Goal: Task Accomplishment & Management: Manage account settings

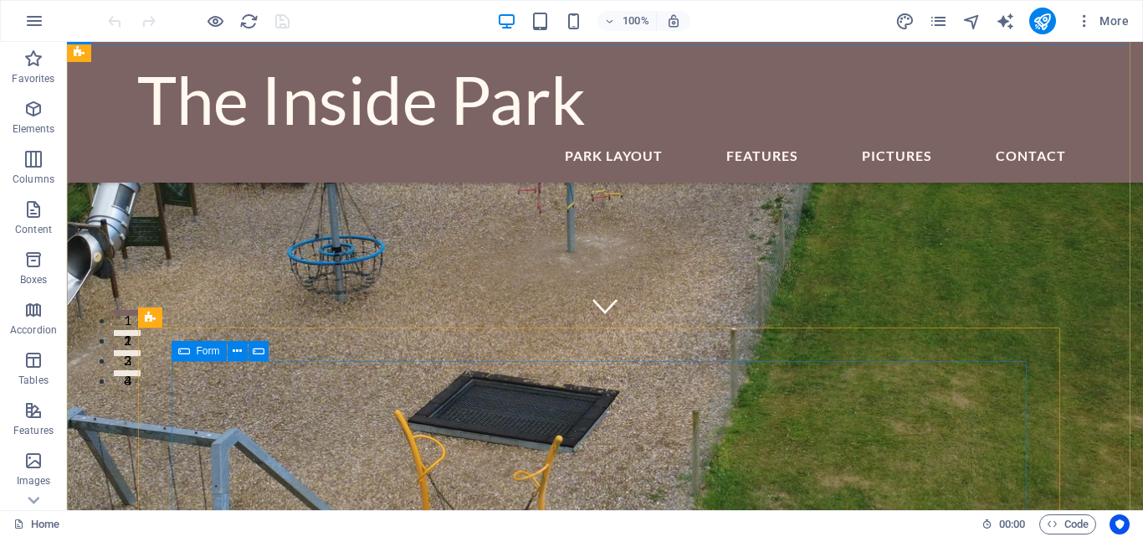
scroll to position [167, 0]
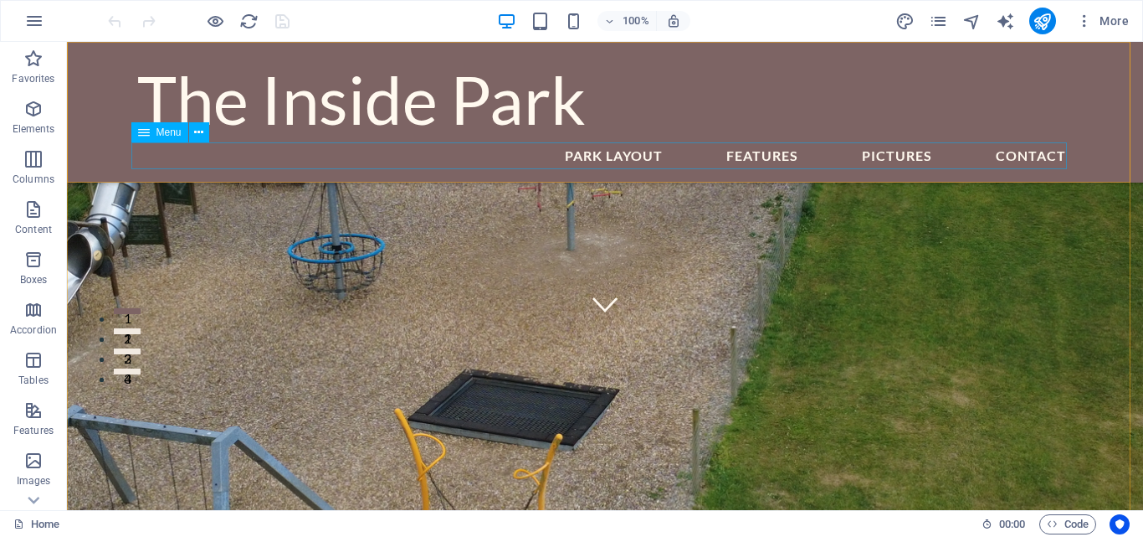
click at [1008, 151] on nav "PARK LAYOUT FEATURES PICTURES Contact" at bounding box center [605, 155] width 936 height 27
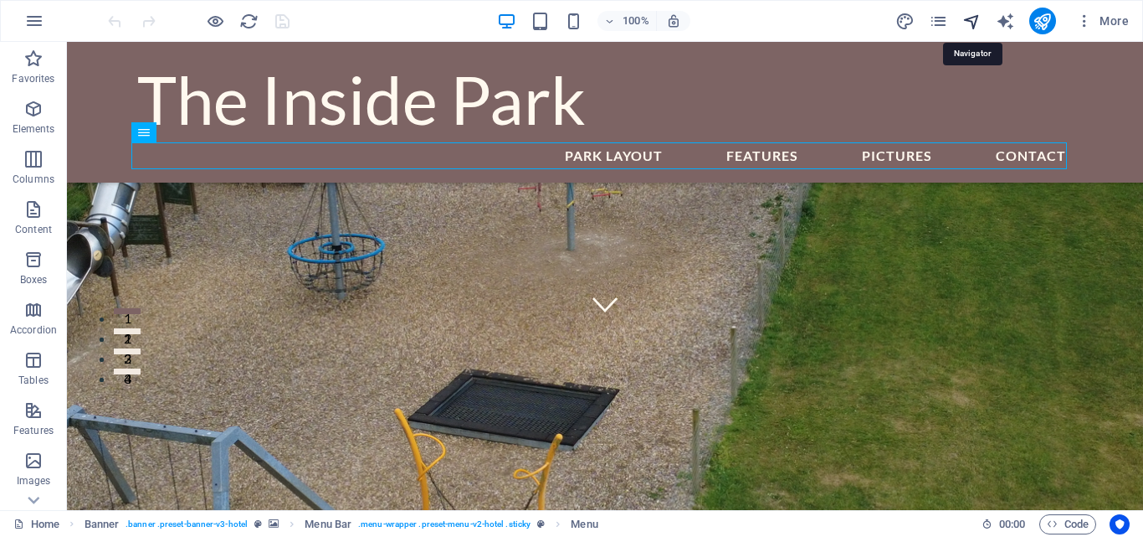
click at [973, 18] on icon "navigator" at bounding box center [972, 21] width 19 height 19
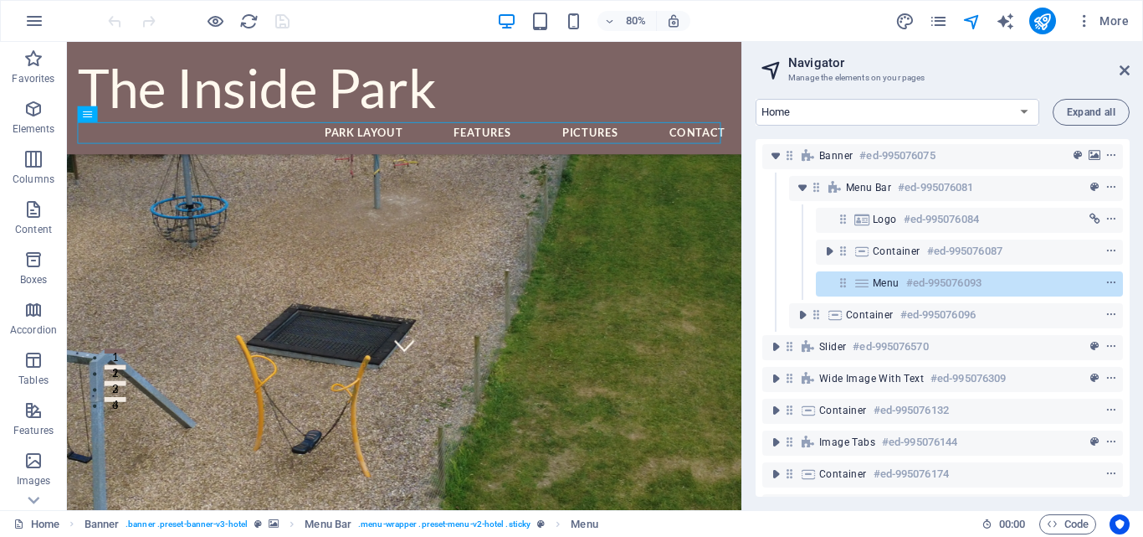
scroll to position [0, 0]
click at [1026, 105] on select "Home FEATURES PARK LAYOUT Contact Legal Notice Privacy" at bounding box center [898, 112] width 284 height 27
click at [756, 99] on select "Home FEATURES PARK LAYOUT Contact Legal Notice Privacy" at bounding box center [898, 112] width 284 height 27
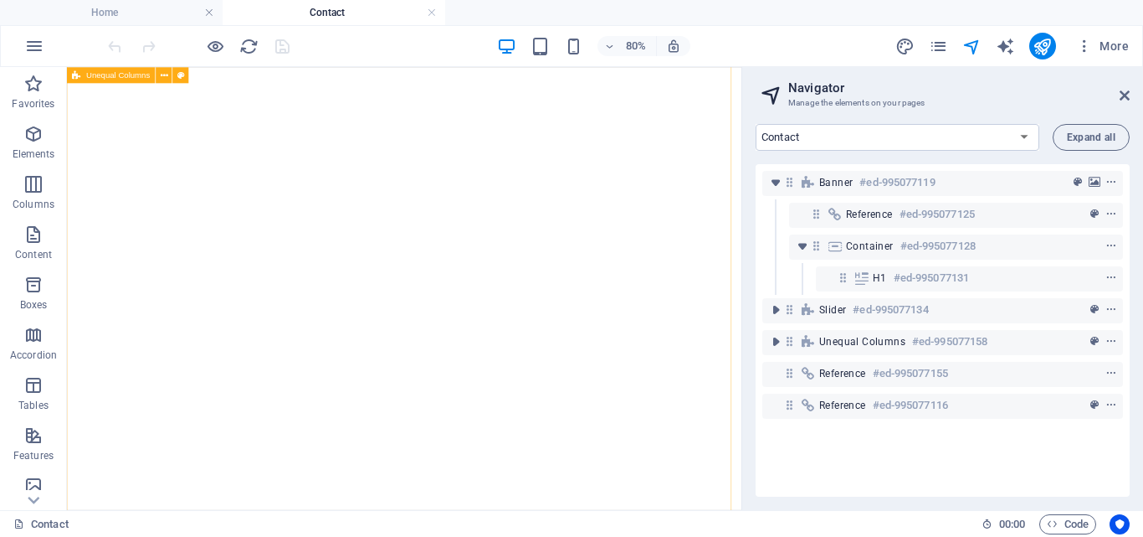
scroll to position [1088, 0]
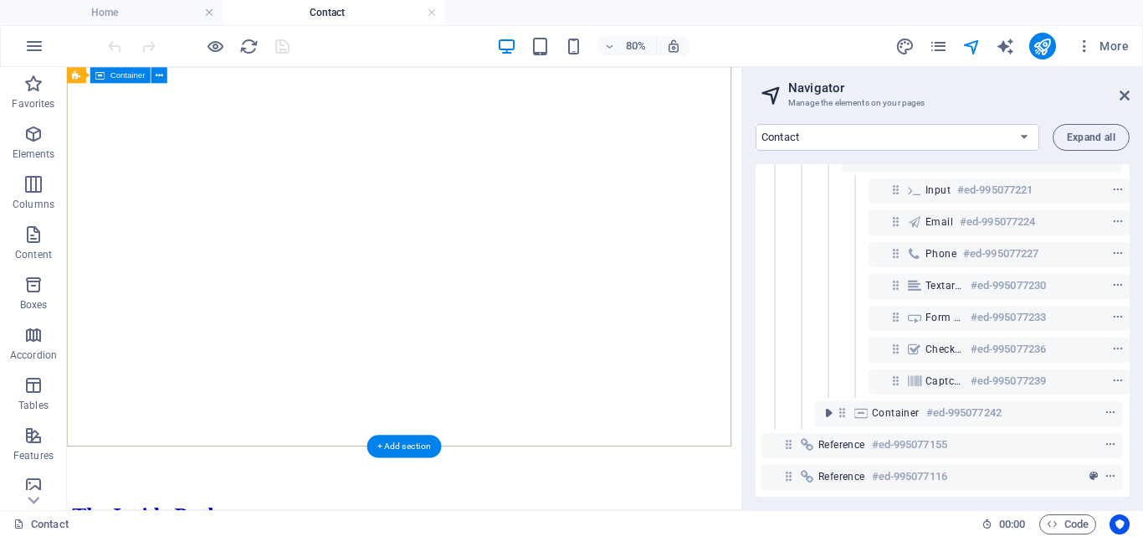
scroll to position [0, 0]
click at [1020, 136] on select "Home FEATURES PARK LAYOUT Contact Legal Notice Privacy" at bounding box center [898, 137] width 284 height 27
select select "18018477-en"
click at [756, 124] on select "Home FEATURES PARK LAYOUT Contact Legal Notice Privacy" at bounding box center [898, 137] width 284 height 27
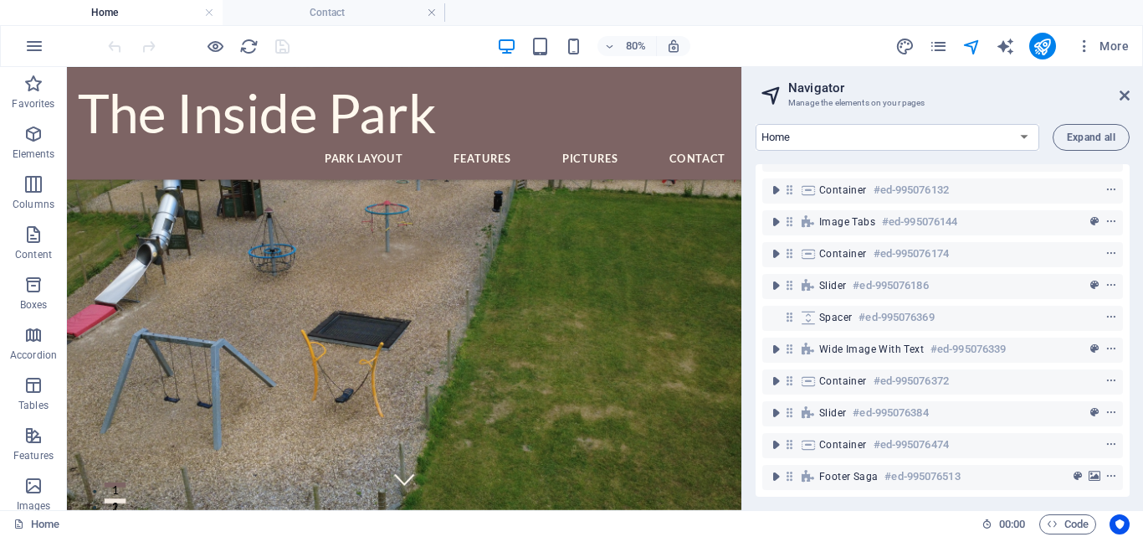
scroll to position [167, 0]
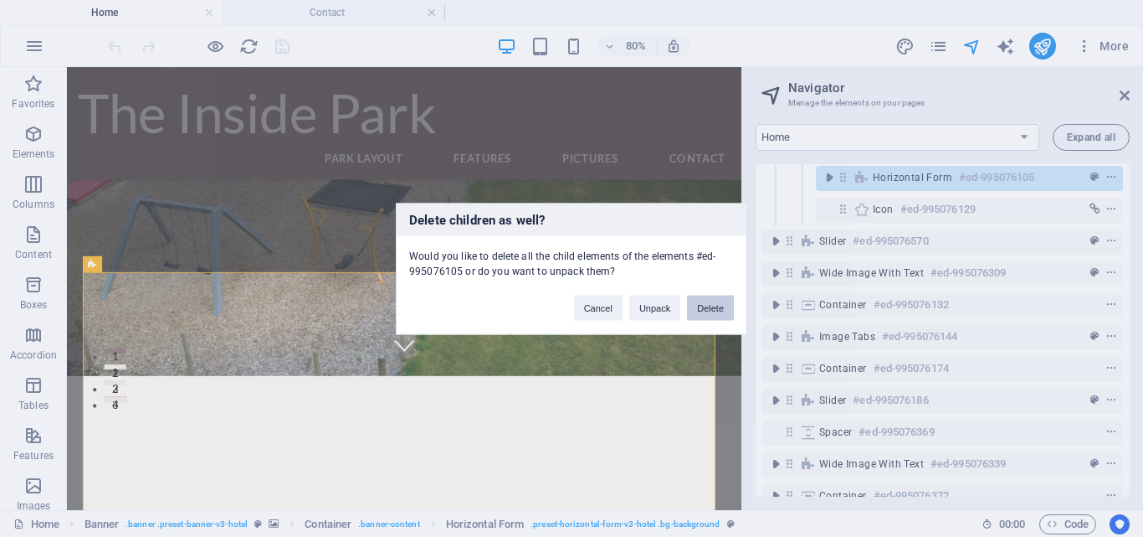
click at [714, 306] on button "Delete" at bounding box center [710, 307] width 47 height 25
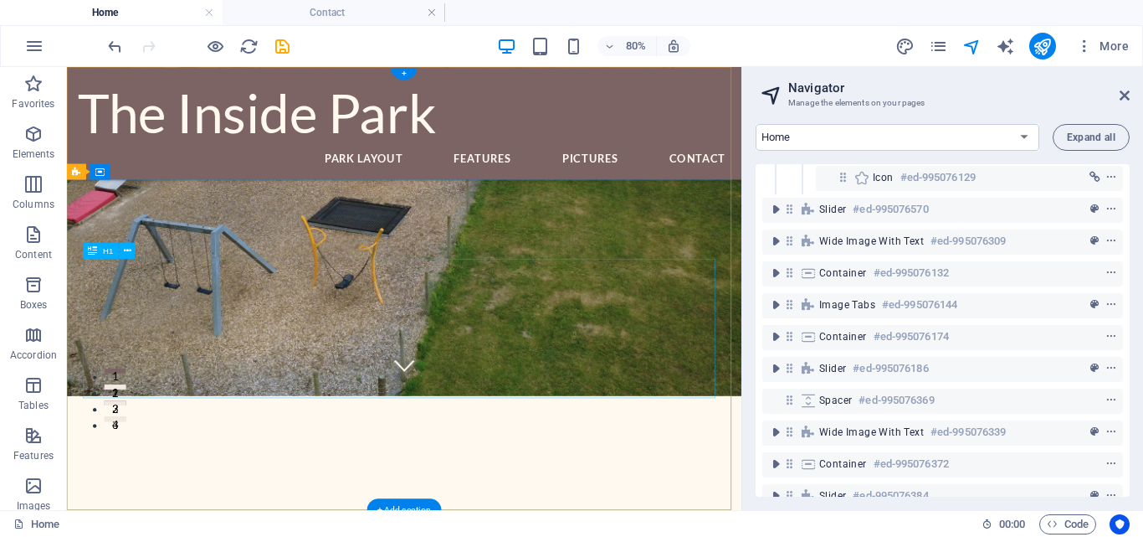
scroll to position [0, 0]
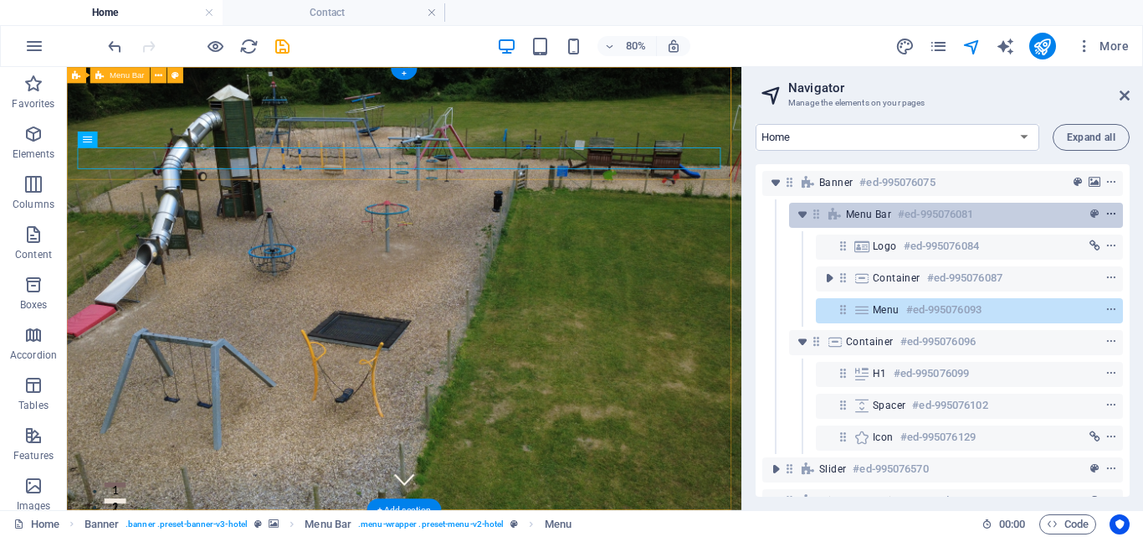
click at [1108, 213] on icon "context-menu" at bounding box center [1112, 214] width 12 height 12
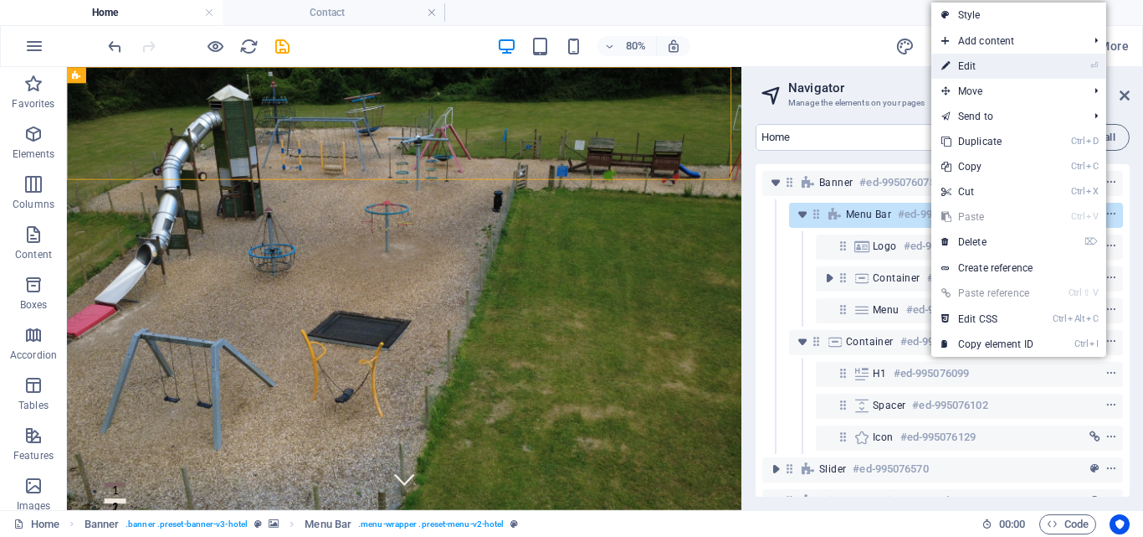
click at [968, 67] on link "⏎ Edit" at bounding box center [988, 66] width 112 height 25
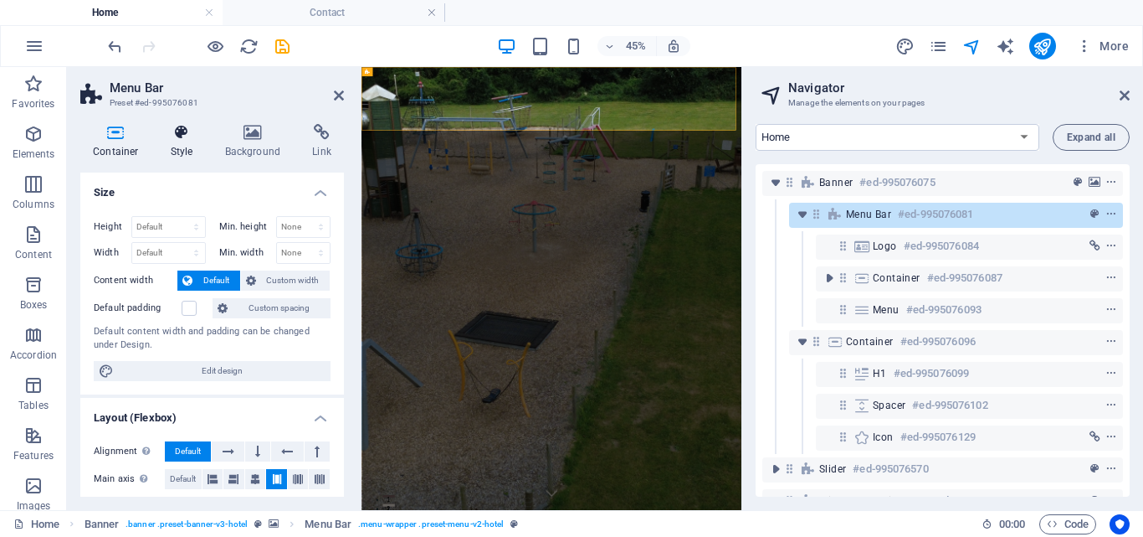
click at [177, 133] on icon at bounding box center [182, 132] width 48 height 17
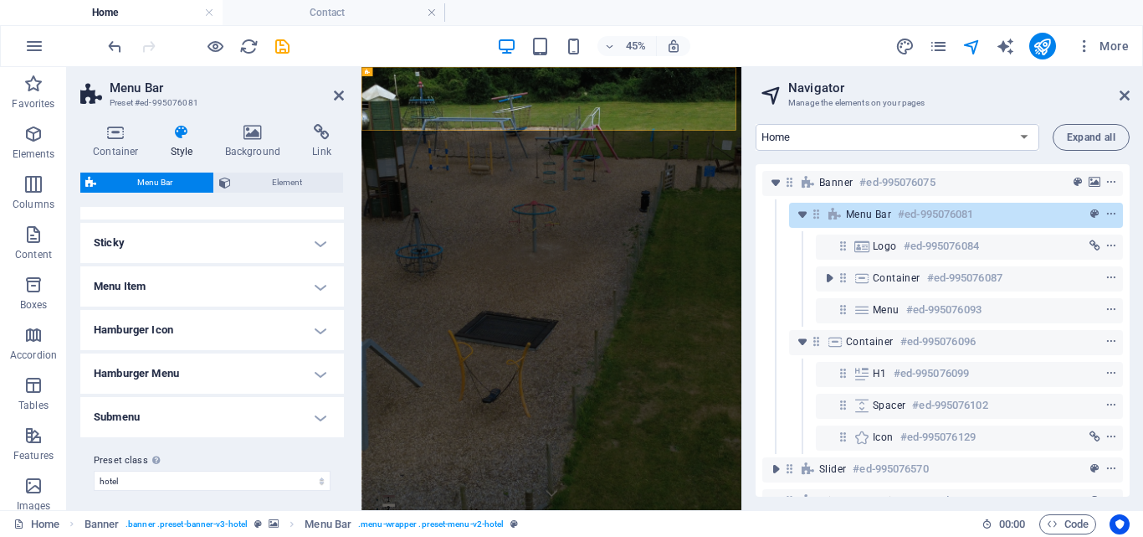
scroll to position [449, 0]
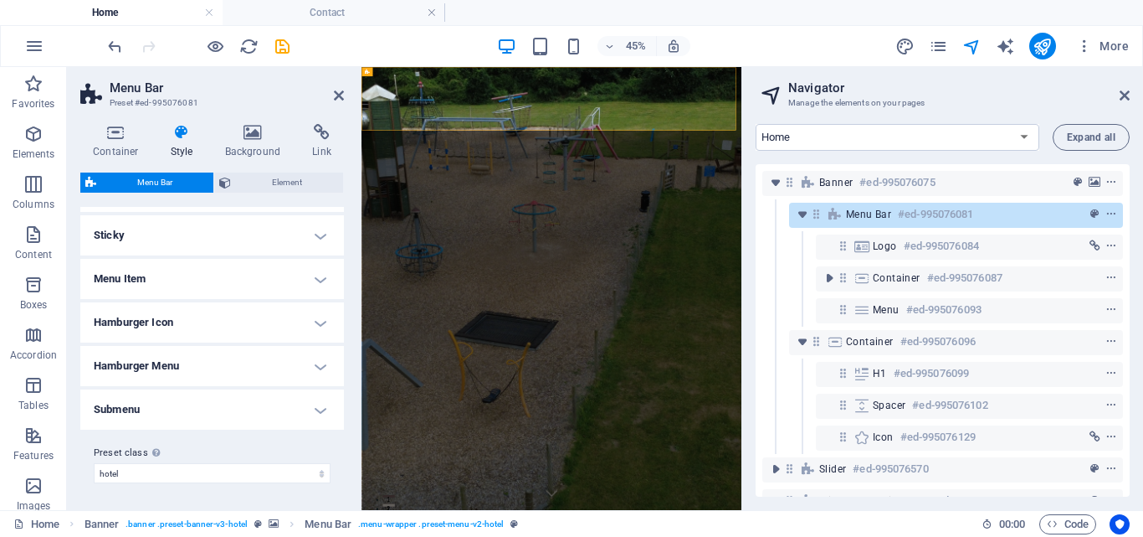
click at [315, 367] on h4 "Hamburger Menu" at bounding box center [212, 366] width 264 height 40
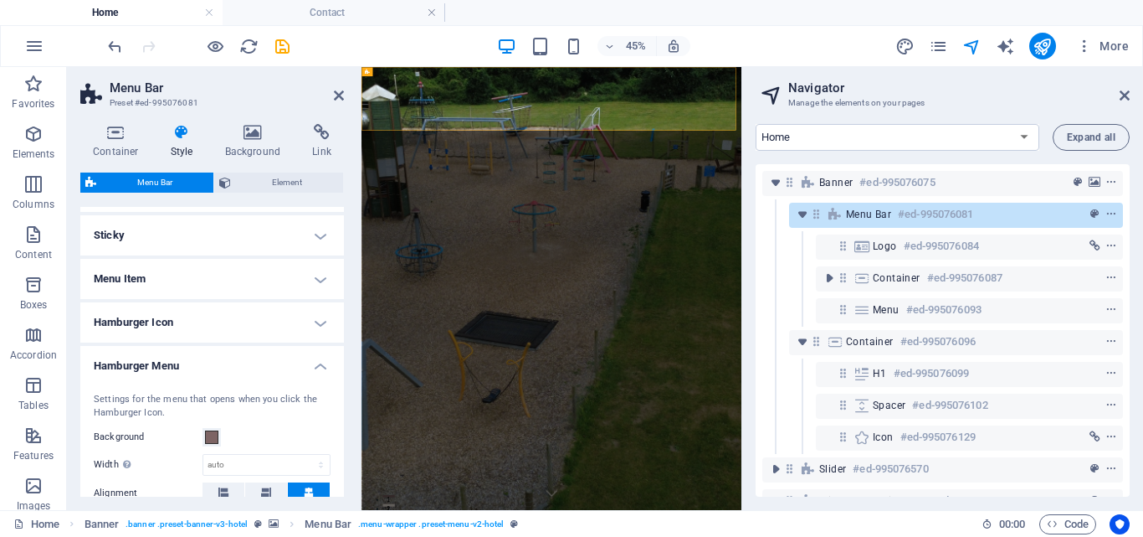
click at [315, 367] on h4 "Hamburger Menu" at bounding box center [212, 361] width 264 height 30
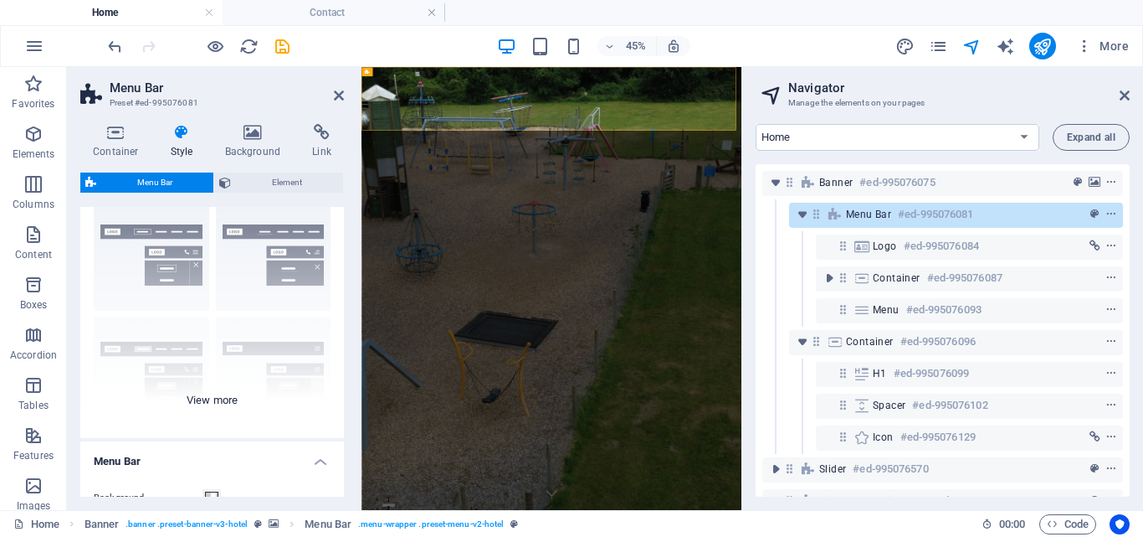
scroll to position [0, 0]
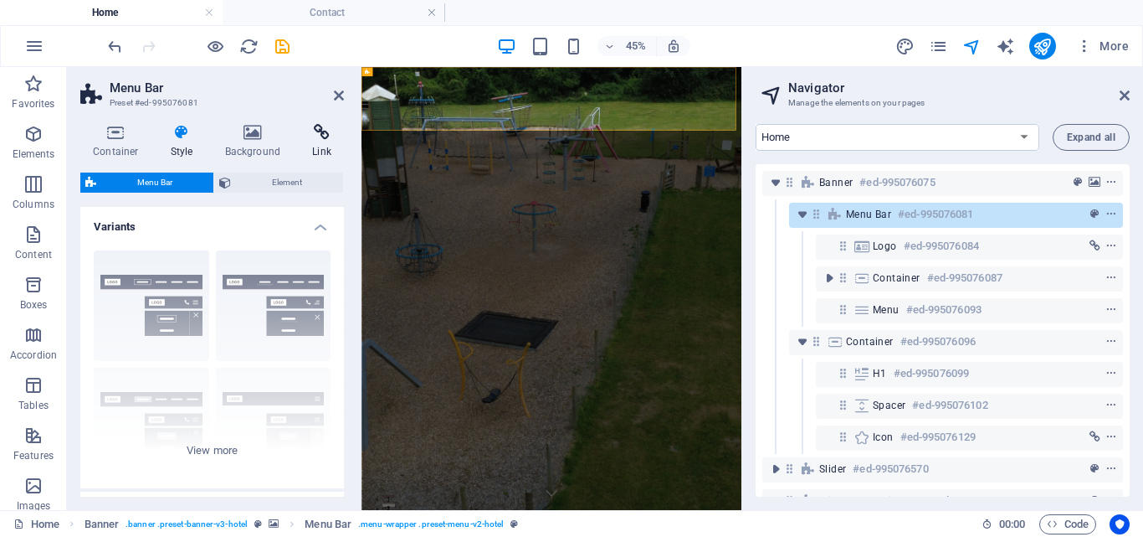
click at [317, 134] on icon at bounding box center [322, 132] width 44 height 17
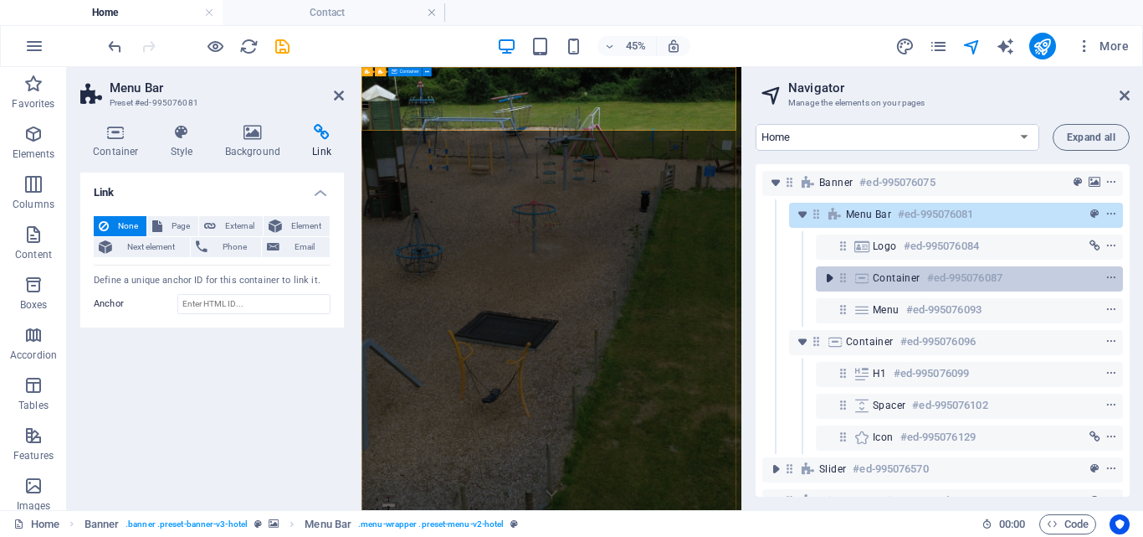
click at [828, 278] on icon "toggle-expand" at bounding box center [829, 278] width 17 height 17
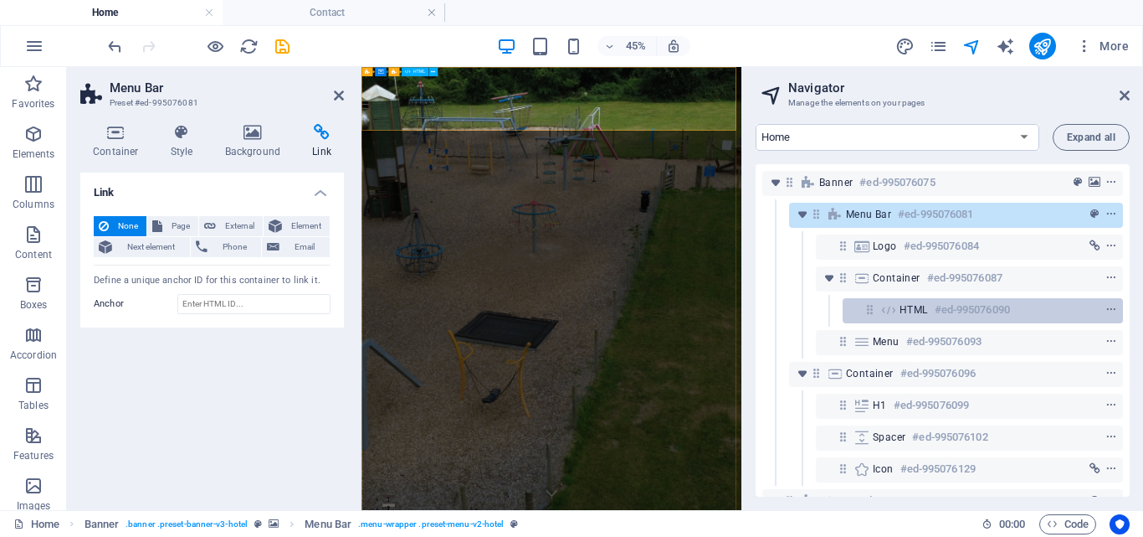
click at [935, 306] on h6 "#ed-995076090" at bounding box center [972, 310] width 75 height 20
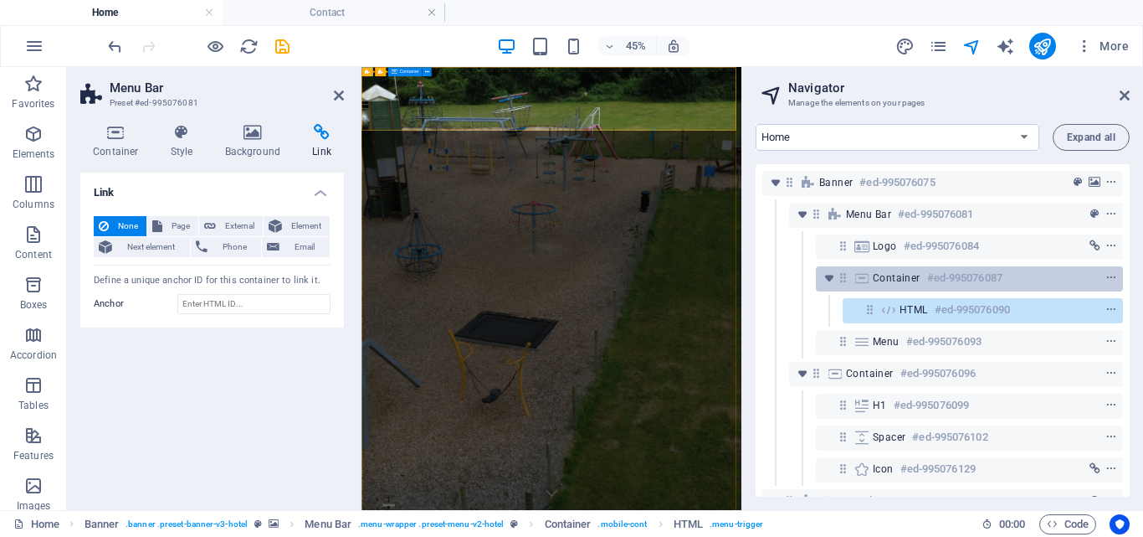
click at [914, 273] on span "Container" at bounding box center [897, 277] width 48 height 13
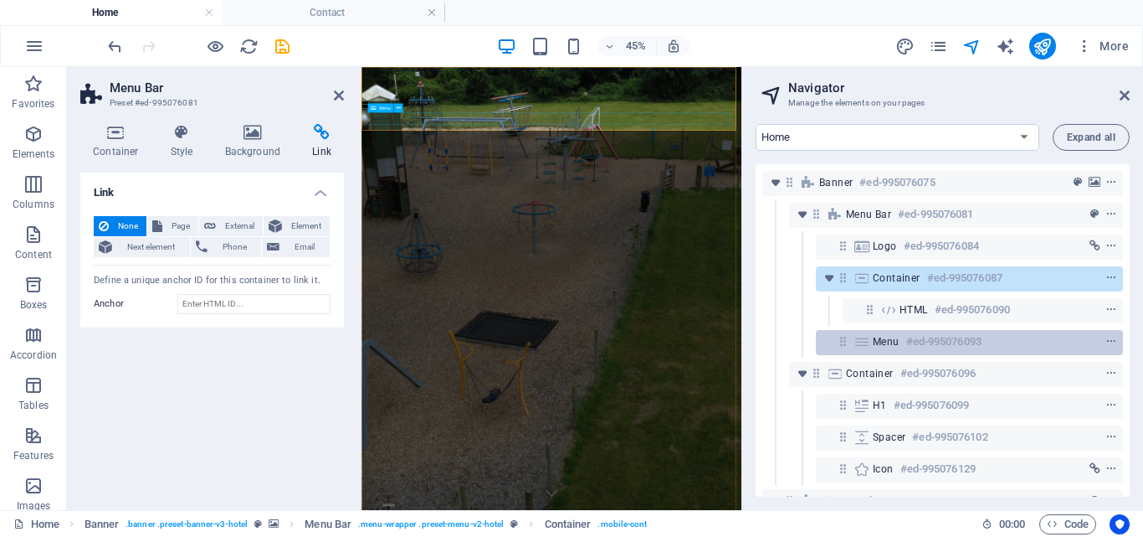
click at [891, 345] on span "Menu" at bounding box center [886, 341] width 27 height 13
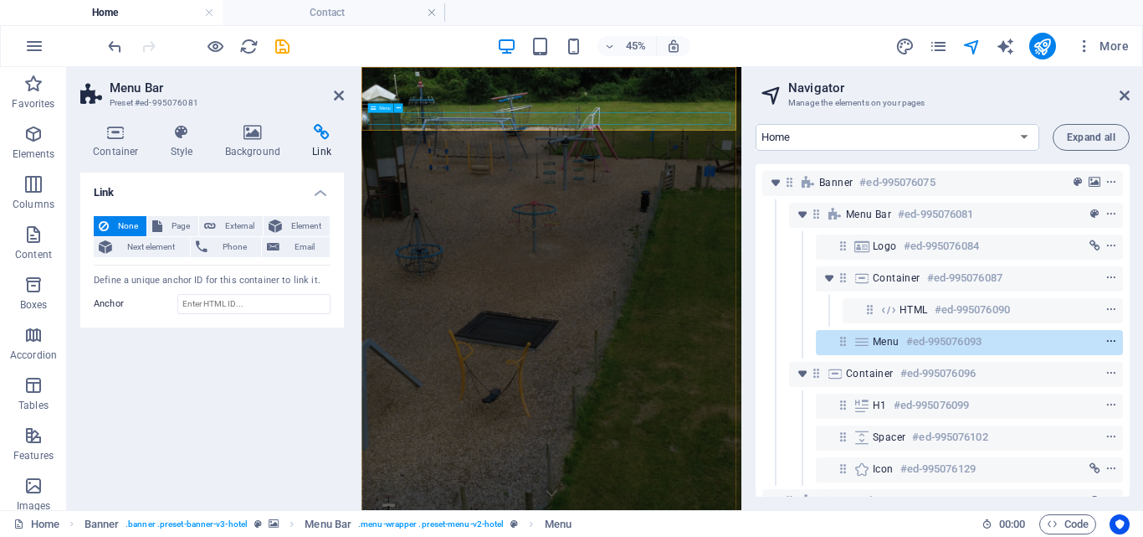
click at [1114, 339] on span "context-menu" at bounding box center [1111, 342] width 17 height 12
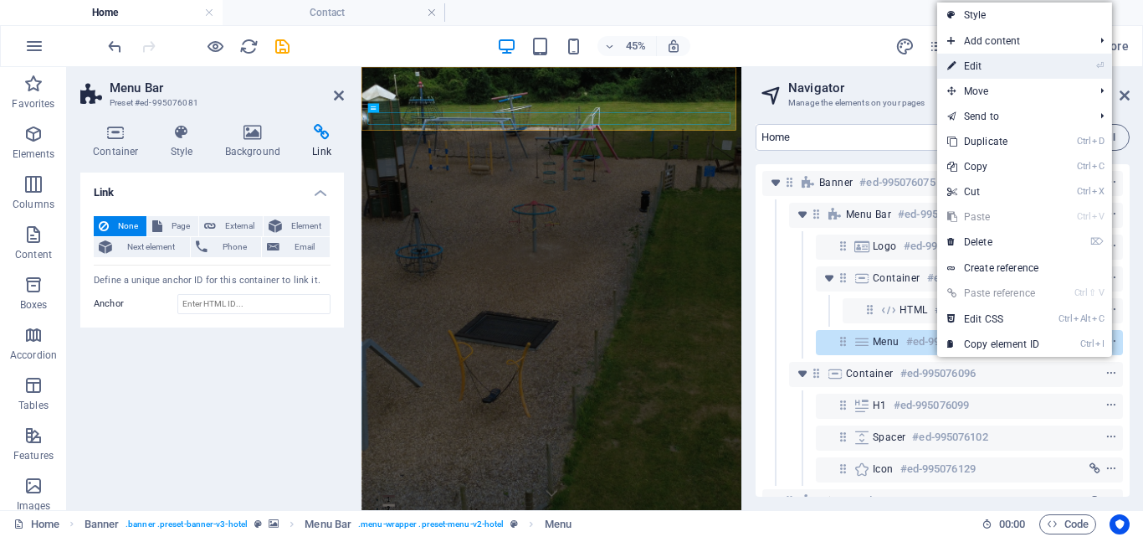
click at [971, 64] on link "⏎ Edit" at bounding box center [993, 66] width 112 height 25
select select
select select "1"
select select
select select "2"
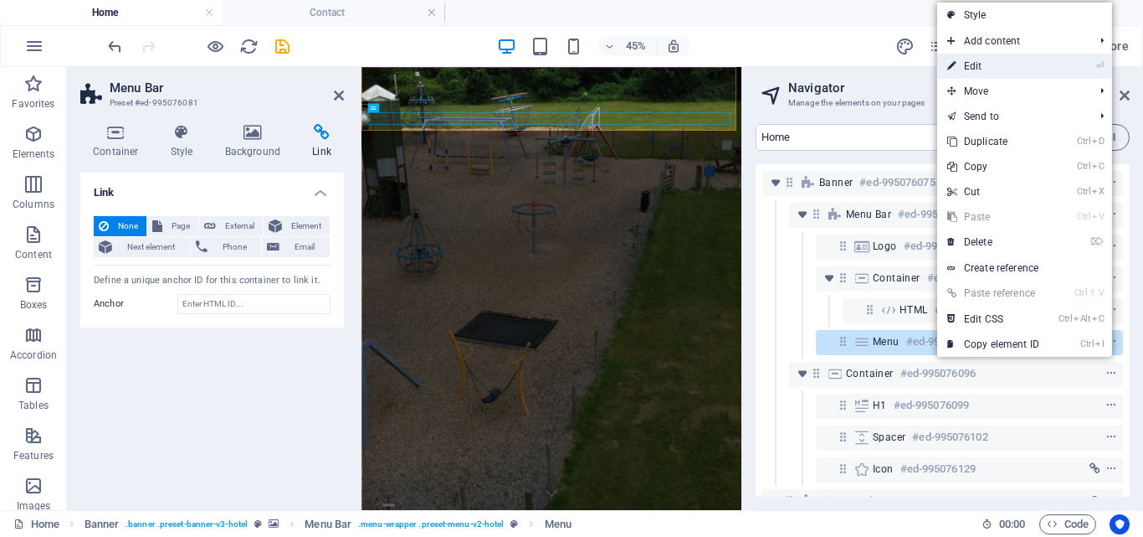
select select
select select "3"
select select
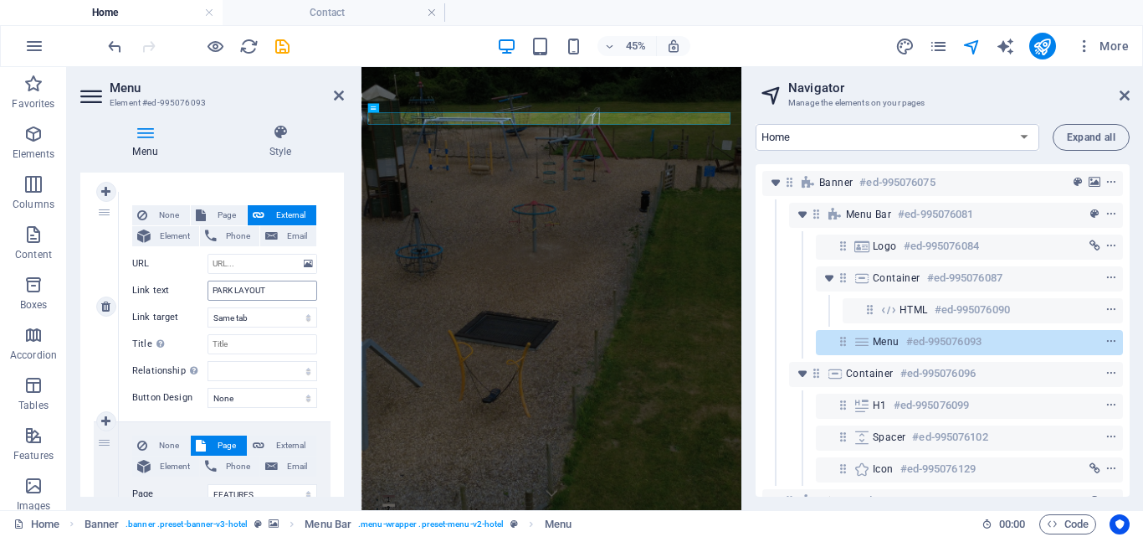
scroll to position [167, 0]
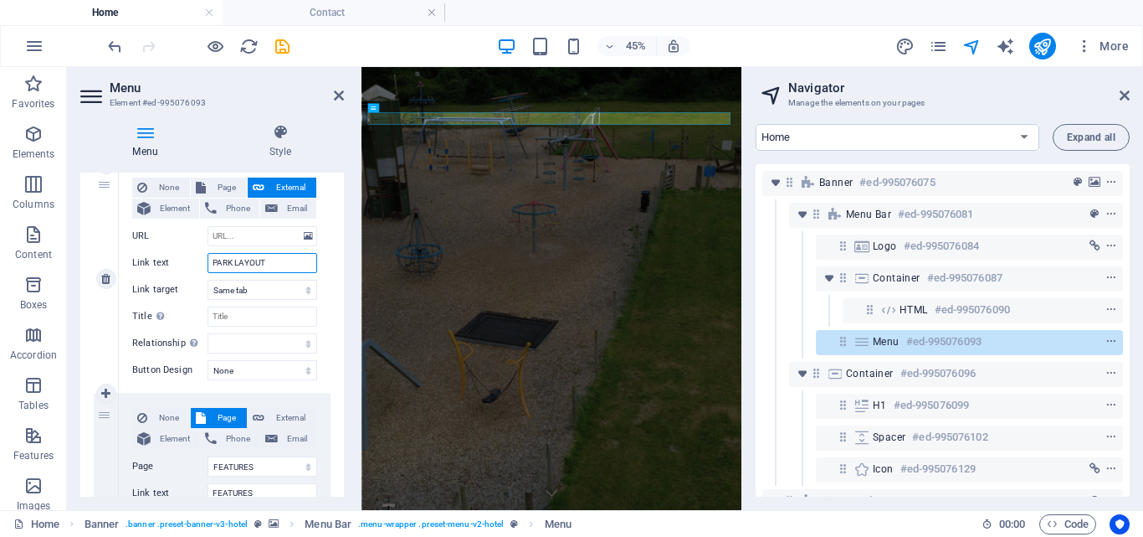
click at [267, 264] on input "PARK LAYOUT" at bounding box center [263, 263] width 110 height 20
type input "PARK"
select select
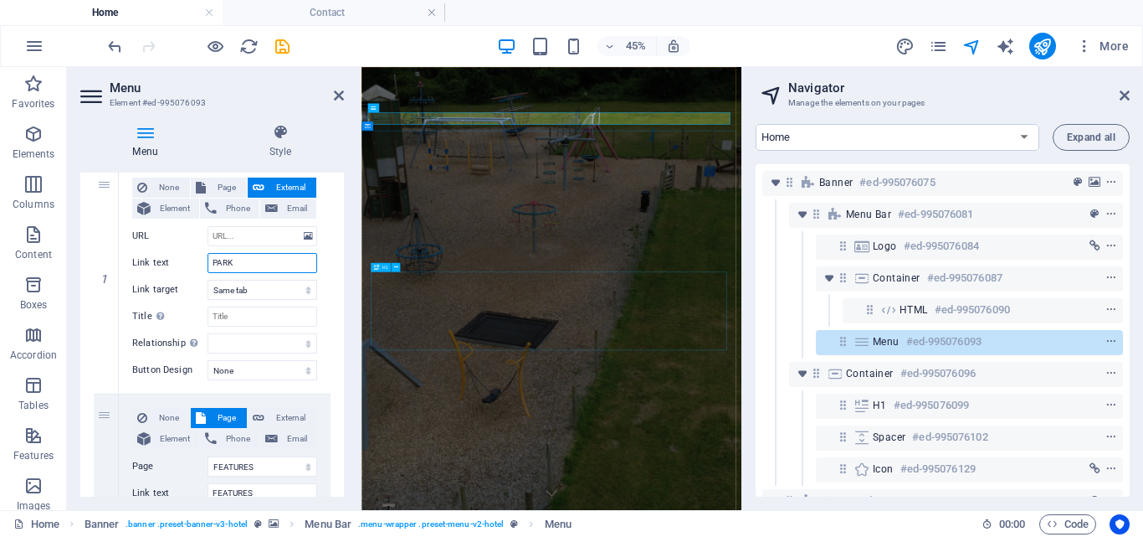
select select
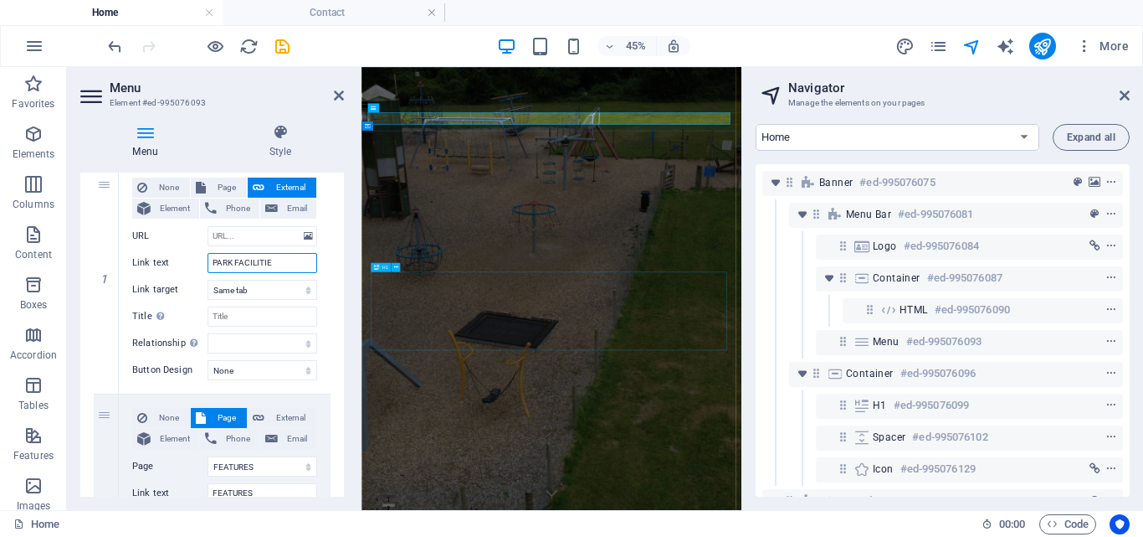
type input "PARK FACILITIES"
select select
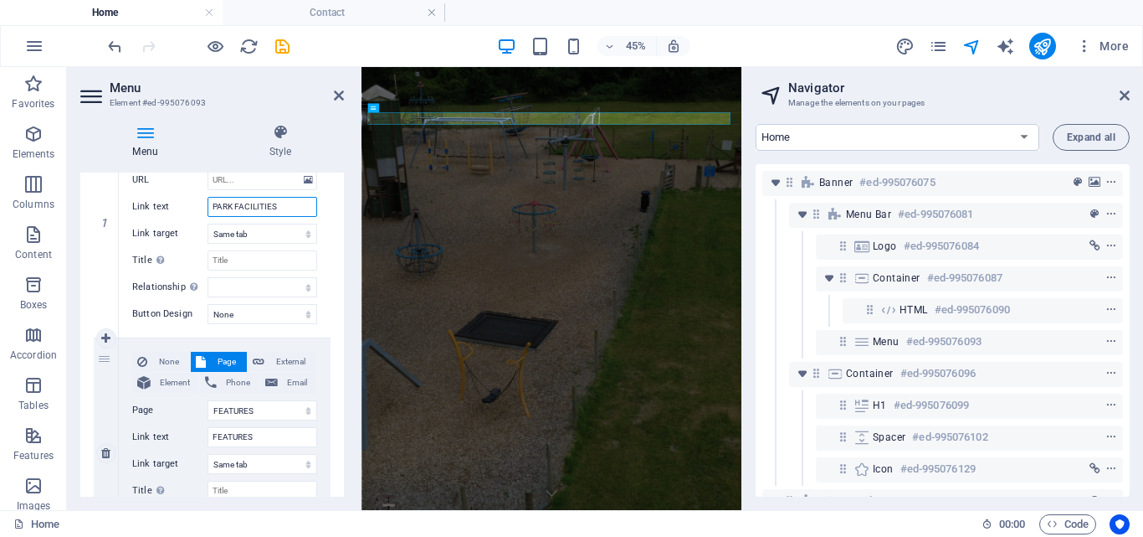
scroll to position [251, 0]
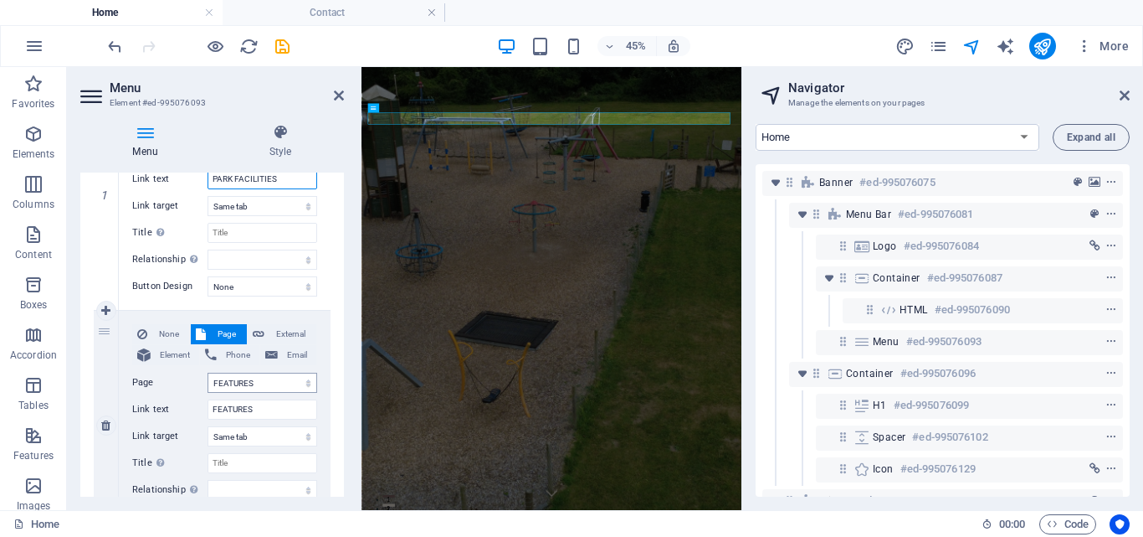
type input "PARK FACILITIES"
click at [244, 379] on select "Home FEATURES PARK LAYOUT Contact Legal Notice Privacy" at bounding box center [263, 382] width 110 height 20
click at [305, 381] on select "Home FEATURES PARK LAYOUT Contact Legal Notice Privacy" at bounding box center [263, 382] width 110 height 20
click at [271, 382] on select "Home FEATURES PARK LAYOUT Contact Legal Notice Privacy" at bounding box center [263, 382] width 110 height 20
click at [208, 372] on select "Home FEATURES PARK LAYOUT Contact Legal Notice Privacy" at bounding box center [263, 382] width 110 height 20
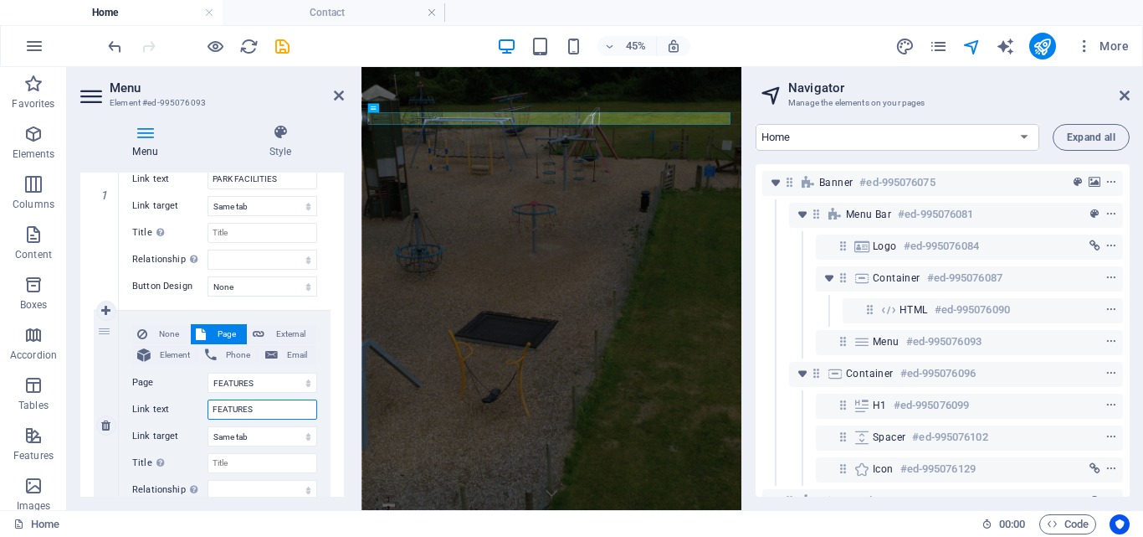
click at [283, 410] on input "FEATURES" at bounding box center [263, 409] width 110 height 20
type input "F"
select select
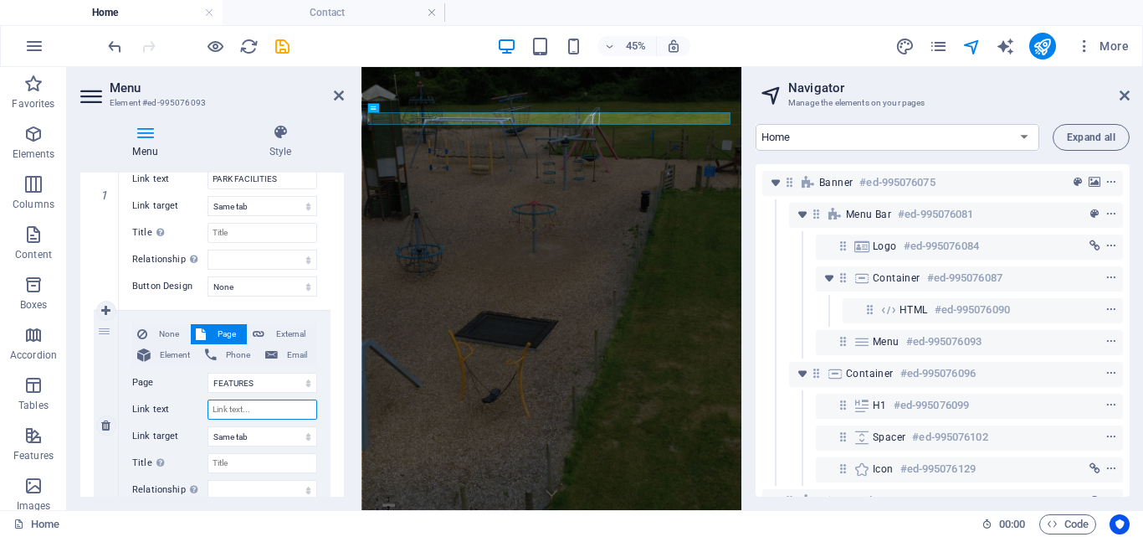
select select
type input "PICTURES"
select select
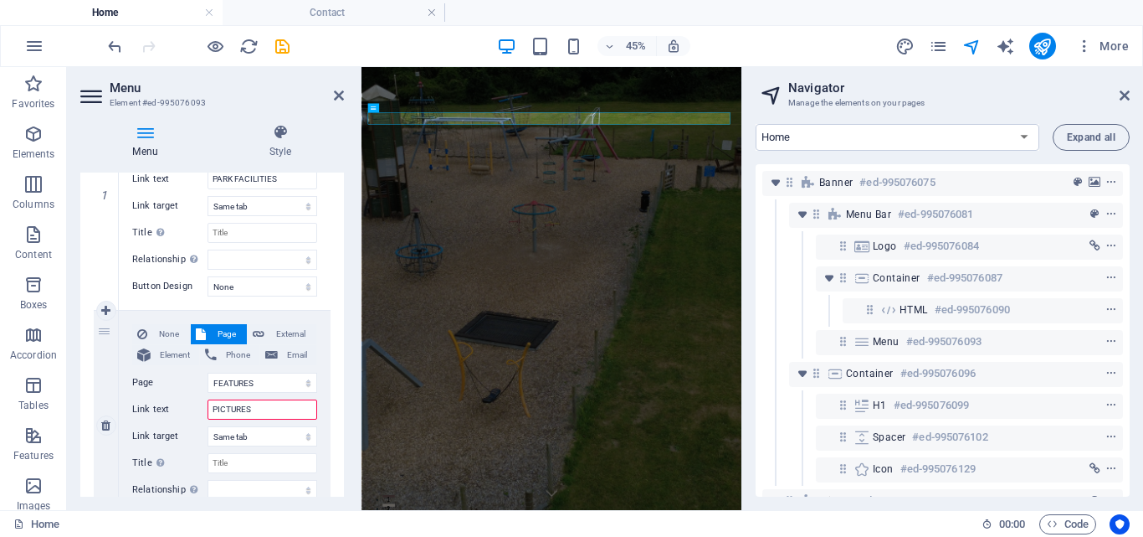
select select
type input "PICTURES"
click at [249, 382] on select "Home FEATURES PARK LAYOUT Contact Legal Notice Privacy" at bounding box center [263, 382] width 110 height 20
click at [255, 380] on select "Home FEATURES PARK LAYOUT Contact Legal Notice Privacy" at bounding box center [263, 382] width 110 height 20
click at [249, 406] on input "PICTURES" at bounding box center [263, 409] width 110 height 20
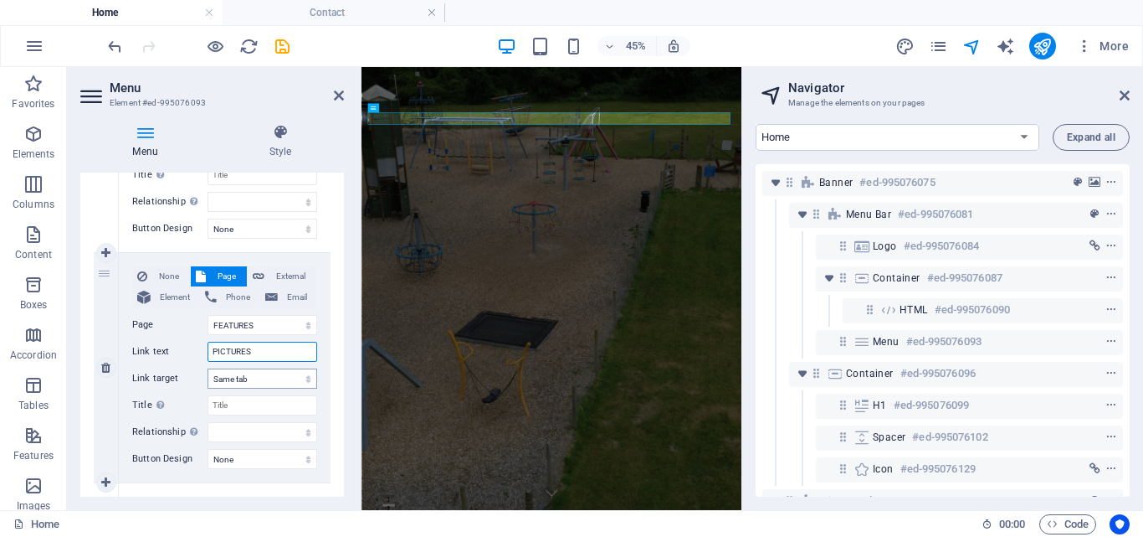
scroll to position [335, 0]
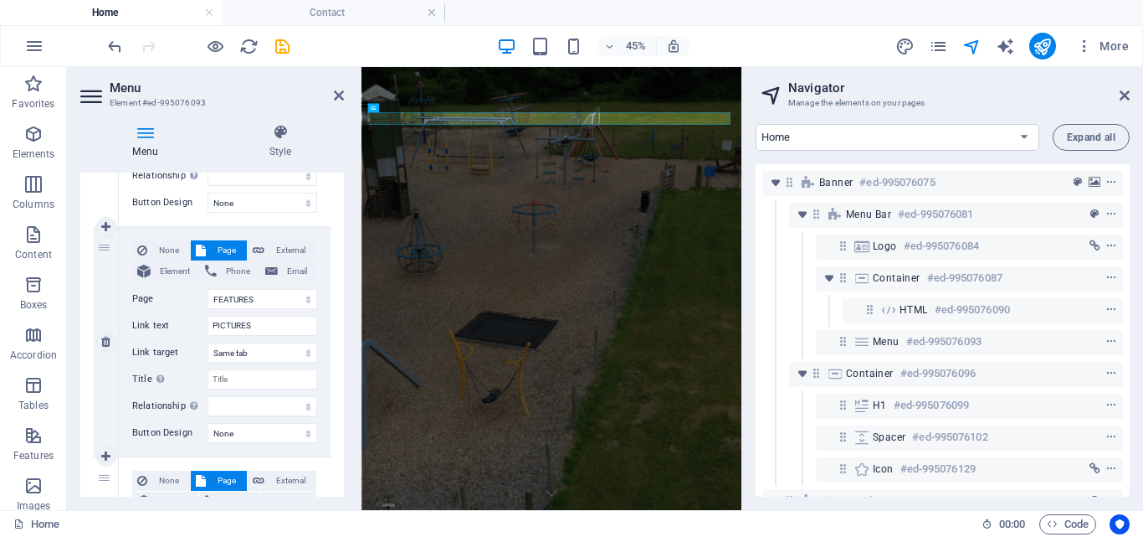
click at [217, 251] on span "Page" at bounding box center [226, 250] width 31 height 20
click at [305, 247] on span "External" at bounding box center [291, 250] width 42 height 20
select select
select select "blank"
select select
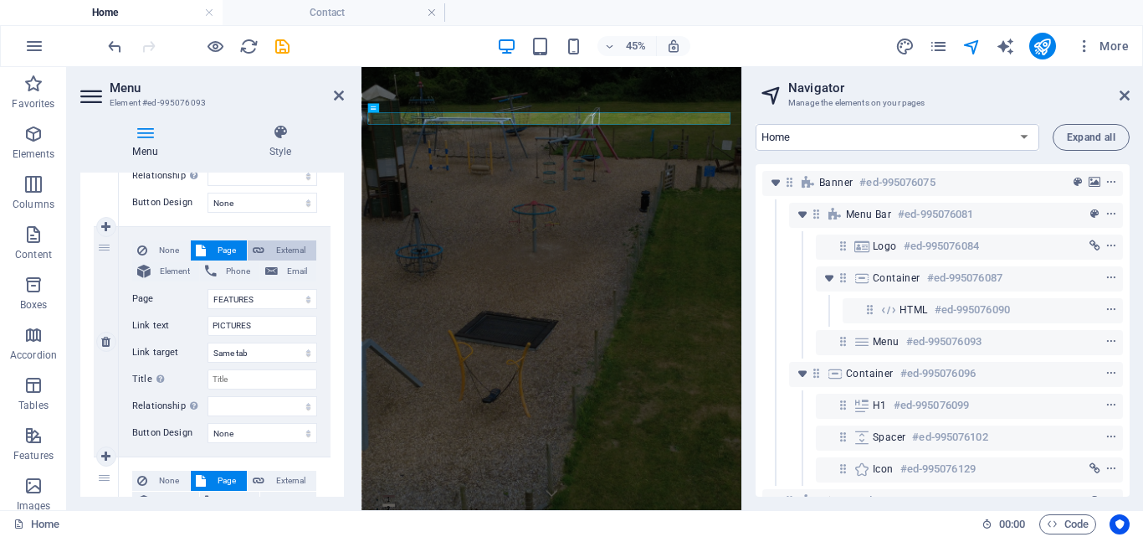
select select
click at [186, 250] on button "None" at bounding box center [161, 250] width 58 height 20
select select
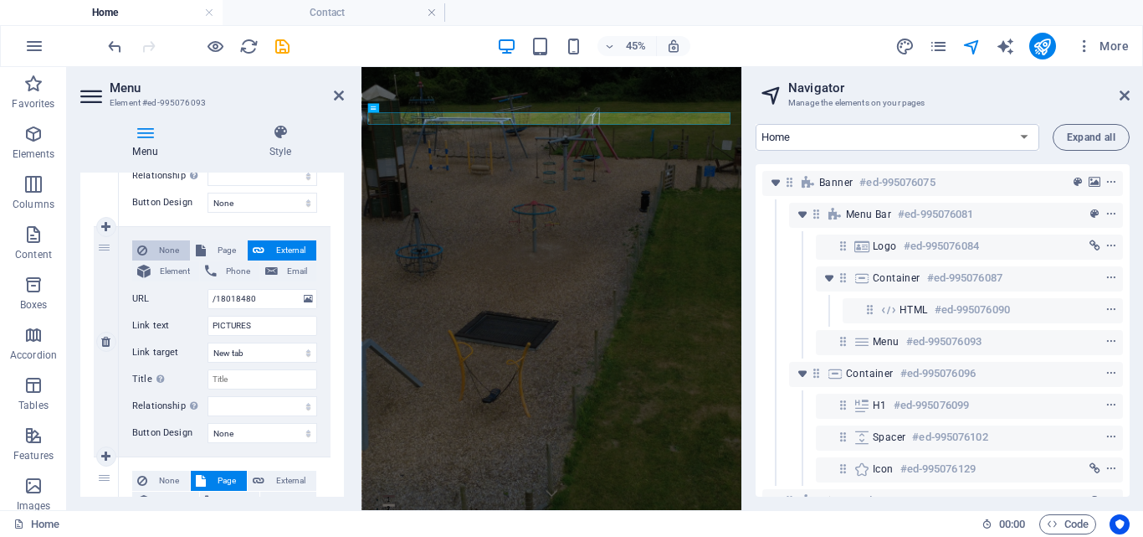
select select
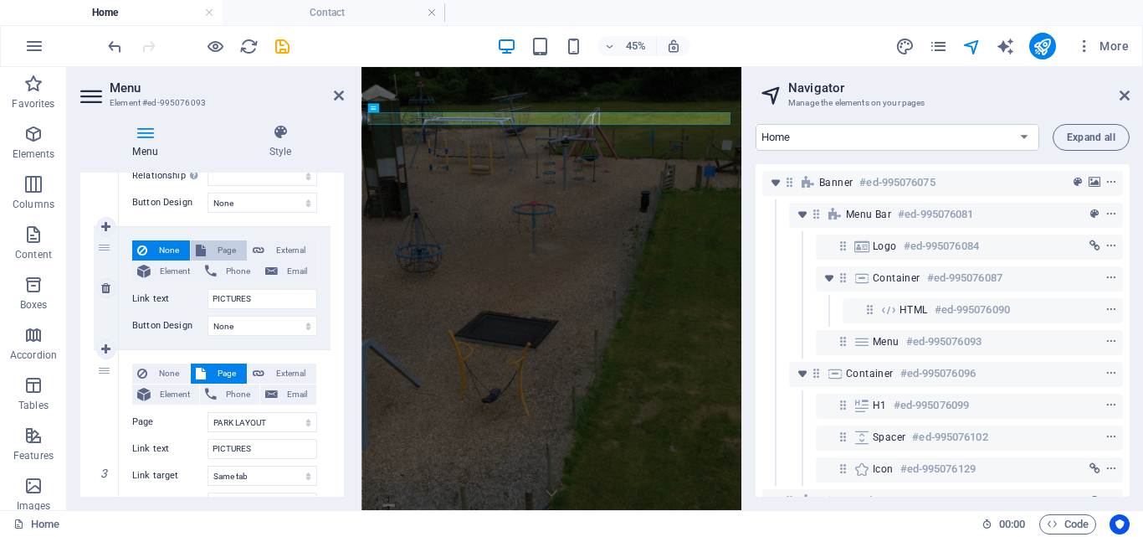
click at [228, 244] on span "Page" at bounding box center [226, 250] width 31 height 20
select select
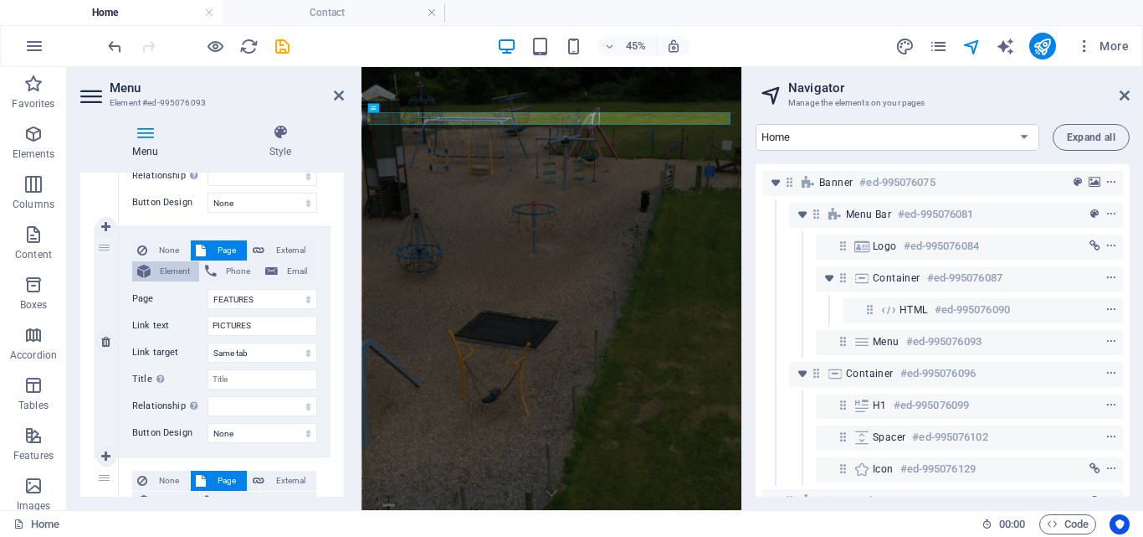
click at [182, 267] on span "Element" at bounding box center [175, 271] width 39 height 20
select select
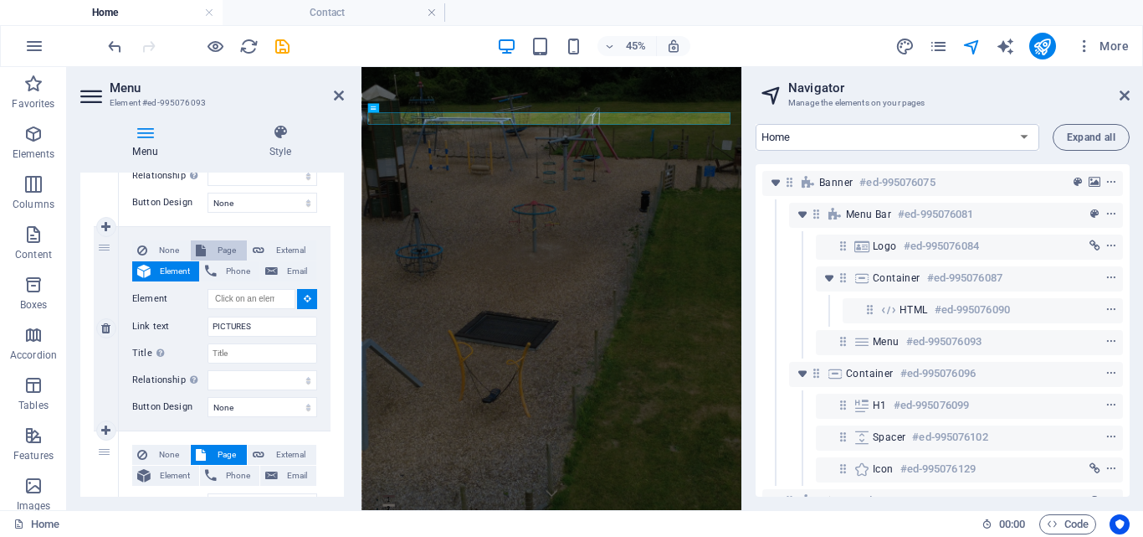
click at [211, 249] on span "Page" at bounding box center [226, 250] width 31 height 20
select select
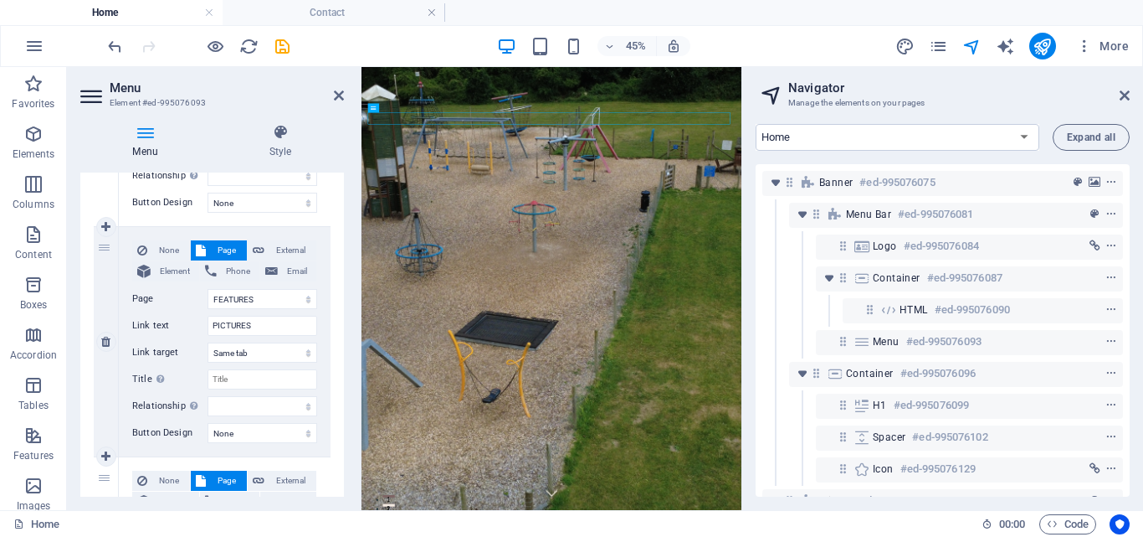
click at [246, 285] on div "None Page External Element Phone Email Page Home FEATURES PARK LAYOUT Contact L…" at bounding box center [224, 328] width 185 height 176
click at [248, 295] on select "Home FEATURES PARK LAYOUT Contact Legal Notice Privacy" at bounding box center [263, 299] width 110 height 20
click at [208, 289] on select "Home FEATURES PARK LAYOUT Contact Legal Notice Privacy" at bounding box center [263, 299] width 110 height 20
click at [1024, 135] on select "Home FEATURES PARK LAYOUT Contact Legal Notice Privacy" at bounding box center [898, 137] width 284 height 27
select select "18018480-en"
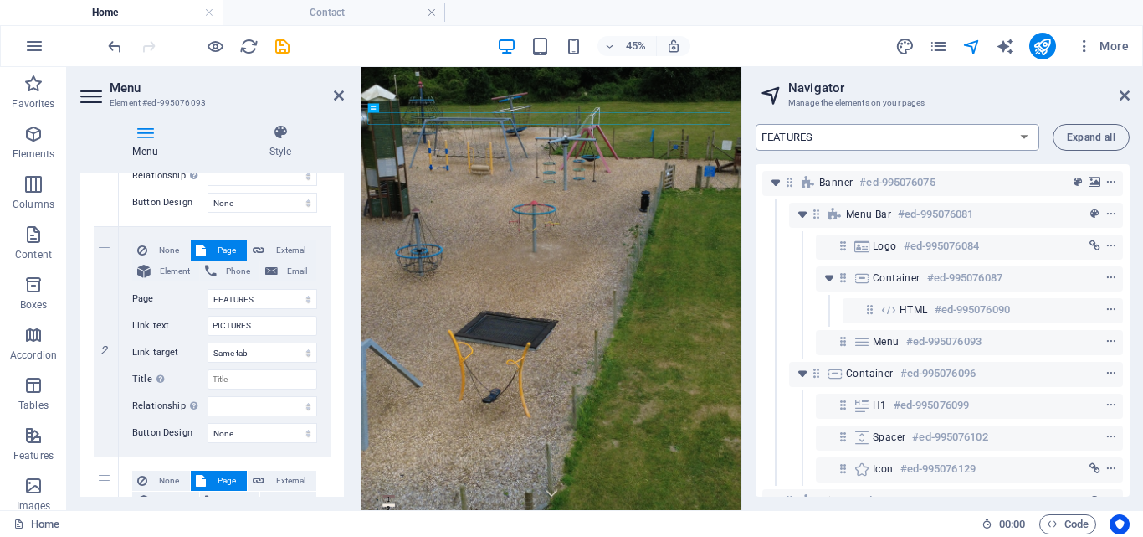
click at [756, 124] on select "Home FEATURES PARK LAYOUT Contact Legal Notice Privacy" at bounding box center [898, 137] width 284 height 27
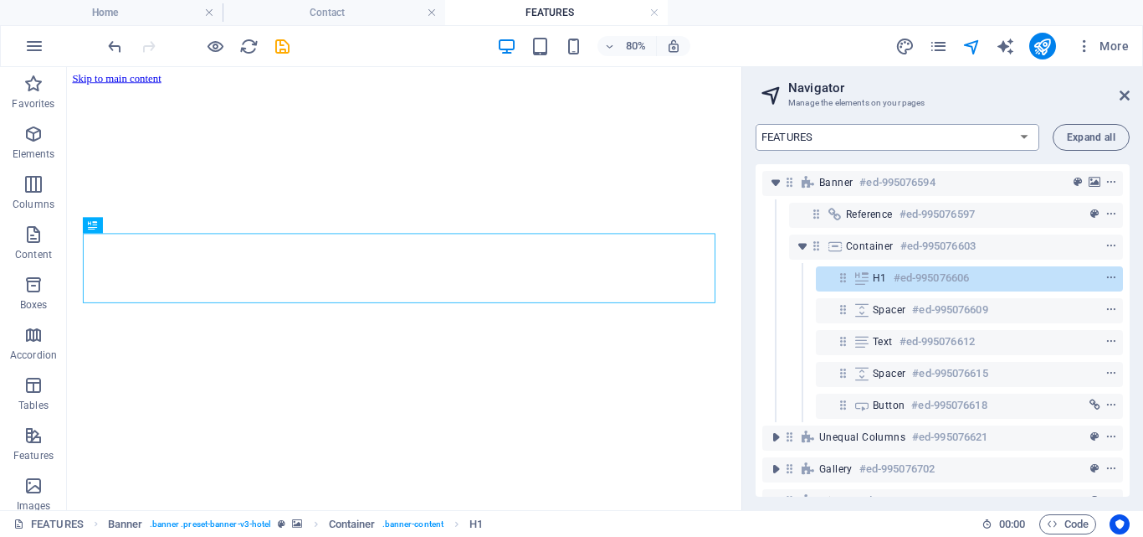
scroll to position [0, 0]
click at [1086, 40] on icon "button" at bounding box center [1084, 46] width 17 height 17
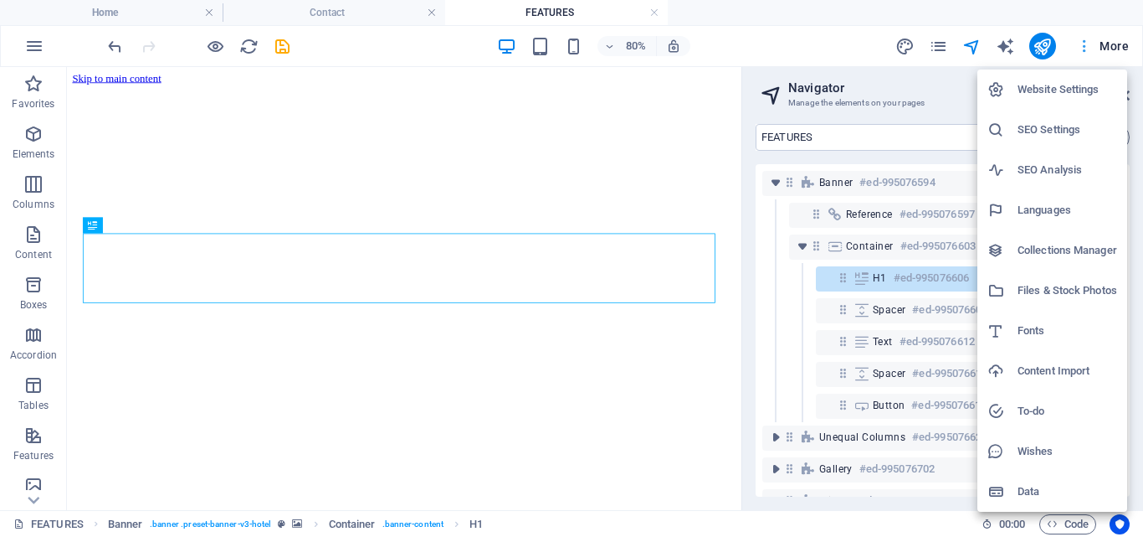
click at [1086, 40] on div at bounding box center [571, 268] width 1143 height 537
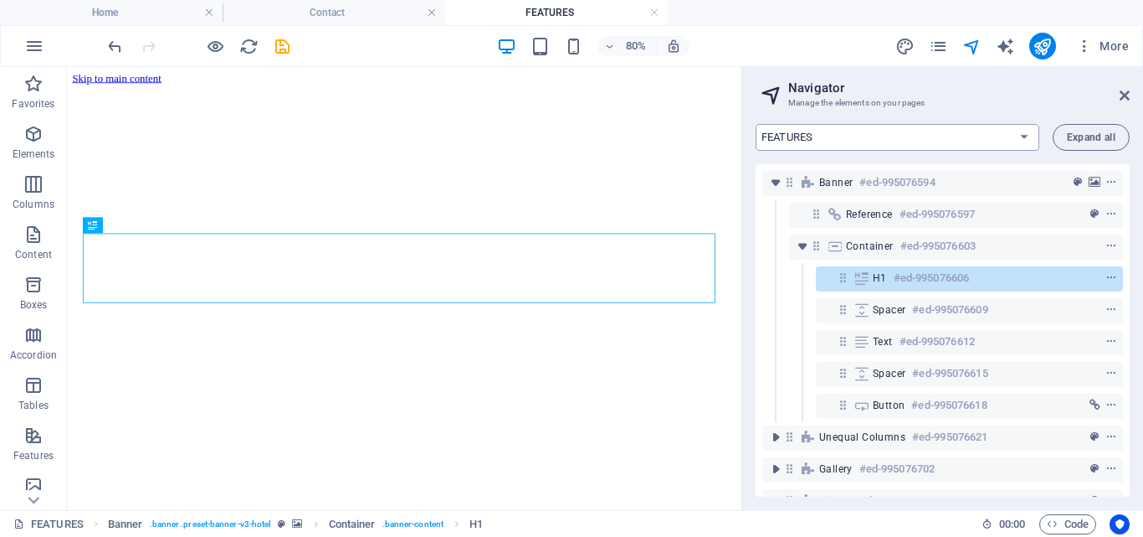
click at [876, 140] on select "Home FEATURES PARK LAYOUT Contact Legal Notice Privacy" at bounding box center [898, 137] width 284 height 27
click at [813, 135] on select "Home FEATURES PARK LAYOUT Contact Legal Notice Privacy" at bounding box center [898, 137] width 284 height 27
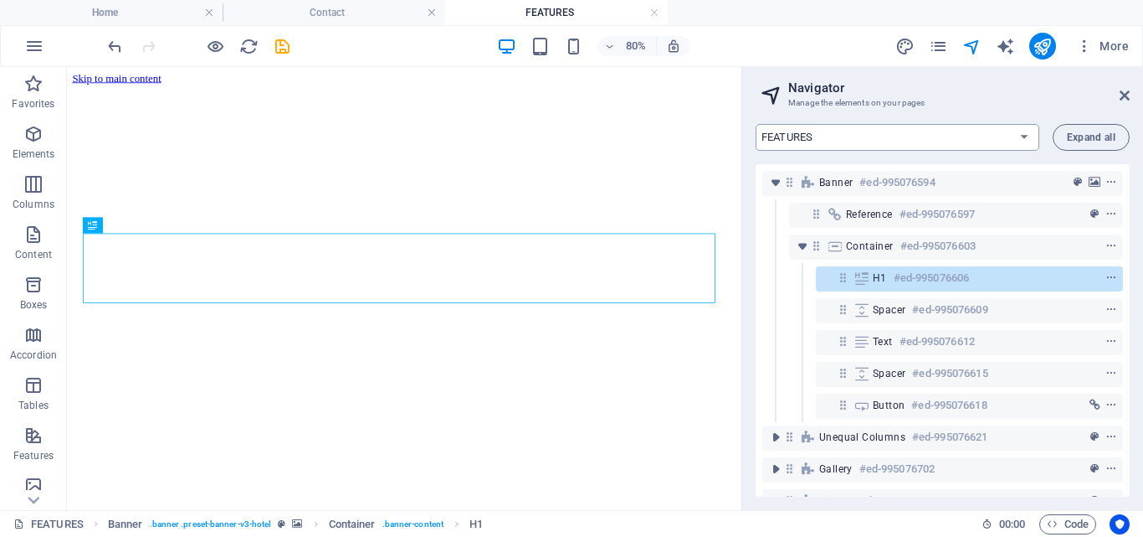
click at [969, 143] on select "Home FEATURES PARK LAYOUT Contact Legal Notice Privacy" at bounding box center [898, 137] width 284 height 27
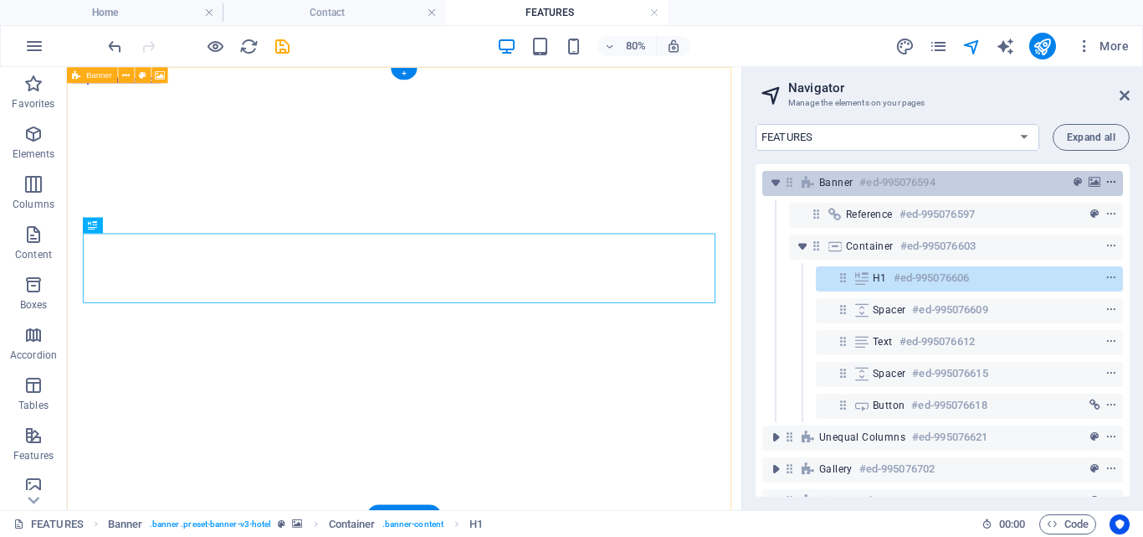
click at [1111, 179] on icon "context-menu" at bounding box center [1112, 183] width 12 height 12
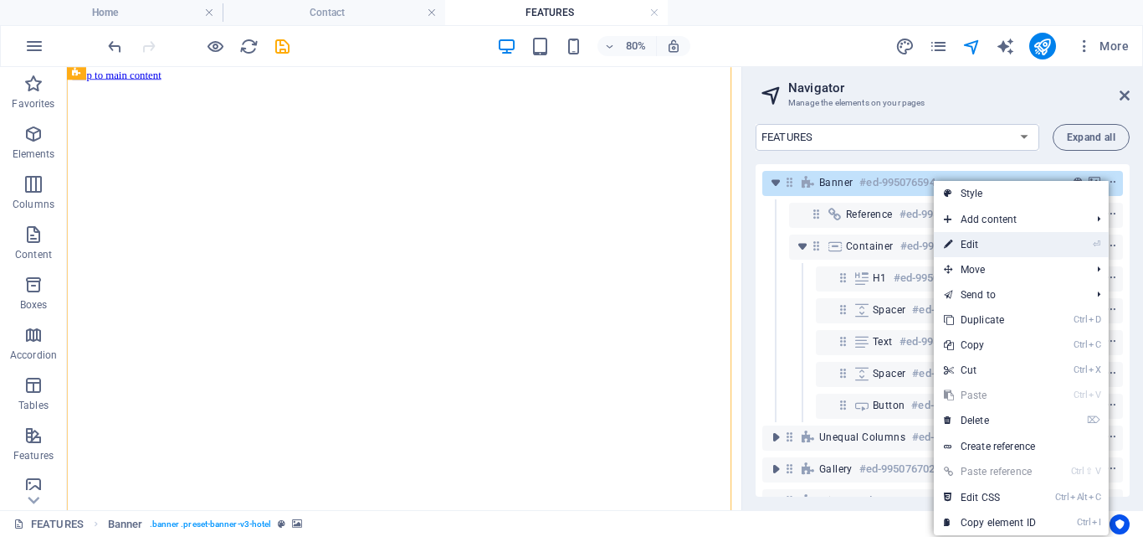
click at [966, 239] on link "⏎ Edit" at bounding box center [990, 244] width 112 height 25
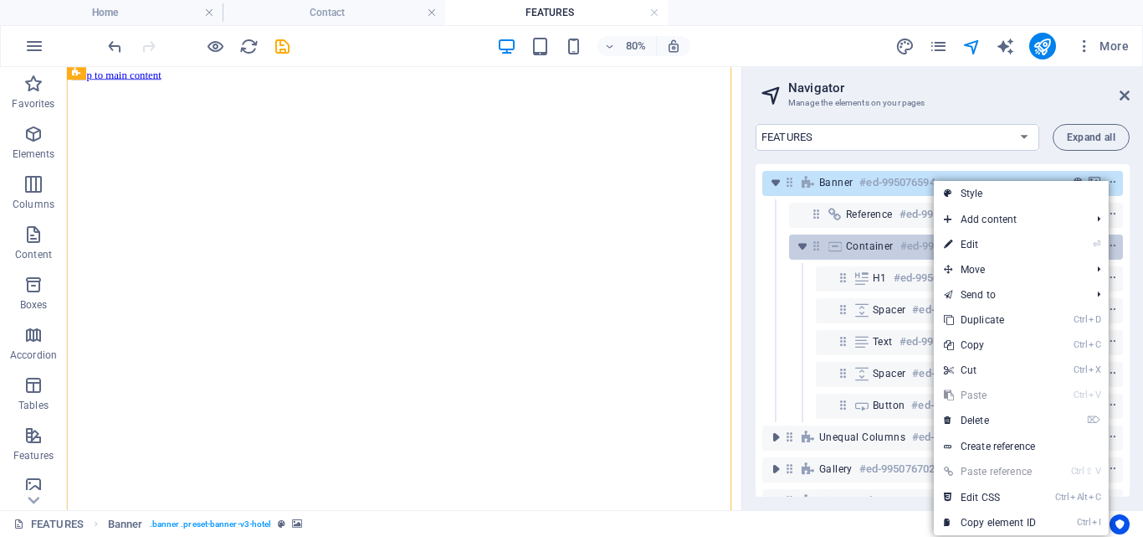
select select "vh"
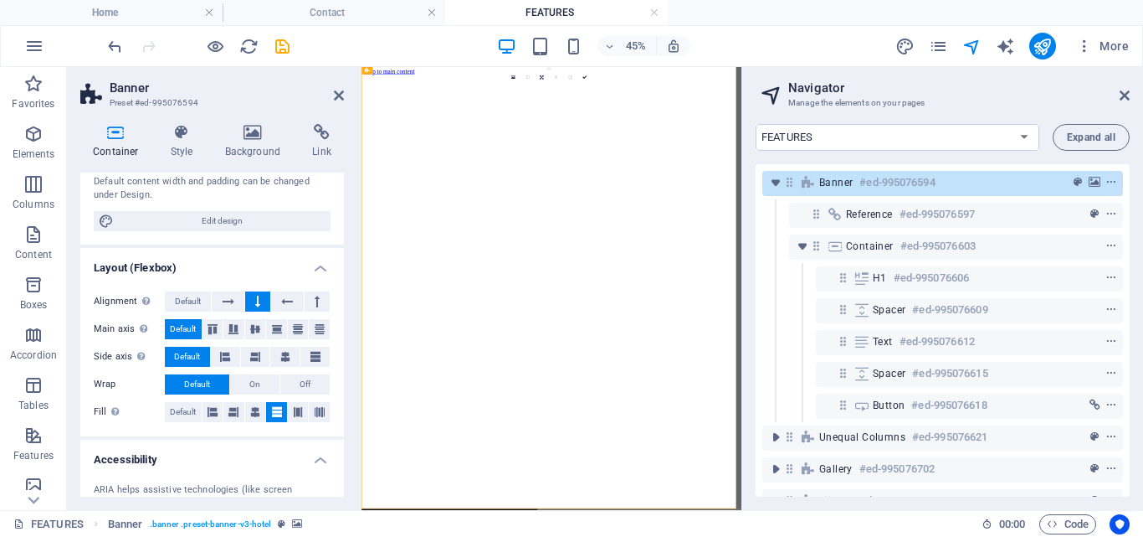
scroll to position [0, 0]
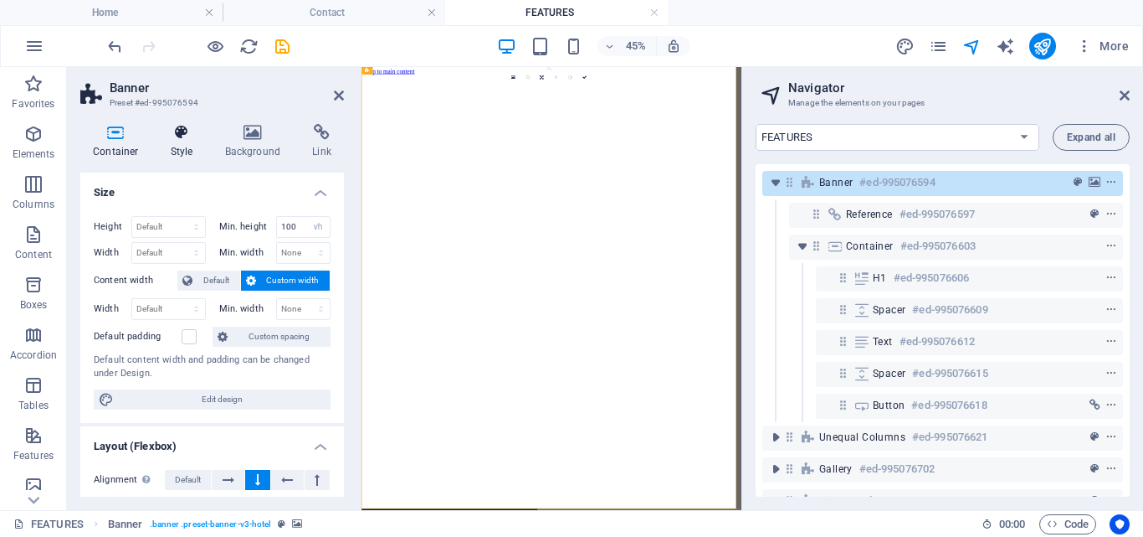
click at [182, 130] on icon at bounding box center [182, 132] width 48 height 17
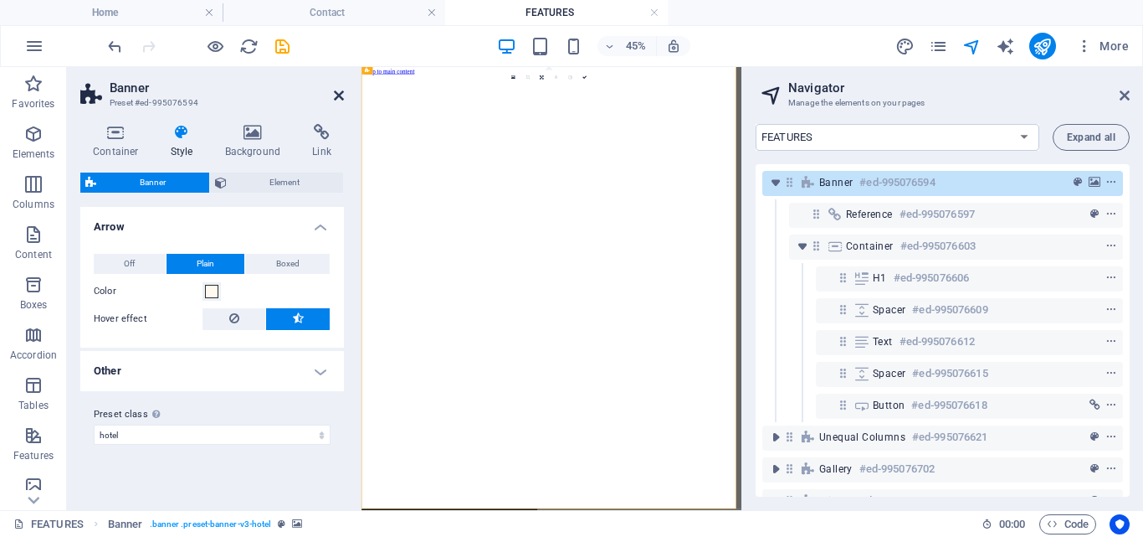
drag, startPoint x: 336, startPoint y: 94, endPoint x: 333, endPoint y: 35, distance: 58.7
click at [336, 94] on icon at bounding box center [339, 95] width 10 height 13
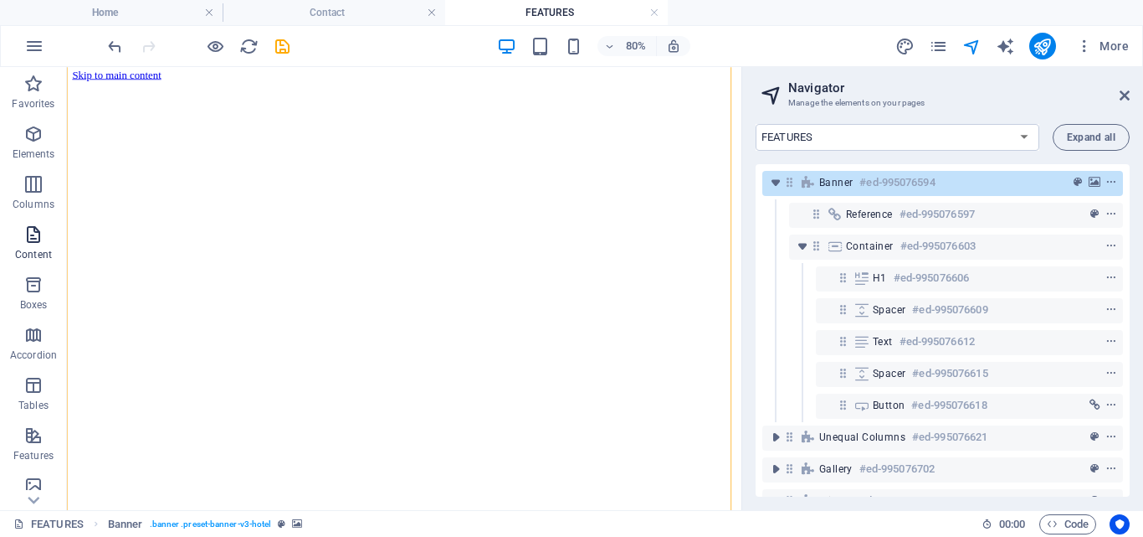
click at [23, 240] on icon "button" at bounding box center [33, 234] width 20 height 20
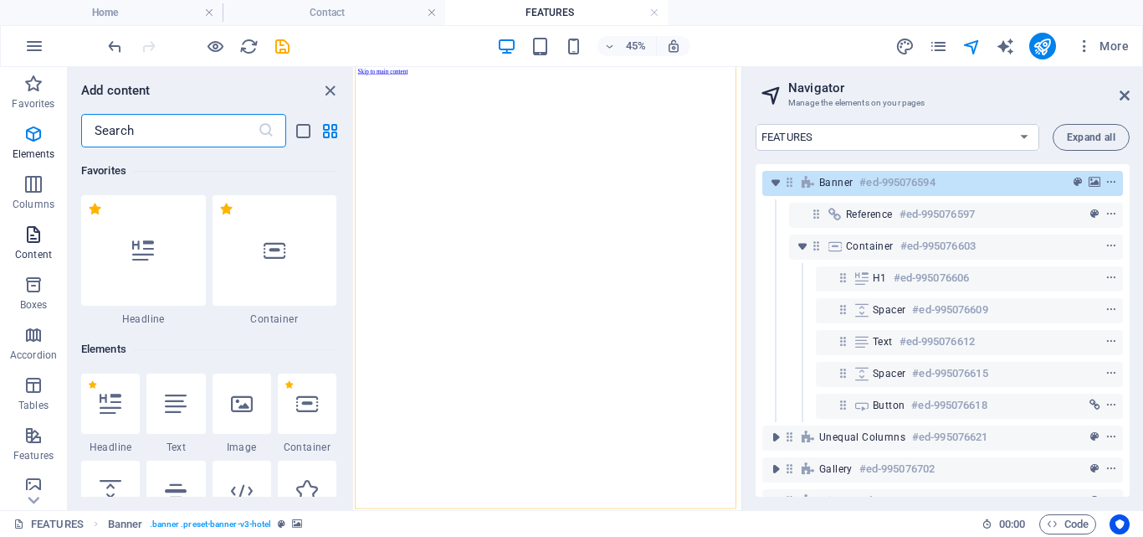
scroll to position [2929, 0]
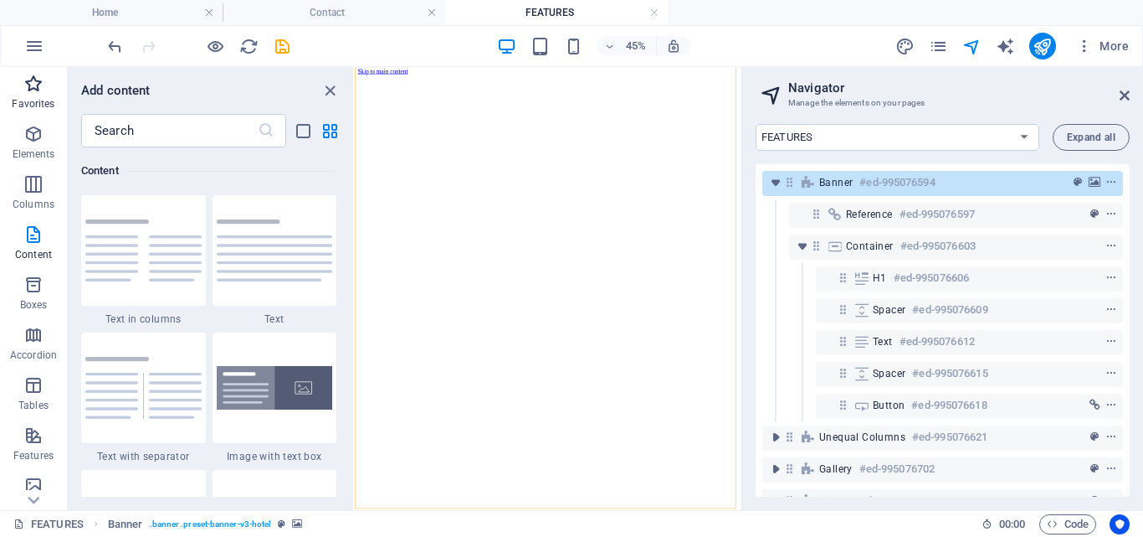
click at [33, 83] on icon "button" at bounding box center [33, 84] width 20 height 20
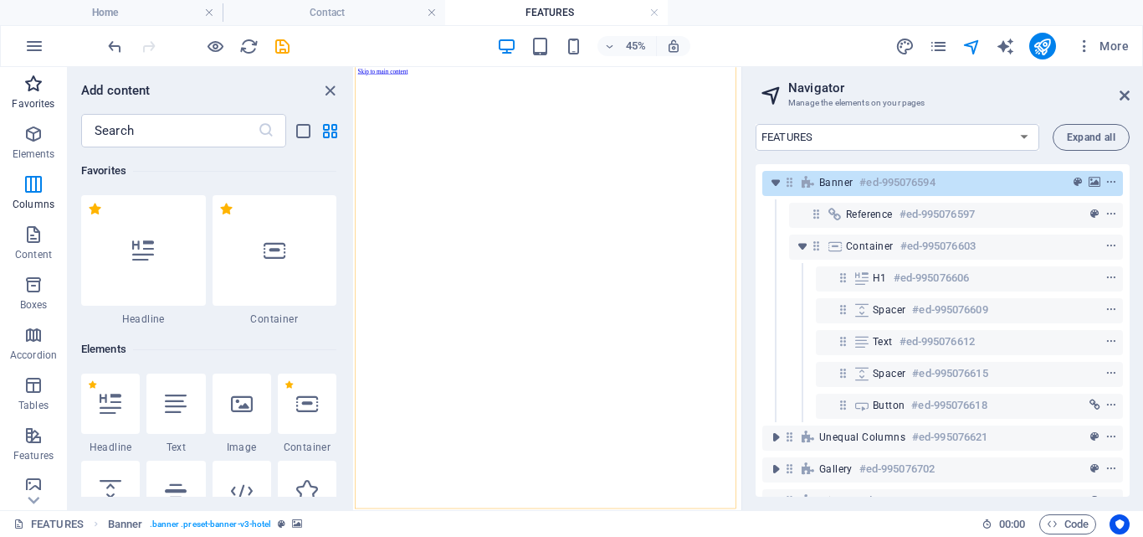
scroll to position [0, 0]
click at [33, 126] on icon "button" at bounding box center [33, 134] width 20 height 20
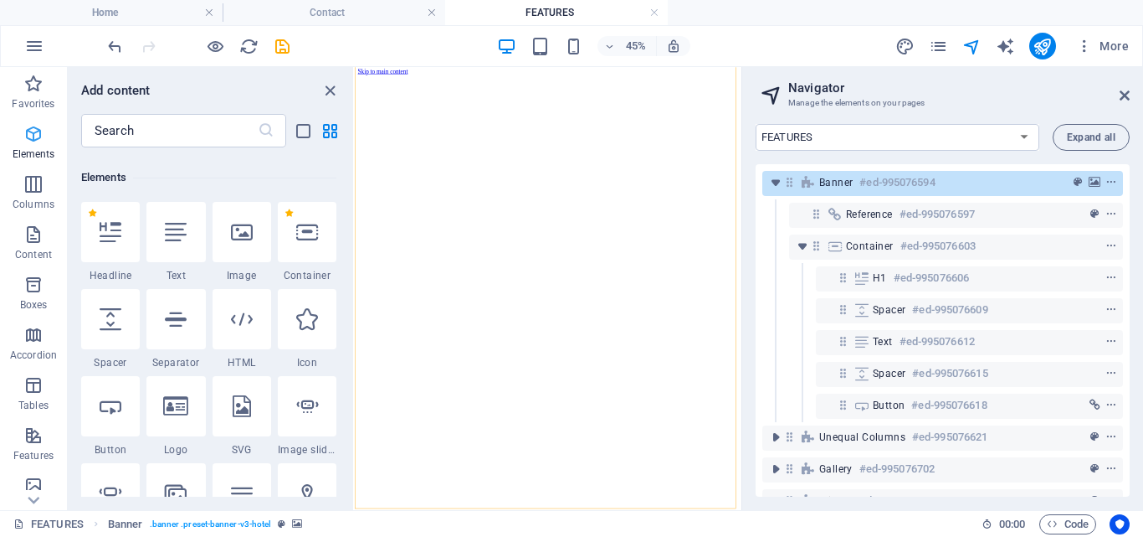
scroll to position [178, 0]
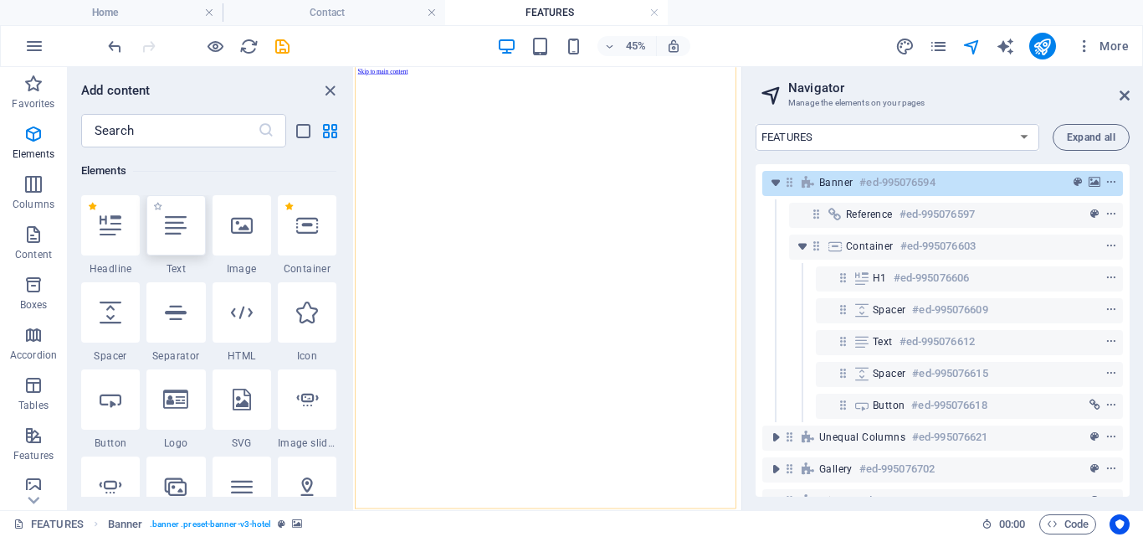
click at [176, 231] on icon at bounding box center [176, 225] width 22 height 22
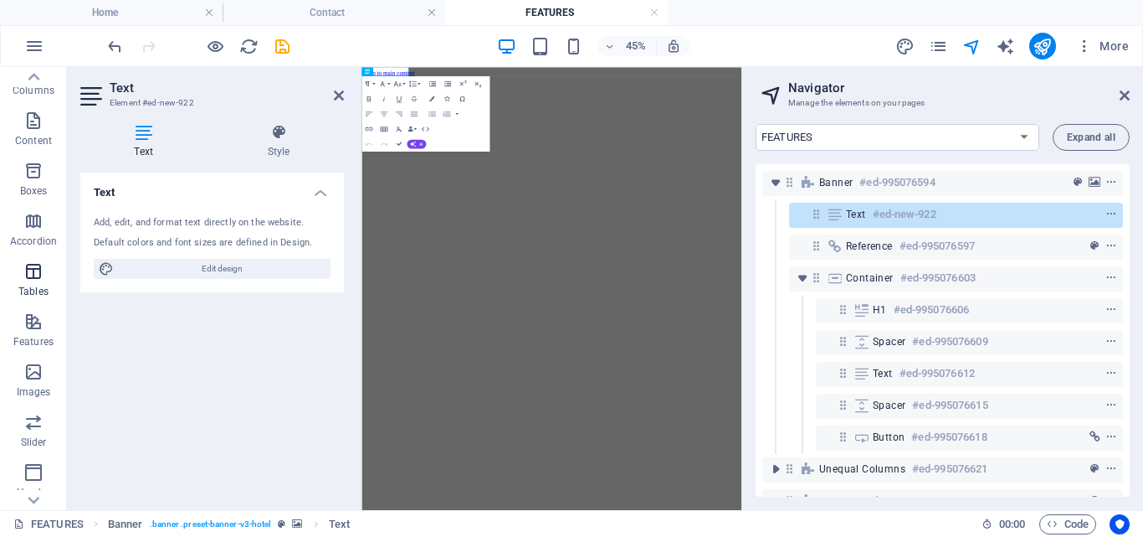
scroll to position [0, 0]
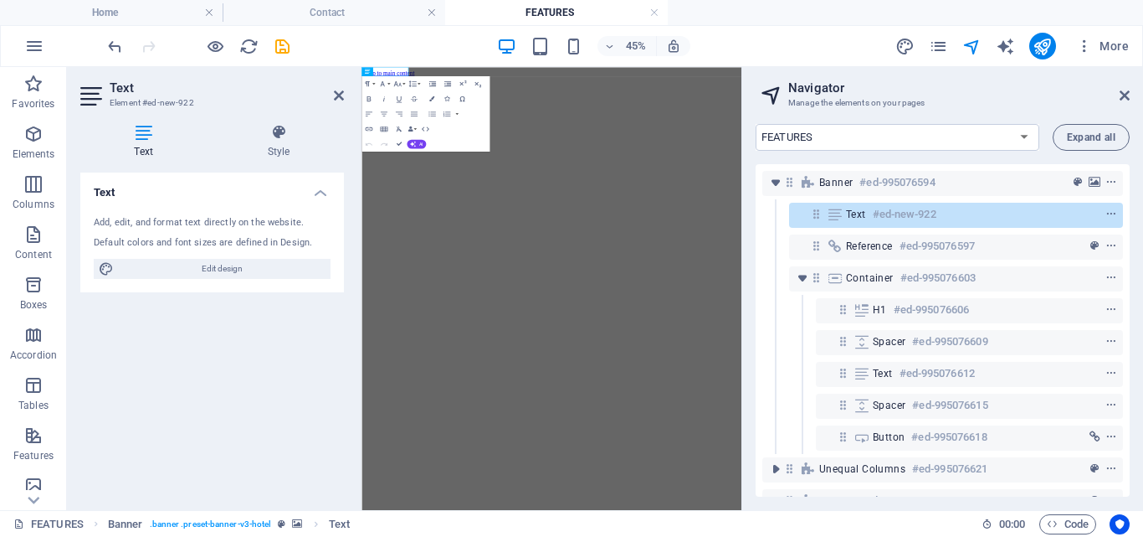
click at [1131, 90] on aside "Navigator Manage the elements on your pages Home FEATURES PARK LAYOUT Contact L…" at bounding box center [943, 288] width 402 height 443
drag, startPoint x: 339, startPoint y: 94, endPoint x: 337, endPoint y: 31, distance: 62.8
click at [339, 94] on icon at bounding box center [339, 95] width 10 height 13
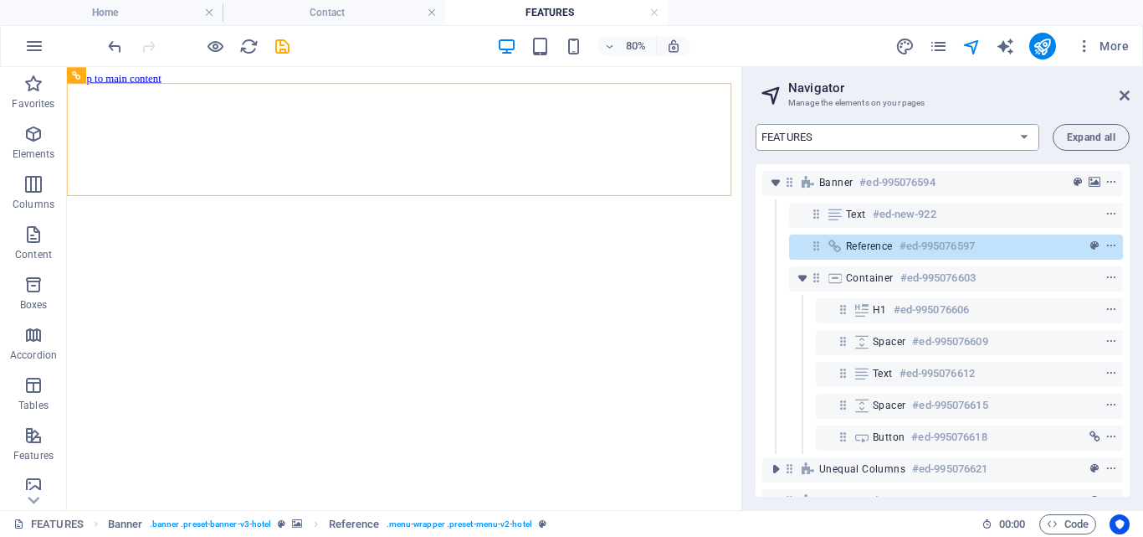
click at [1024, 136] on select "Home FEATURES PARK LAYOUT Contact Legal Notice Privacy" at bounding box center [898, 137] width 284 height 27
click at [756, 124] on select "Home FEATURES PARK LAYOUT Contact Legal Notice Privacy" at bounding box center [898, 137] width 284 height 27
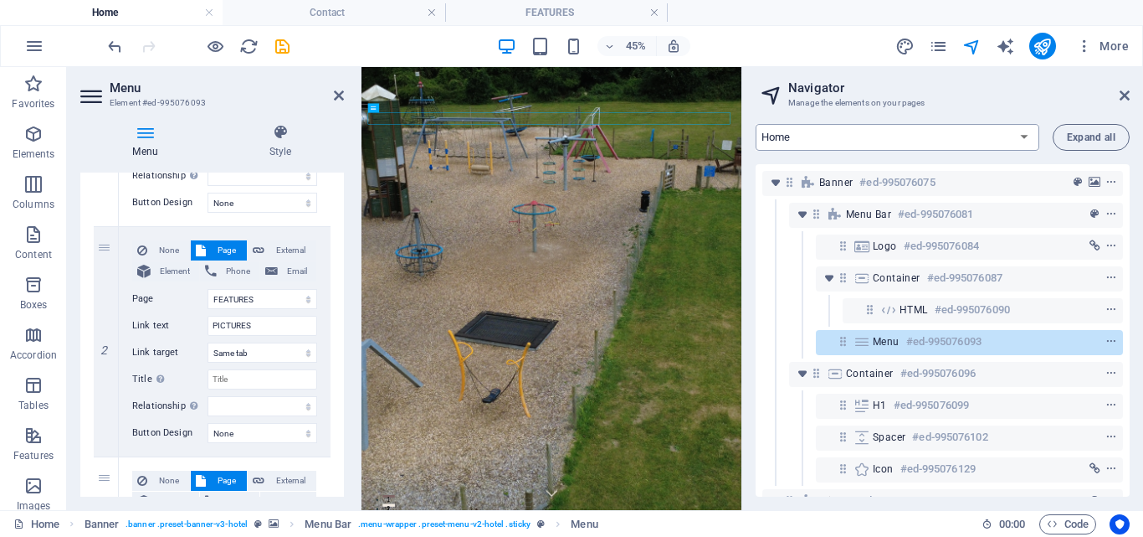
click at [1021, 135] on select "Home FEATURES PARK LAYOUT Contact Legal Notice Privacy" at bounding box center [898, 137] width 284 height 27
select select "18018480-en"
click at [756, 124] on select "Home FEATURES PARK LAYOUT Contact Legal Notice Privacy" at bounding box center [898, 137] width 284 height 27
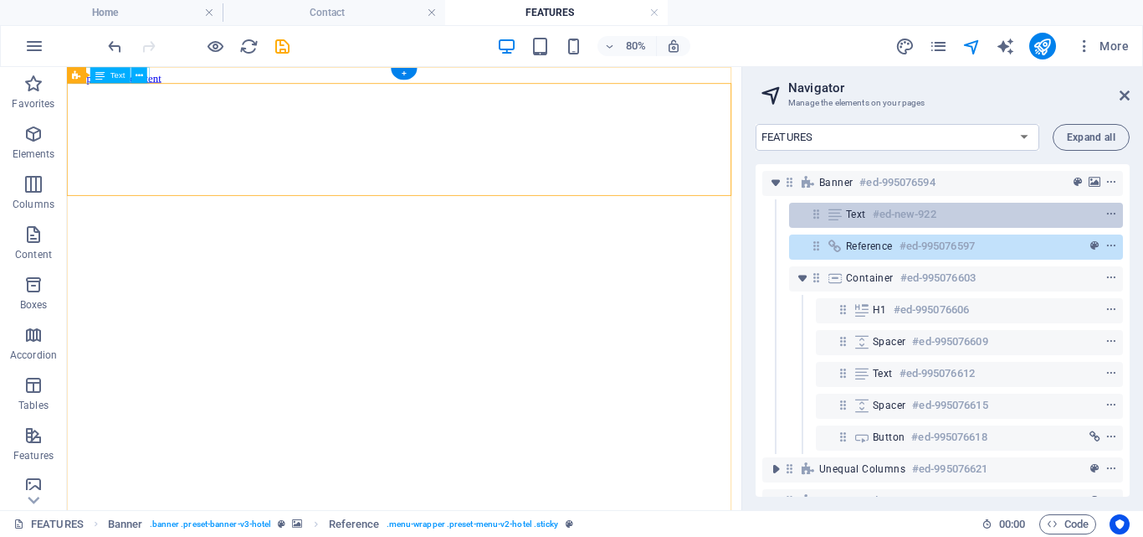
click at [927, 213] on h6 "#ed-new-922" at bounding box center [905, 214] width 64 height 20
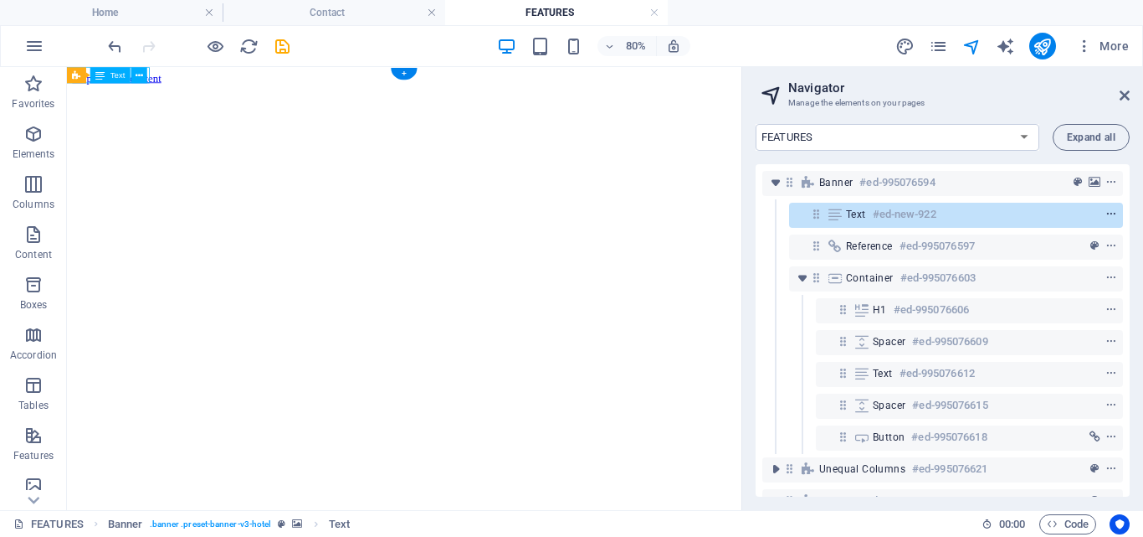
click at [1112, 212] on icon "context-menu" at bounding box center [1112, 214] width 12 height 12
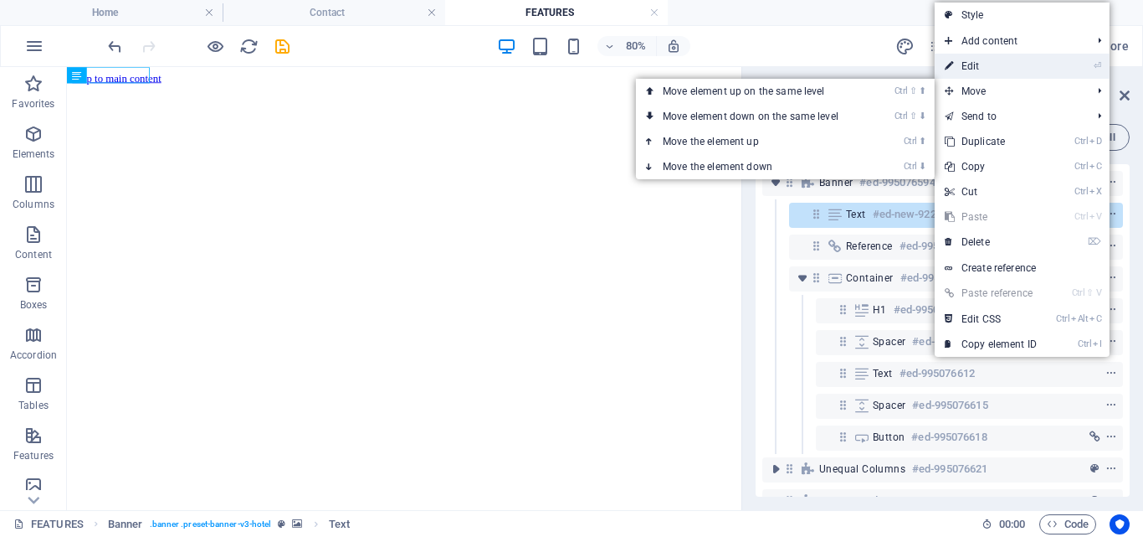
click at [975, 59] on link "⏎ Edit" at bounding box center [991, 66] width 112 height 25
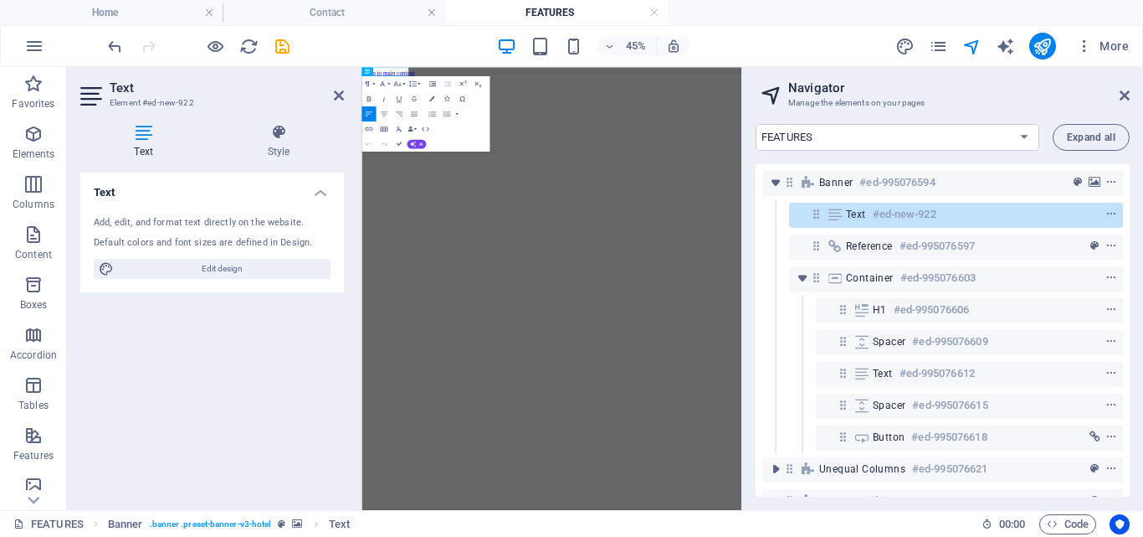
click at [146, 131] on icon at bounding box center [143, 132] width 126 height 17
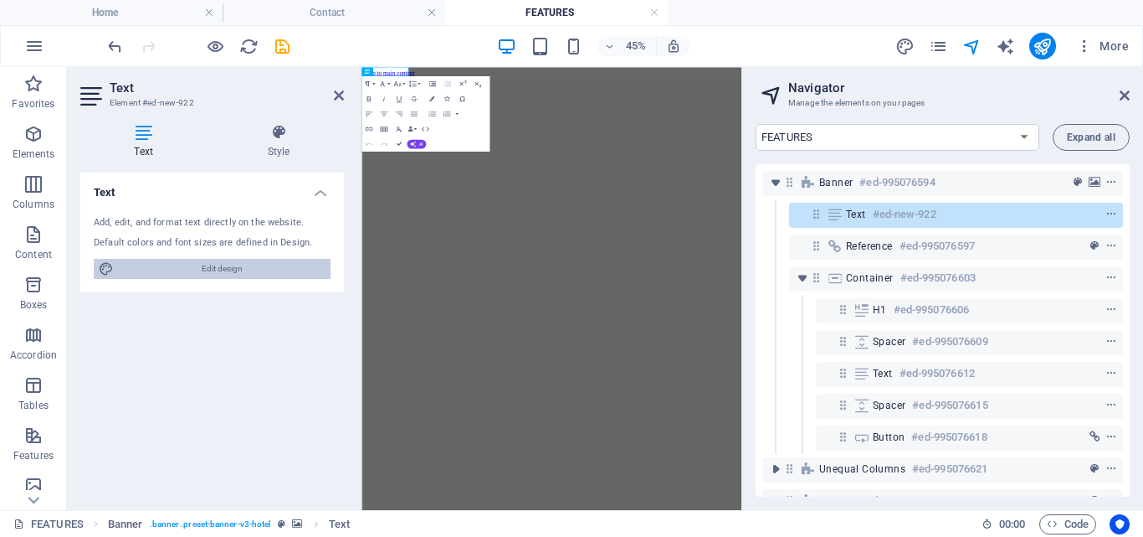
click at [226, 269] on span "Edit design" at bounding box center [222, 269] width 207 height 20
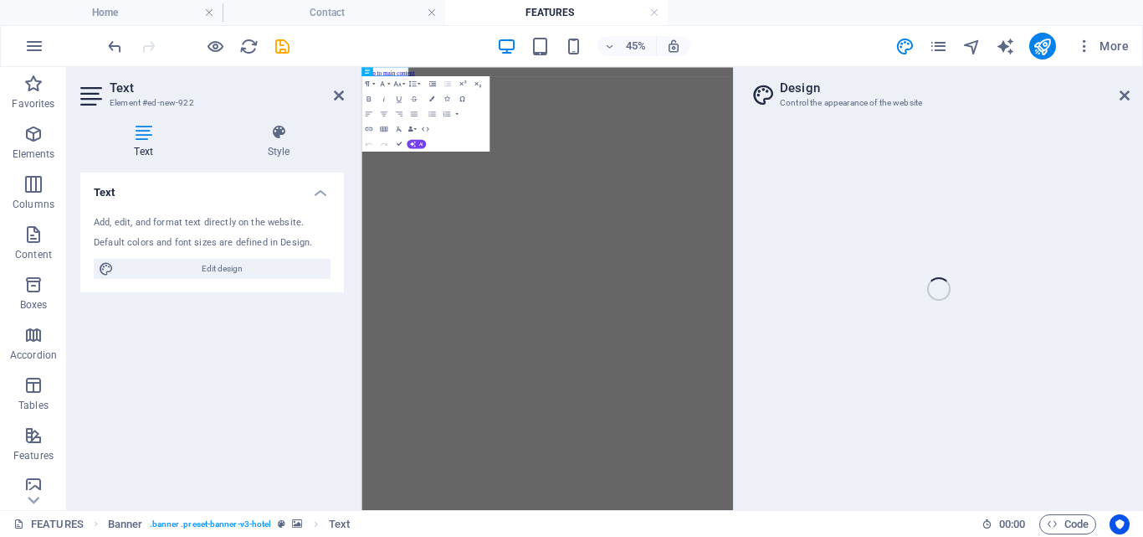
select select "500"
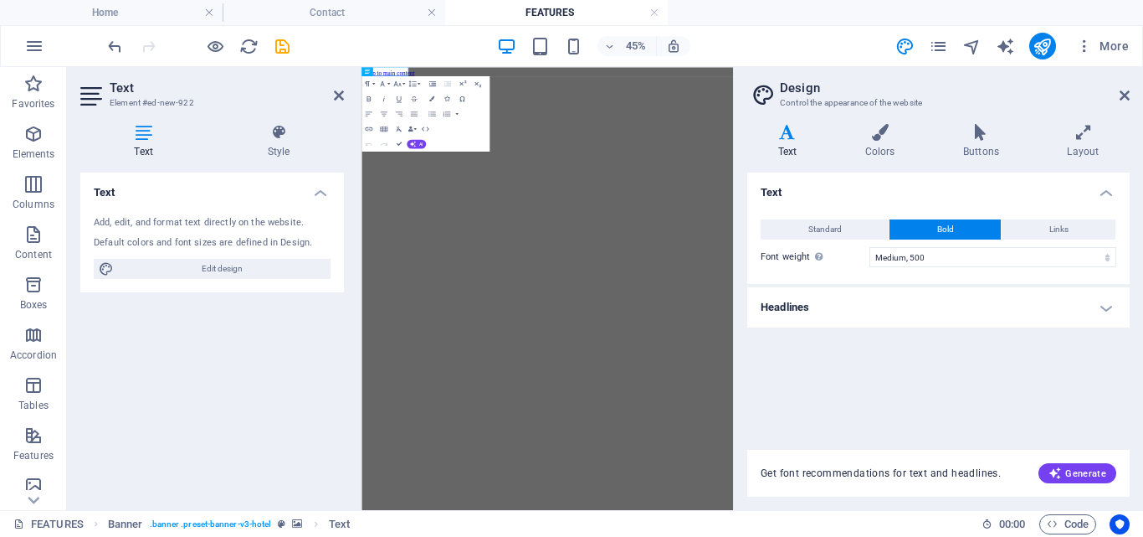
click at [336, 88] on h2 "Text" at bounding box center [227, 87] width 234 height 15
click at [335, 98] on icon at bounding box center [339, 95] width 10 height 13
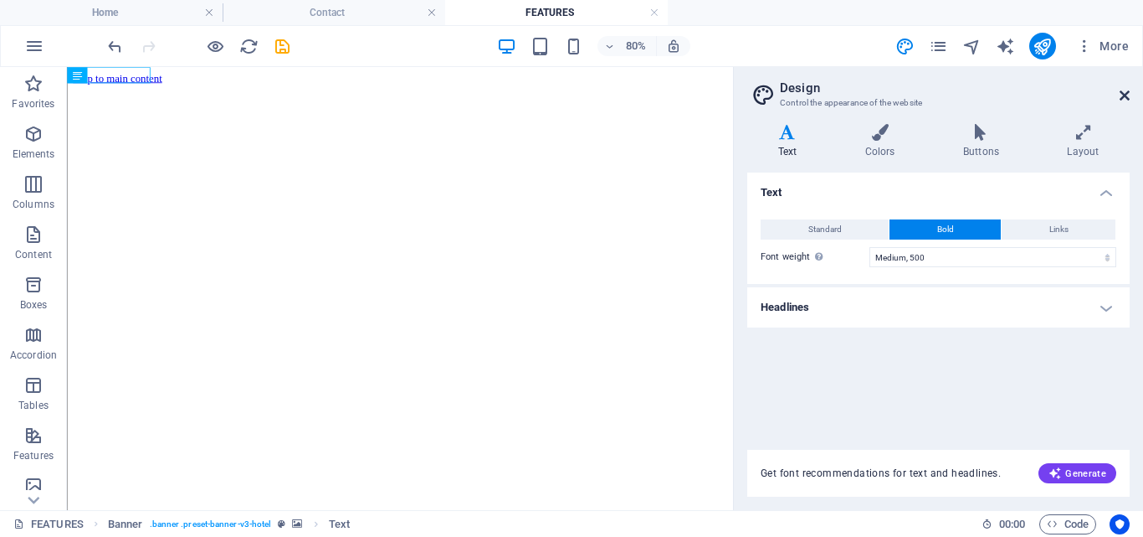
click at [1121, 90] on icon at bounding box center [1125, 95] width 10 height 13
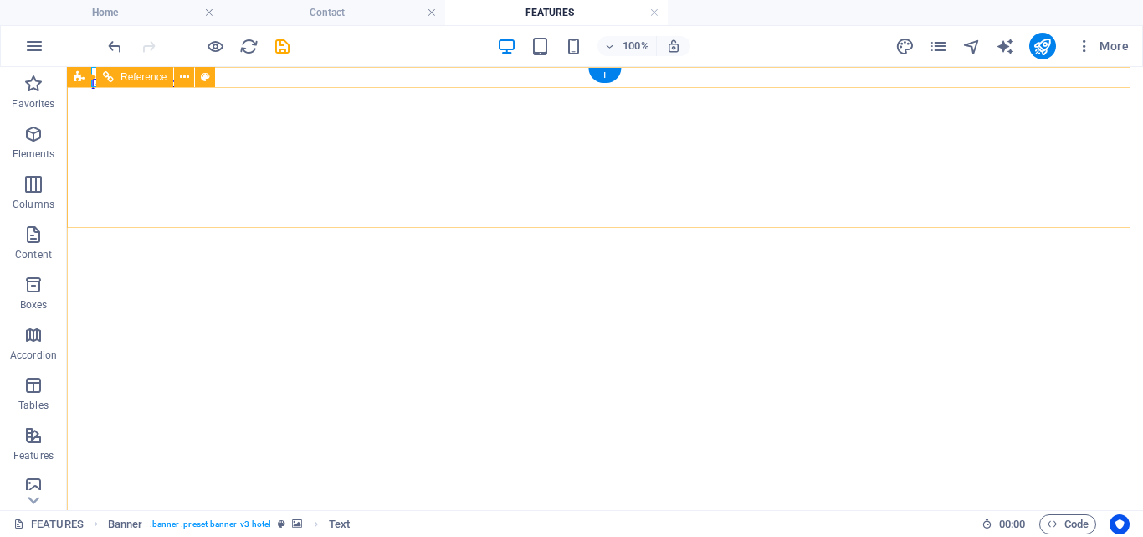
click at [182, 72] on icon at bounding box center [184, 78] width 9 height 18
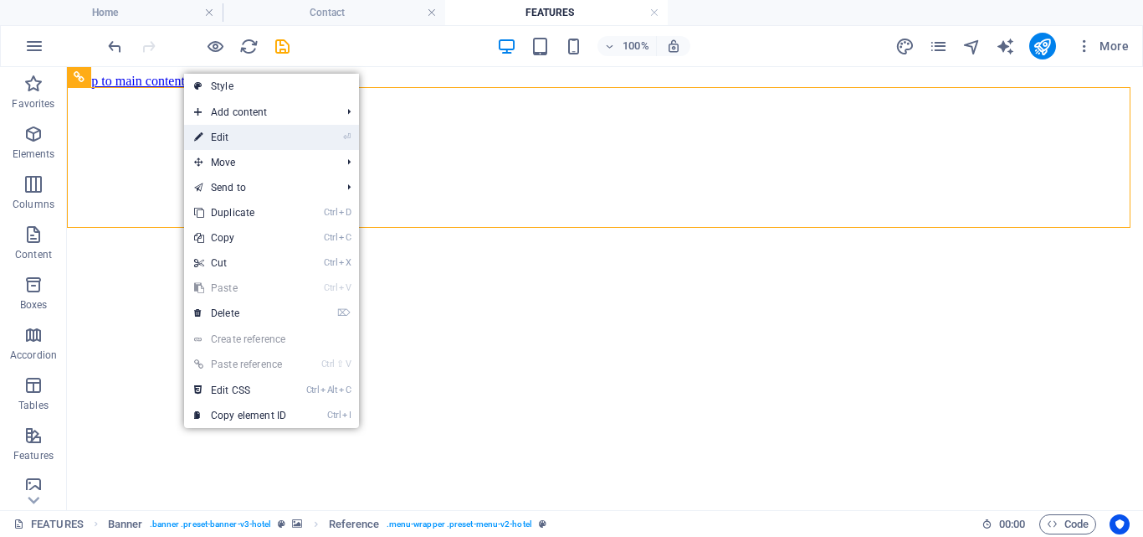
click at [218, 133] on link "⏎ Edit" at bounding box center [240, 137] width 112 height 25
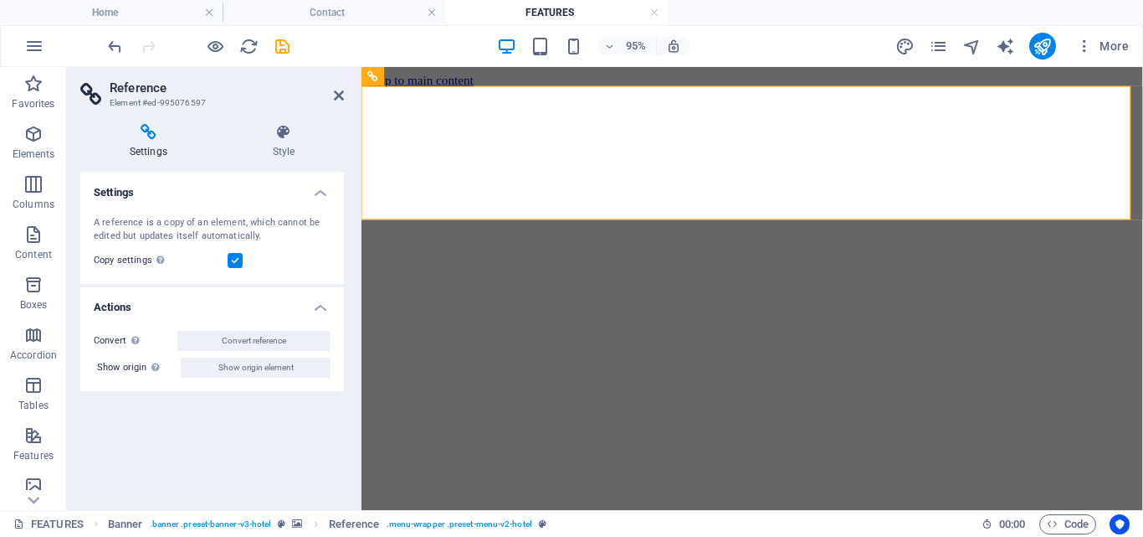
click at [146, 129] on icon at bounding box center [148, 132] width 136 height 17
click at [334, 95] on icon at bounding box center [339, 95] width 10 height 13
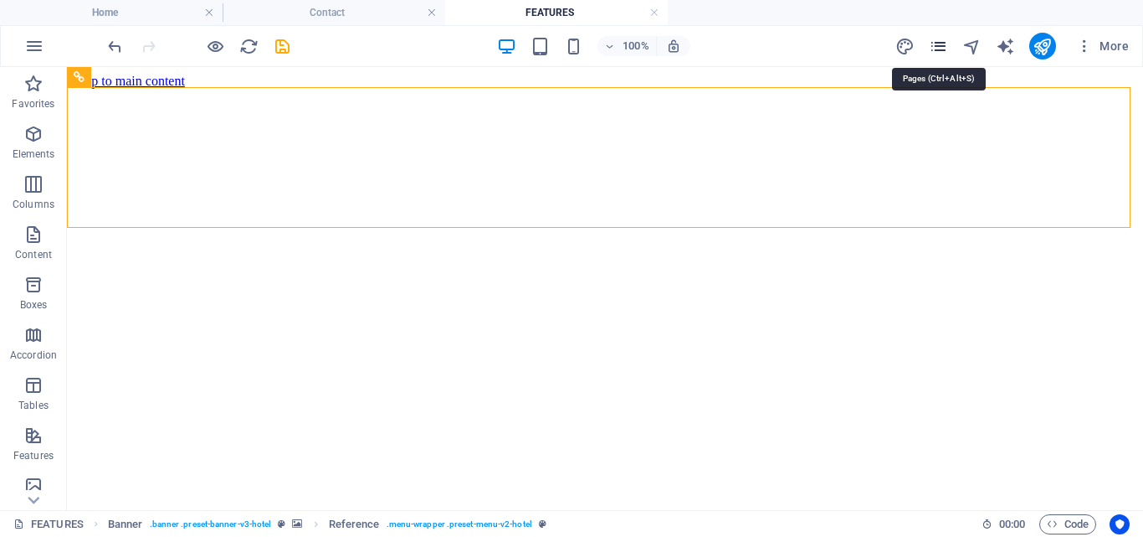
click at [937, 44] on icon "pages" at bounding box center [938, 46] width 19 height 19
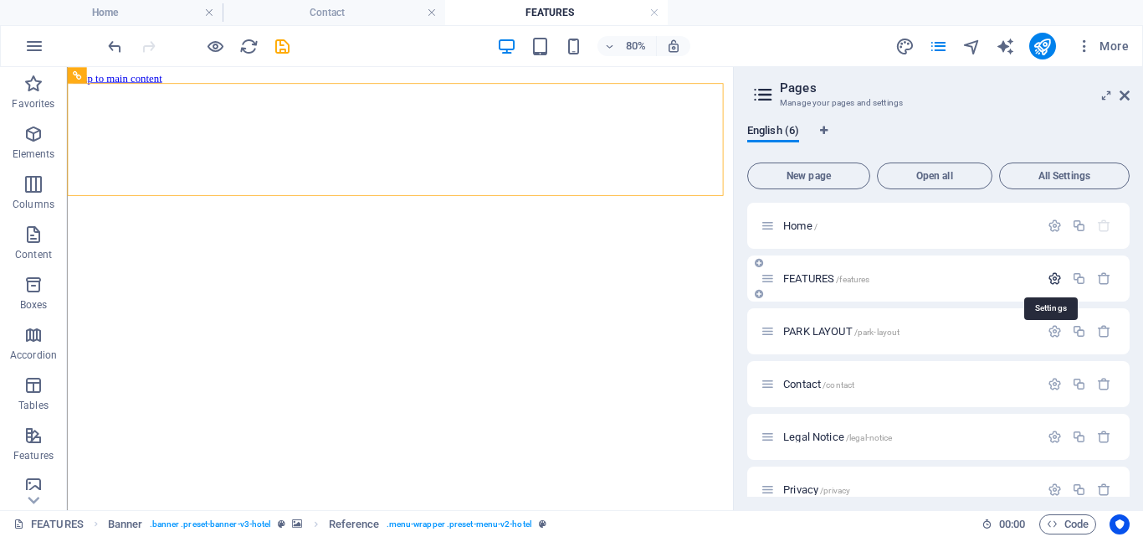
click at [1053, 275] on icon "button" at bounding box center [1055, 278] width 14 height 14
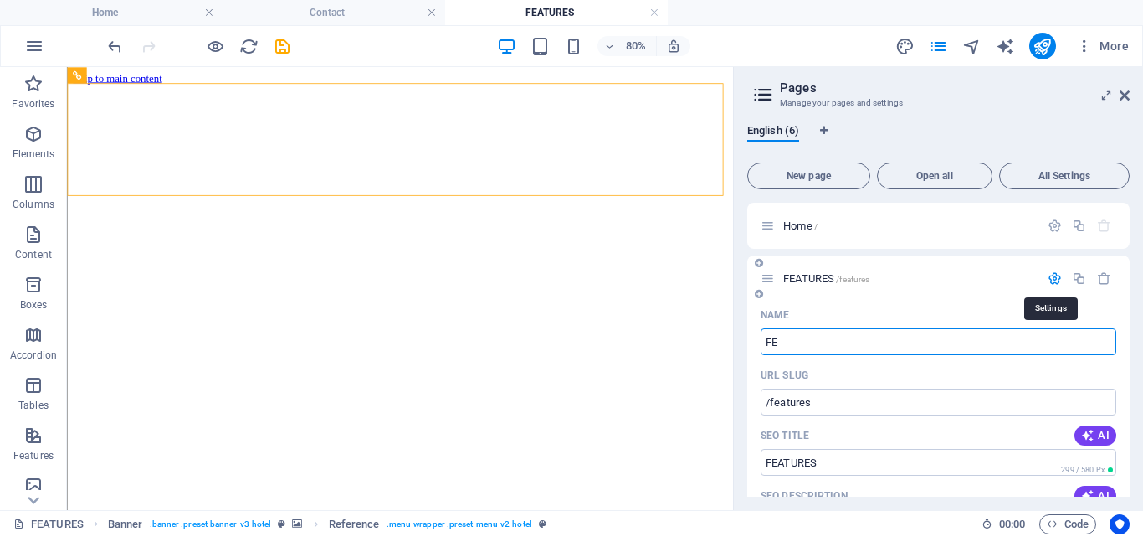
type input "F"
type input "/feature"
type input "FEATURE"
type input "/"
type input "PARK"
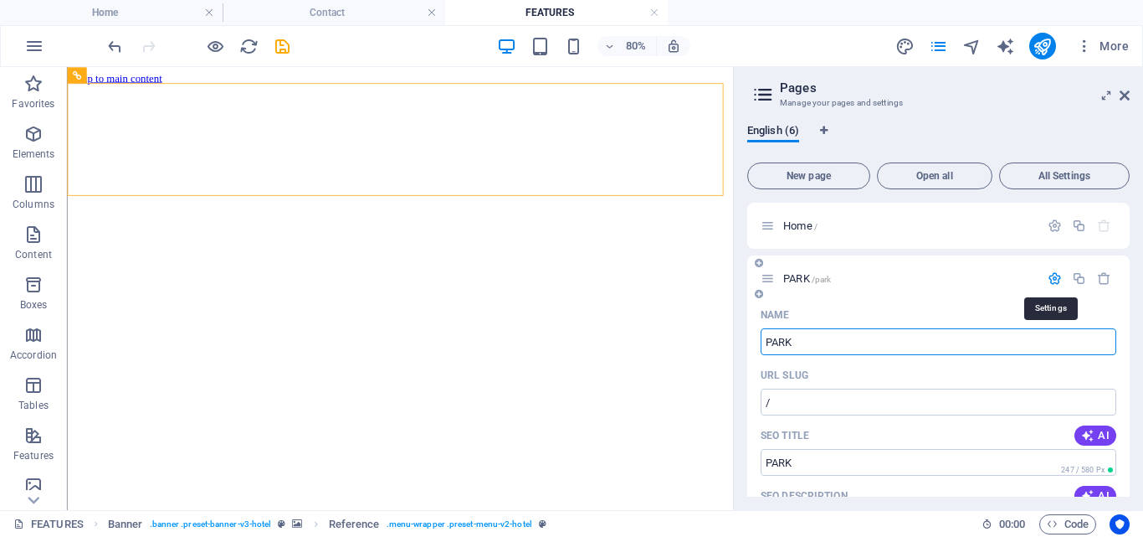
type input "/park"
type input "PARK"
type input "PARK FA"
type input "PARK"
type input "PARK FACILITIES"
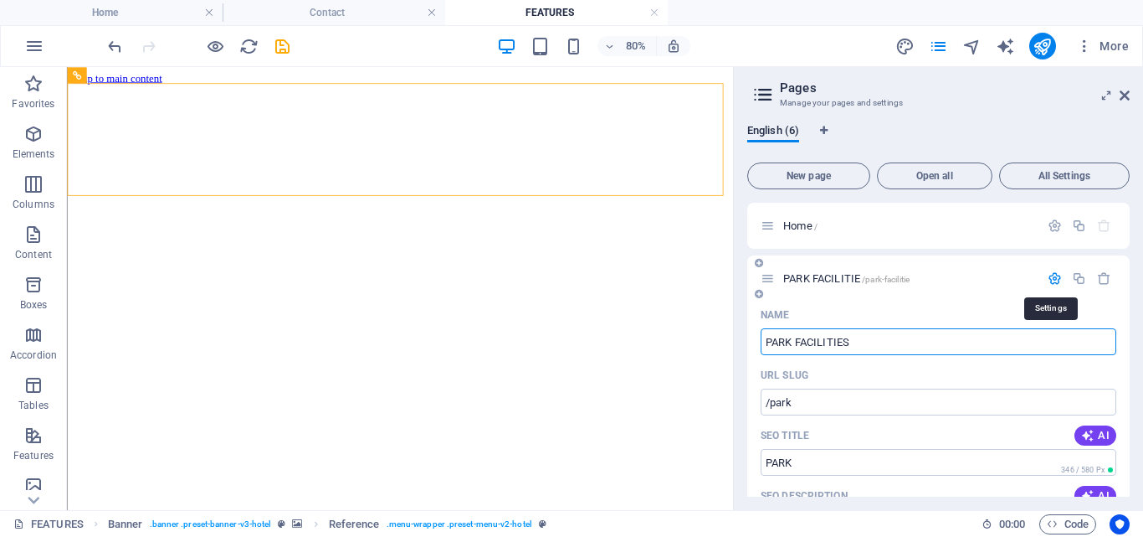
type input "/park-facilitie"
type input "PARK FACILITIE"
type input "PARK FACILITIES"
type input "/park-facilities"
type input "PARK FACILITIES"
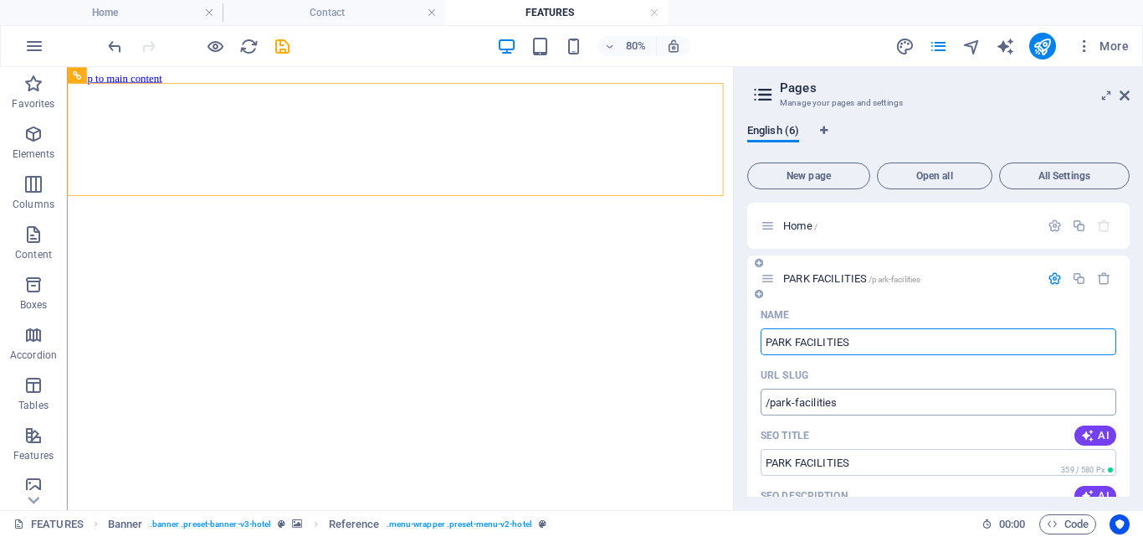
type input "PARK FACILITIES"
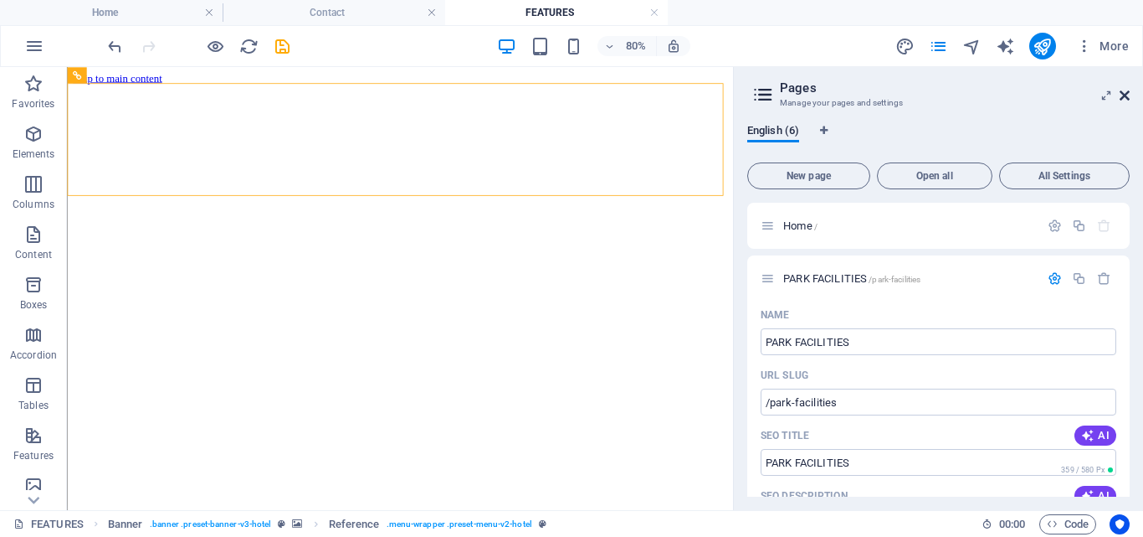
click at [1127, 90] on icon at bounding box center [1125, 95] width 10 height 13
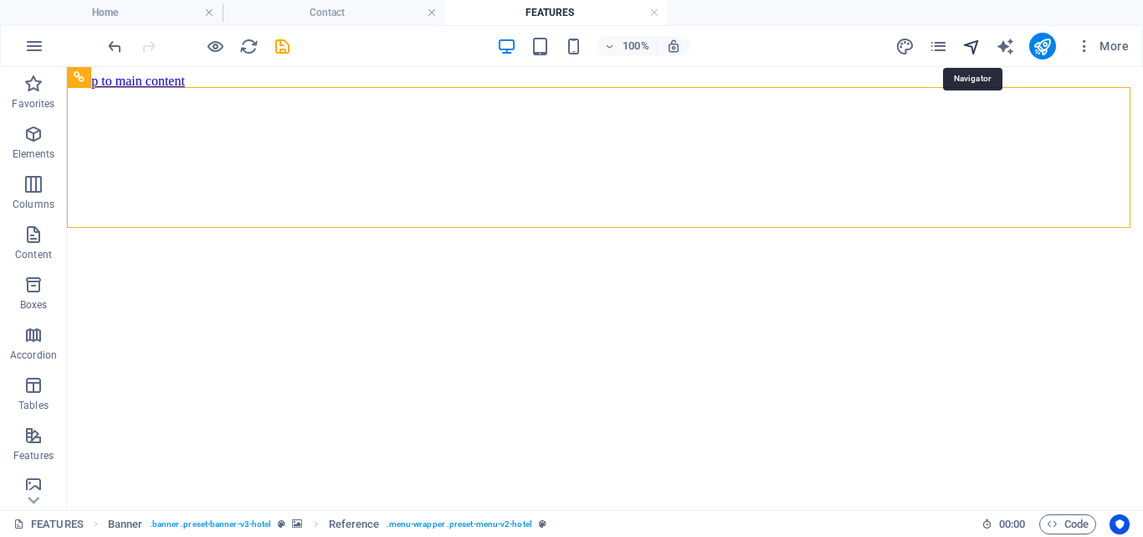
click at [970, 42] on icon "navigator" at bounding box center [972, 46] width 19 height 19
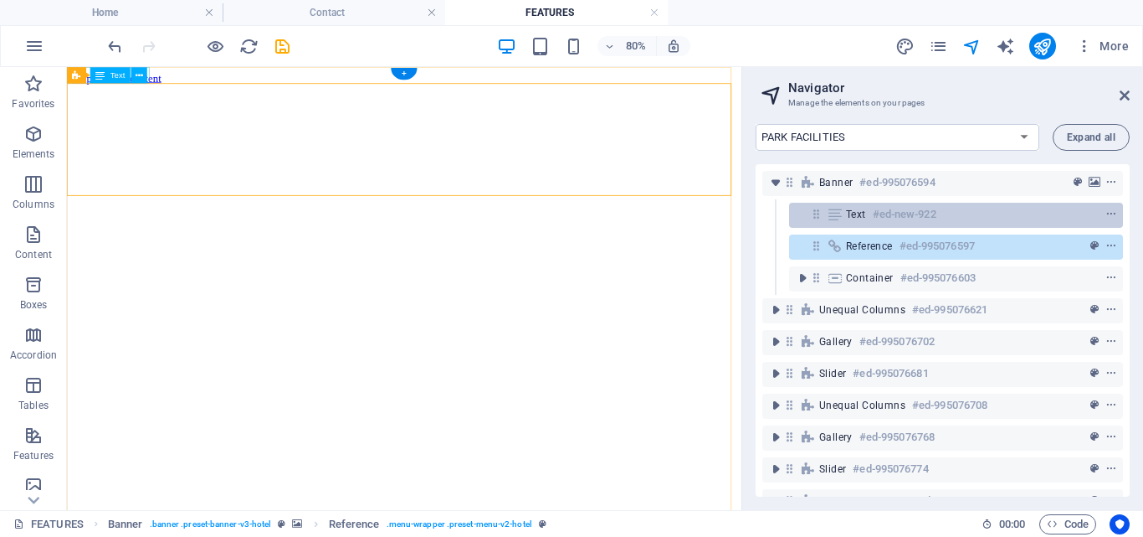
click at [839, 217] on icon at bounding box center [835, 214] width 18 height 13
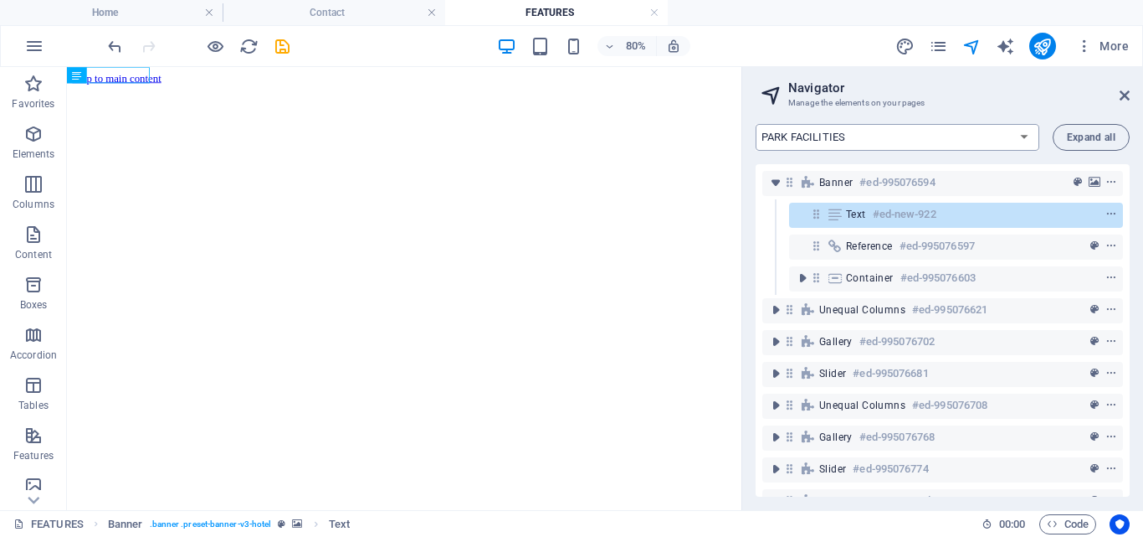
click at [1023, 134] on select "Home PARK FACILITIES PARK LAYOUT Contact Legal Notice Privacy" at bounding box center [898, 137] width 284 height 27
click at [756, 124] on select "Home PARK FACILITIES PARK LAYOUT Contact Legal Notice Privacy" at bounding box center [898, 137] width 284 height 27
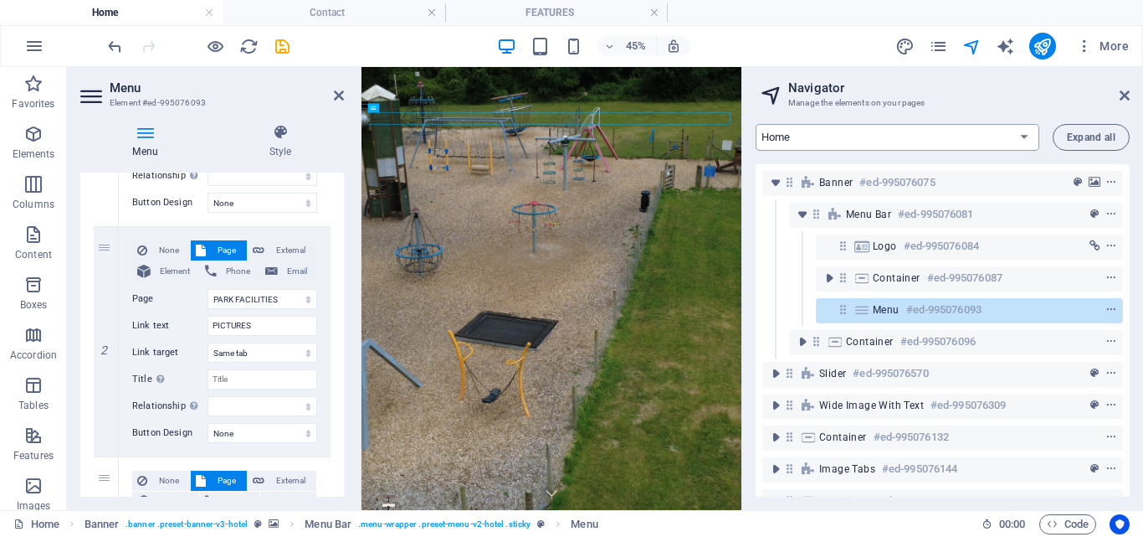
click at [1024, 134] on select "Home PARK FACILITIES PARK LAYOUT Contact Legal Notice Privacy" at bounding box center [898, 137] width 284 height 27
select select "18018483-en"
click at [756, 124] on select "Home PARK FACILITIES PARK LAYOUT Contact Legal Notice Privacy" at bounding box center [898, 137] width 284 height 27
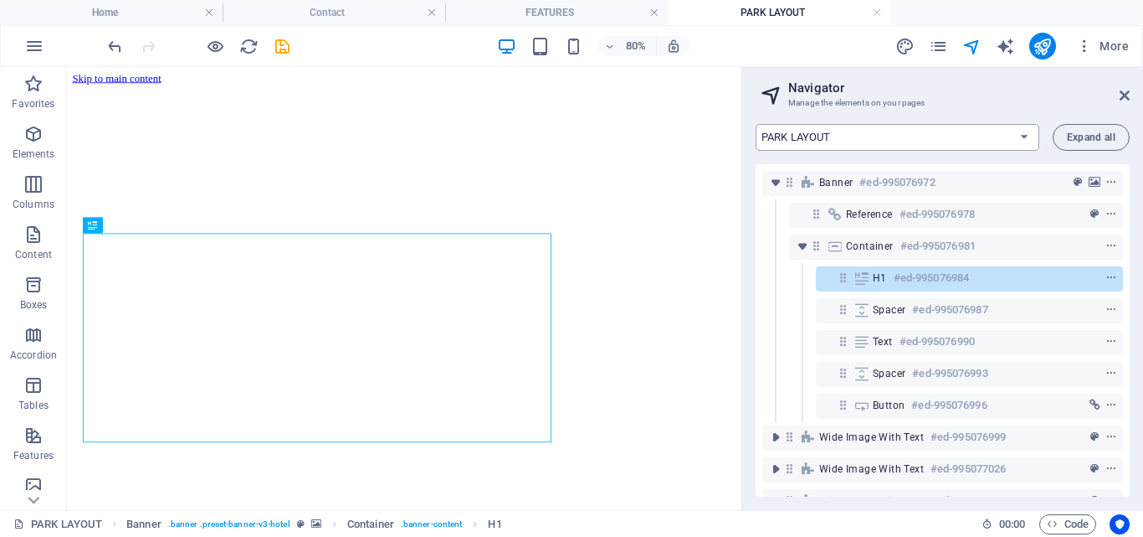
click at [815, 136] on select "Home PARK FACILITIES PARK LAYOUT Contact Legal Notice Privacy" at bounding box center [898, 137] width 284 height 27
click at [756, 124] on select "Home PARK FACILITIES PARK LAYOUT Contact Legal Notice Privacy" at bounding box center [898, 137] width 284 height 27
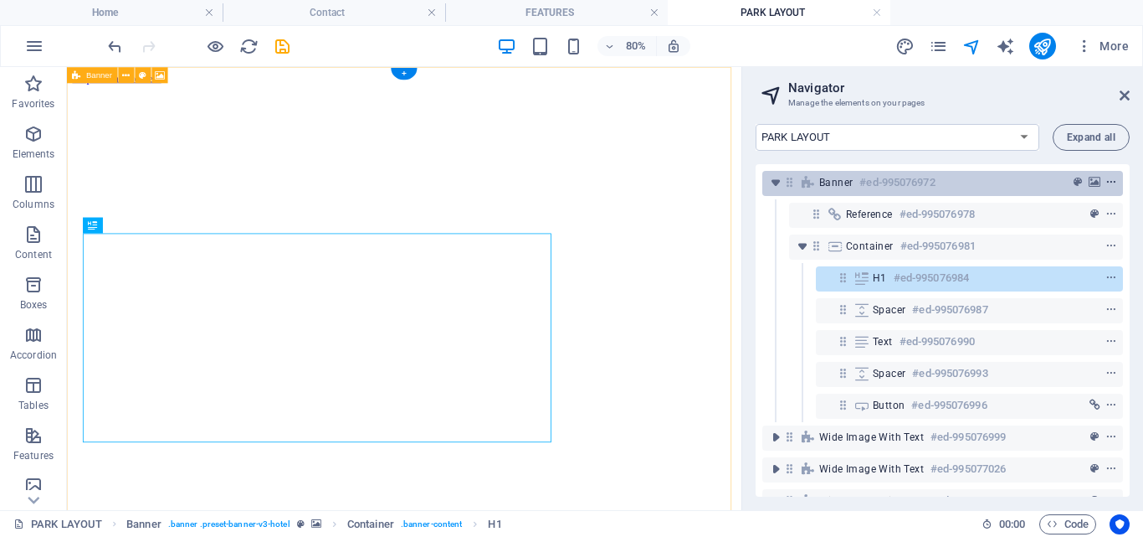
click at [1106, 179] on icon "context-menu" at bounding box center [1112, 183] width 12 height 12
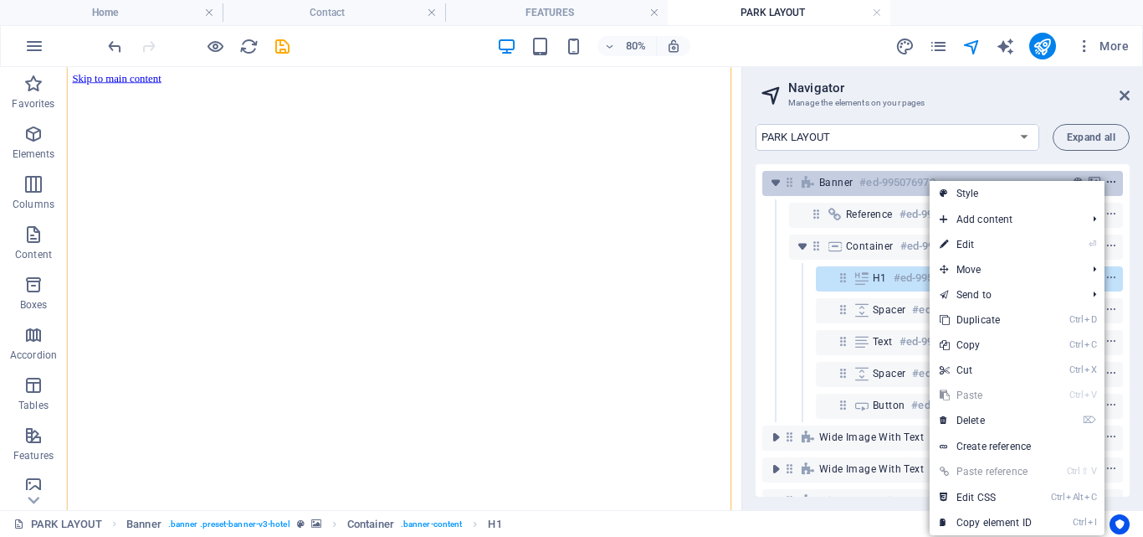
scroll to position [91, 0]
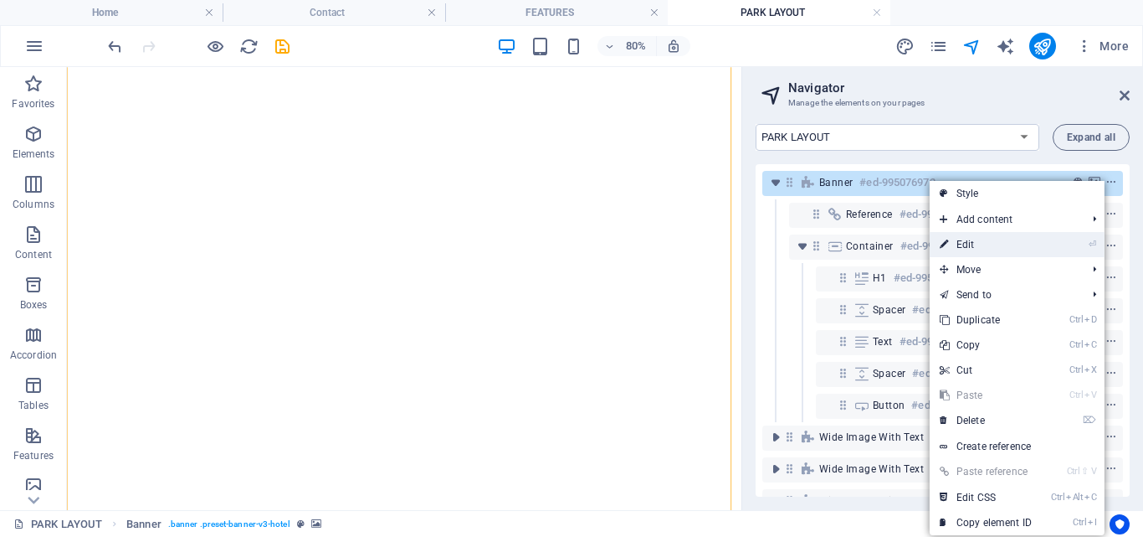
click at [961, 245] on link "⏎ Edit" at bounding box center [986, 244] width 112 height 25
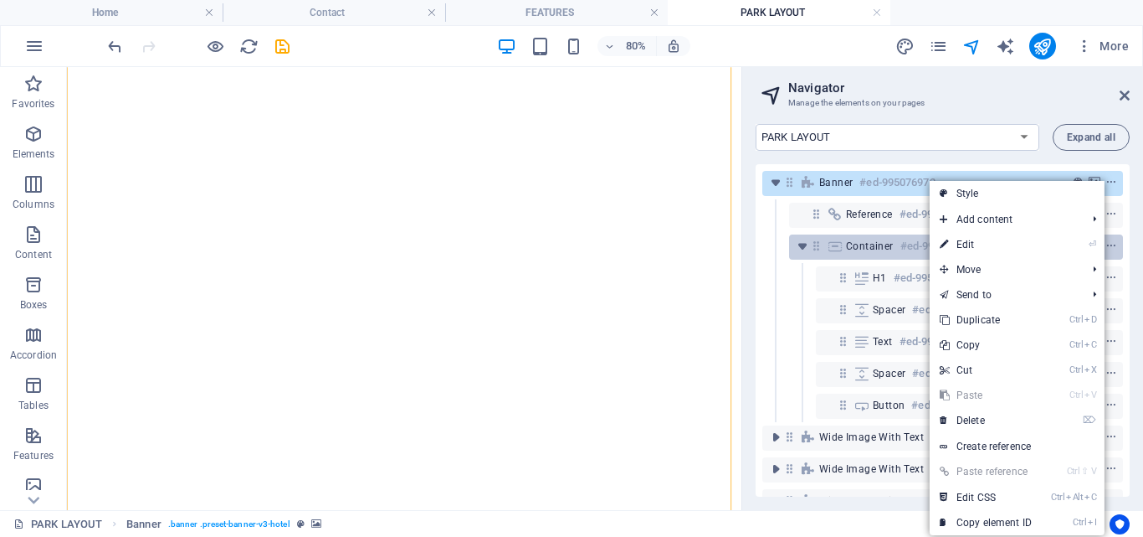
select select "vh"
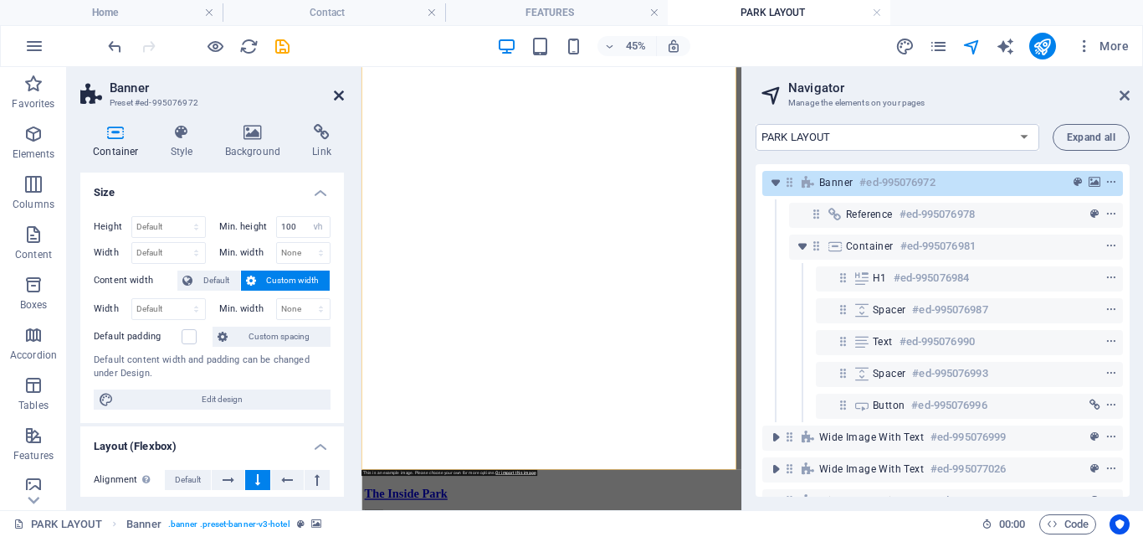
click at [335, 91] on icon at bounding box center [339, 95] width 10 height 13
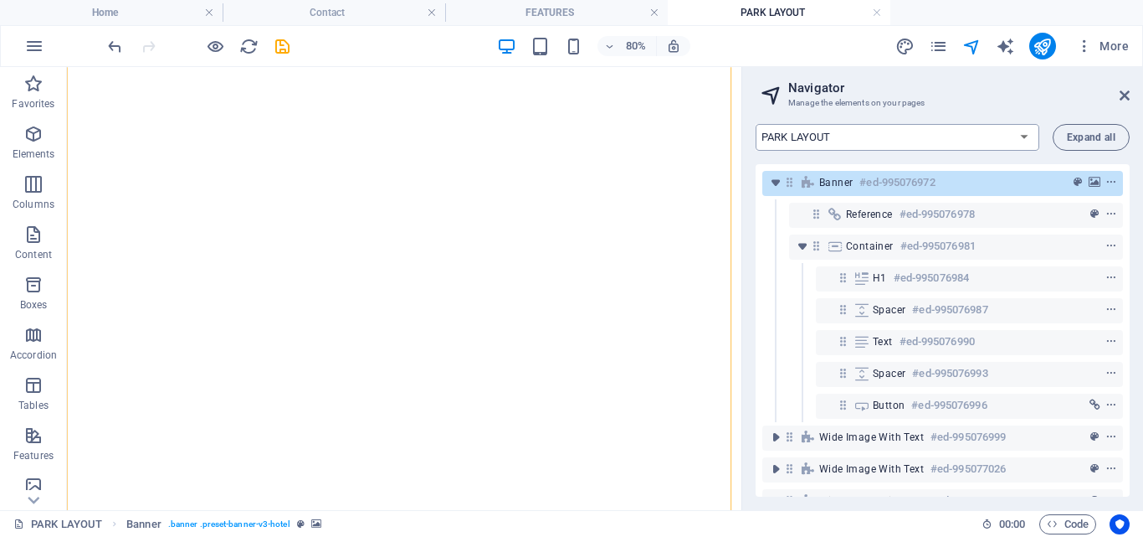
click at [922, 136] on select "Home PARK FACILITIES PARK LAYOUT Contact Legal Notice Privacy" at bounding box center [898, 137] width 284 height 27
click at [756, 124] on select "Home PARK FACILITIES PARK LAYOUT Contact Legal Notice Privacy" at bounding box center [898, 137] width 284 height 27
click at [1024, 132] on select "Home PARK FACILITIES PARK LAYOUT Contact Legal Notice Privacy" at bounding box center [898, 137] width 284 height 27
select select "18018480-en"
click at [756, 124] on select "Home PARK FACILITIES PARK LAYOUT Contact Legal Notice Privacy" at bounding box center [898, 137] width 284 height 27
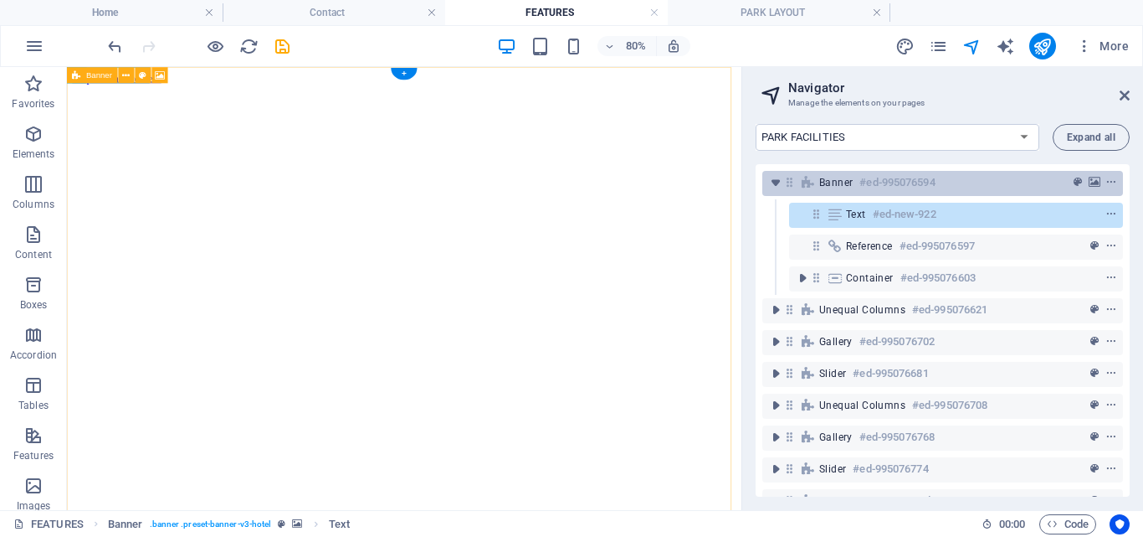
scroll to position [0, 0]
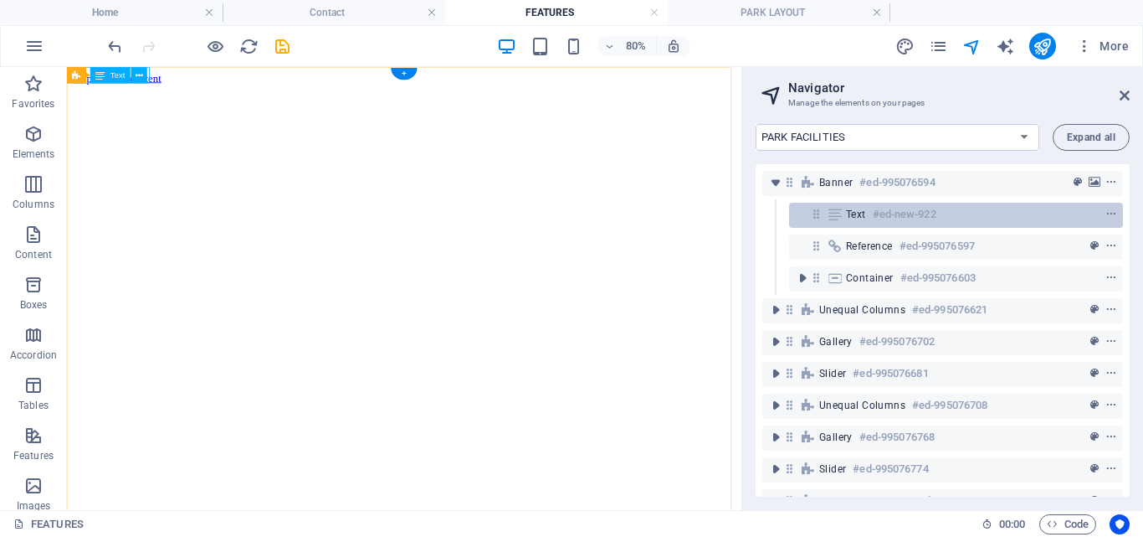
click at [859, 213] on span "Text" at bounding box center [856, 214] width 20 height 13
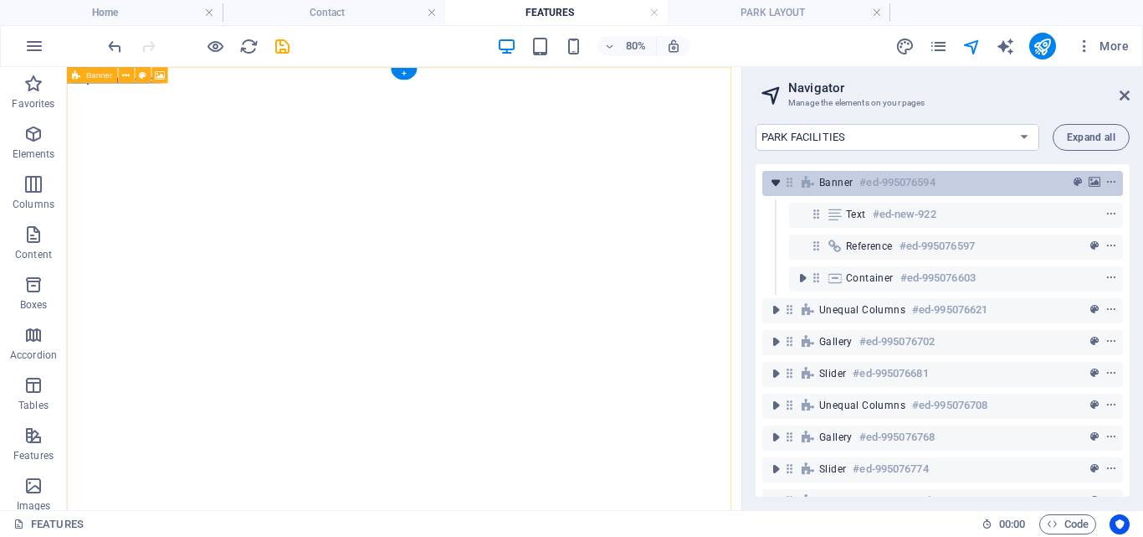
click at [778, 183] on icon "toggle-expand" at bounding box center [776, 182] width 17 height 17
click at [775, 183] on icon "toggle-expand" at bounding box center [776, 182] width 17 height 17
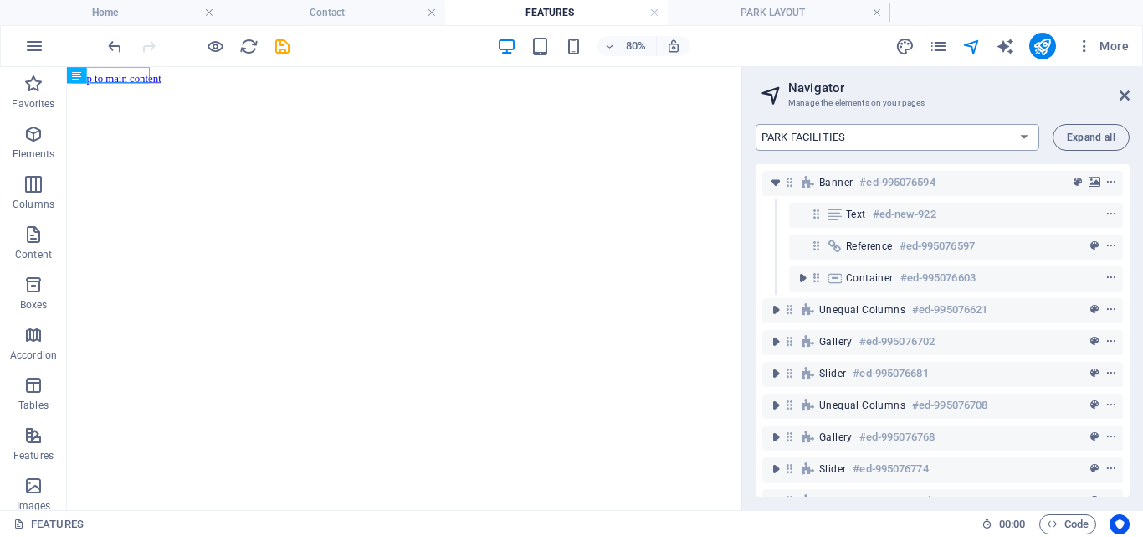
click at [1024, 135] on select "Home PARK FACILITIES PARK LAYOUT Contact Legal Notice Privacy" at bounding box center [898, 137] width 284 height 27
click at [756, 124] on select "Home PARK FACILITIES PARK LAYOUT Contact Legal Notice Privacy" at bounding box center [898, 137] width 284 height 27
click at [1086, 40] on icon "button" at bounding box center [1084, 46] width 17 height 17
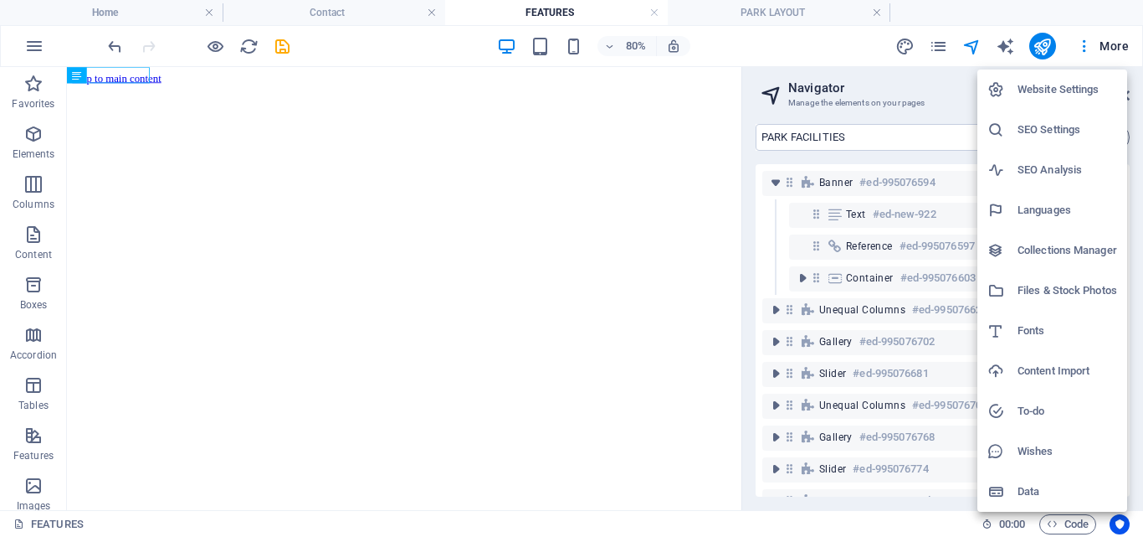
click at [1083, 40] on div at bounding box center [571, 268] width 1143 height 537
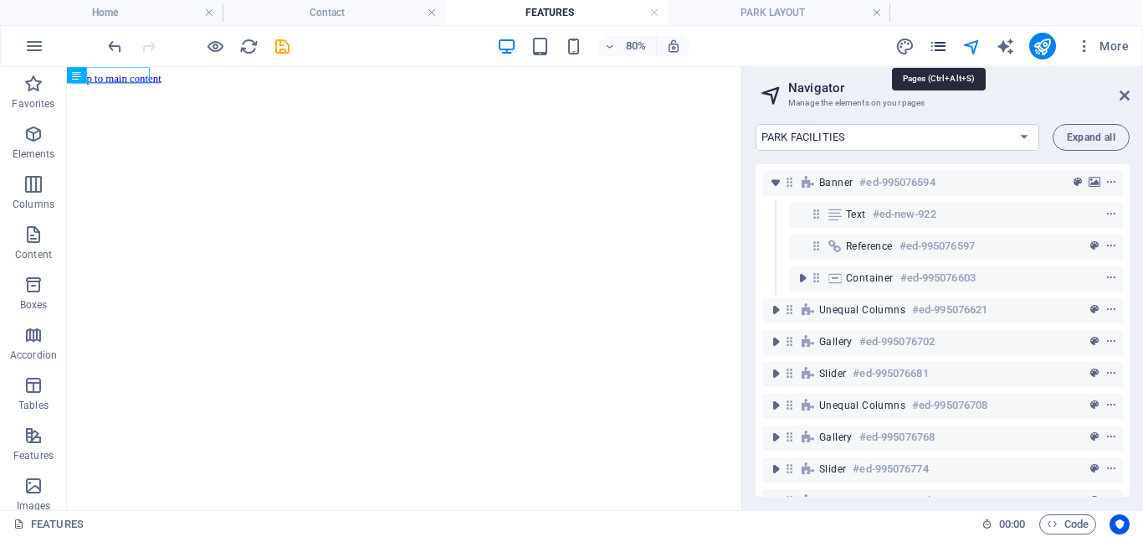
click at [940, 42] on icon "pages" at bounding box center [938, 46] width 19 height 19
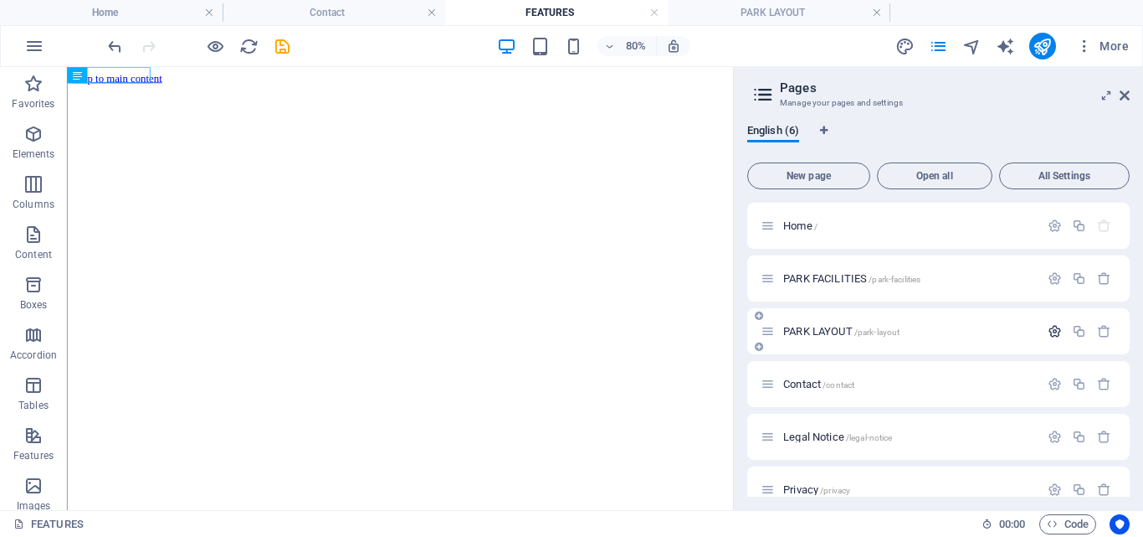
click at [1050, 333] on icon "button" at bounding box center [1055, 331] width 14 height 14
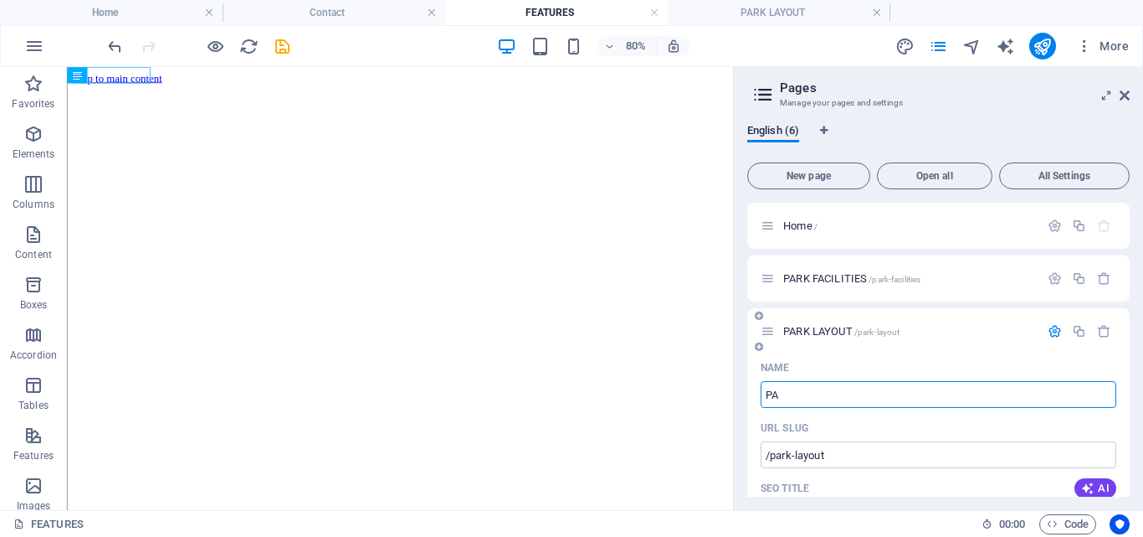
type input "P"
type input "/park-layou"
type input "PARK LAYOU"
type input "/"
type input "PIC"
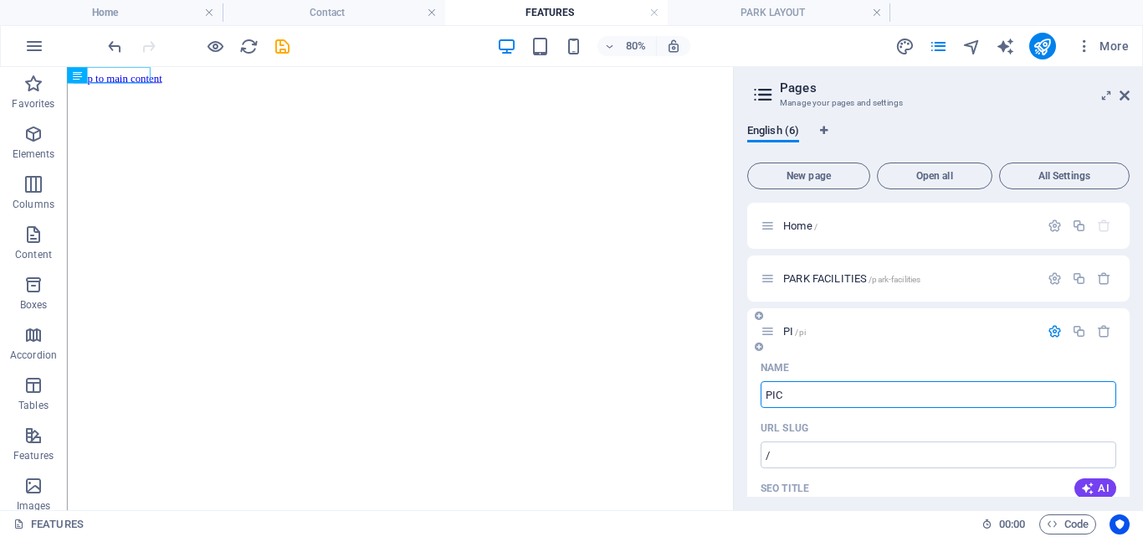
type input "/pi"
type input "PI"
type input "PIC"
type input "/pic"
type input "PIC"
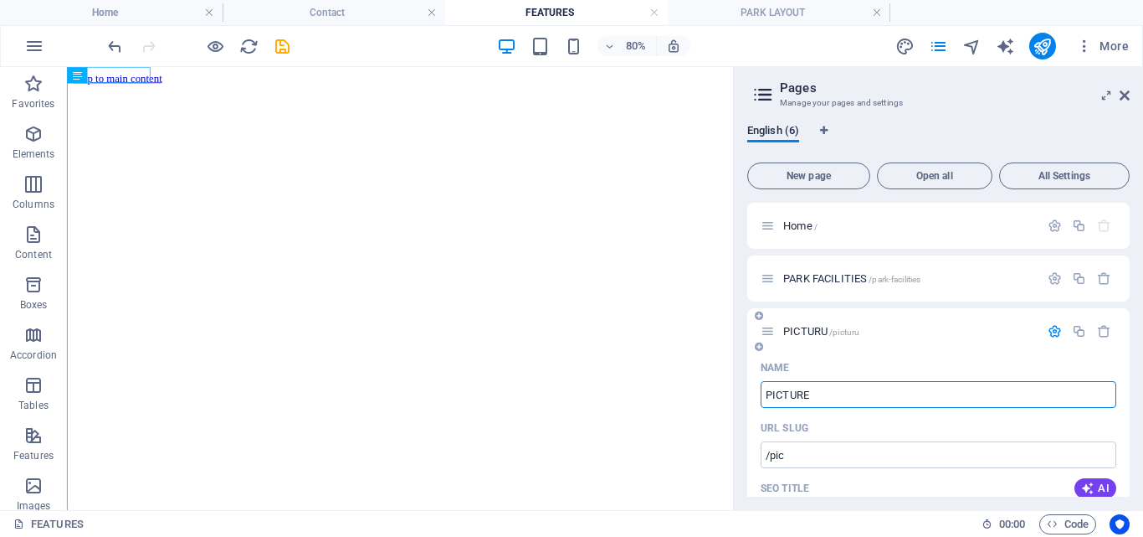
type input "PICTURES"
type input "/picturu"
type input "PICTURU"
type input "PICTURES"
type input "/pictures"
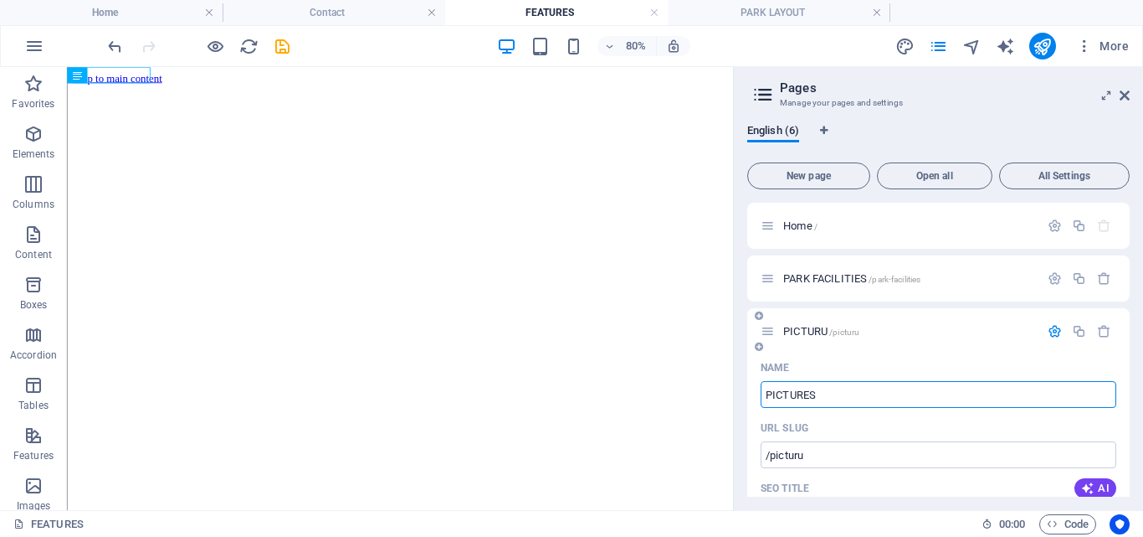
type input "PICTURES"
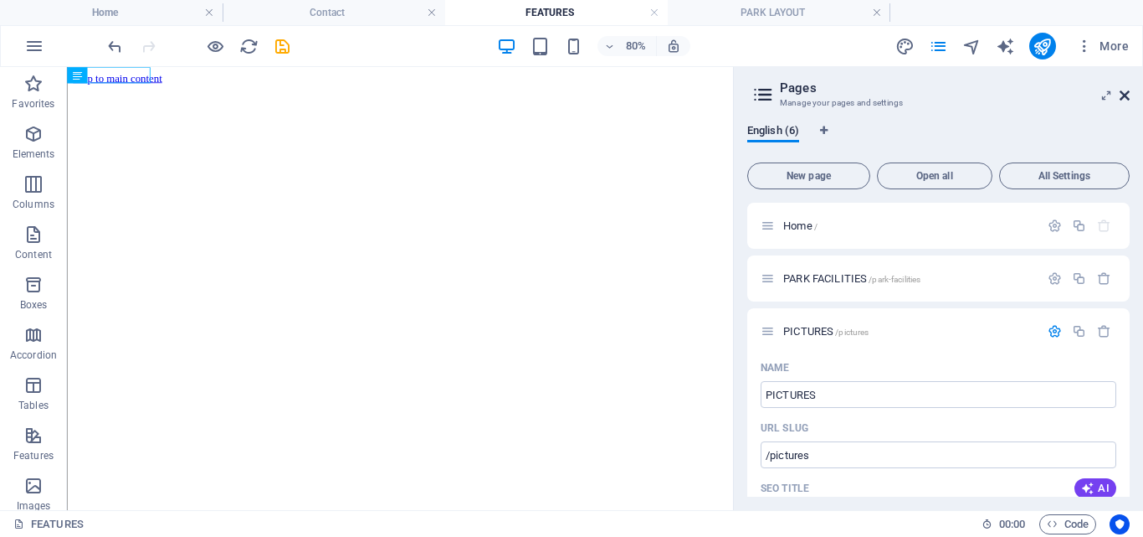
click at [1127, 90] on icon at bounding box center [1125, 95] width 10 height 13
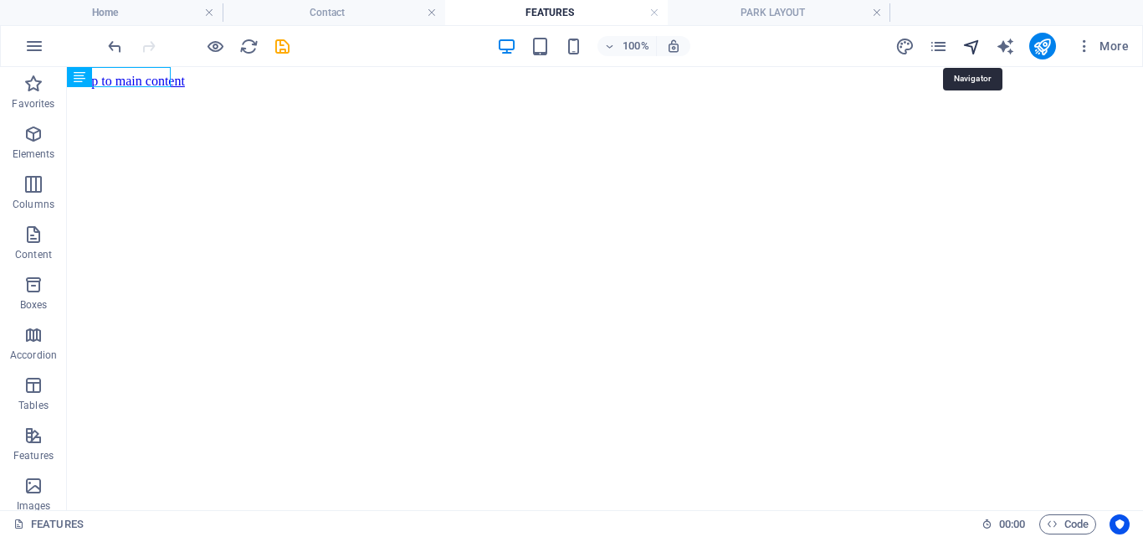
click at [973, 40] on icon "navigator" at bounding box center [972, 46] width 19 height 19
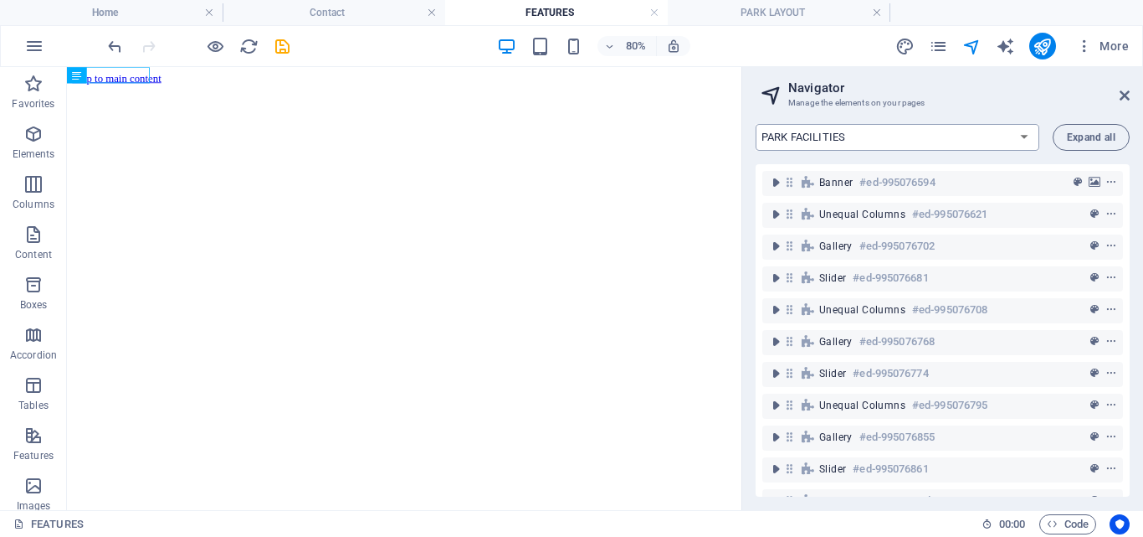
click at [1024, 136] on select "Home PARK FACILITIES PICTURES Contact Legal Notice Privacy" at bounding box center [898, 137] width 284 height 27
click at [987, 80] on header "Navigator Manage the elements on your pages" at bounding box center [944, 89] width 371 height 44
click at [1022, 135] on select "Home PARK FACILITIES PICTURES Contact Legal Notice Privacy" at bounding box center [898, 137] width 284 height 27
select select "18018477-en"
click at [756, 124] on select "Home PARK FACILITIES PICTURES Contact Legal Notice Privacy" at bounding box center [898, 137] width 284 height 27
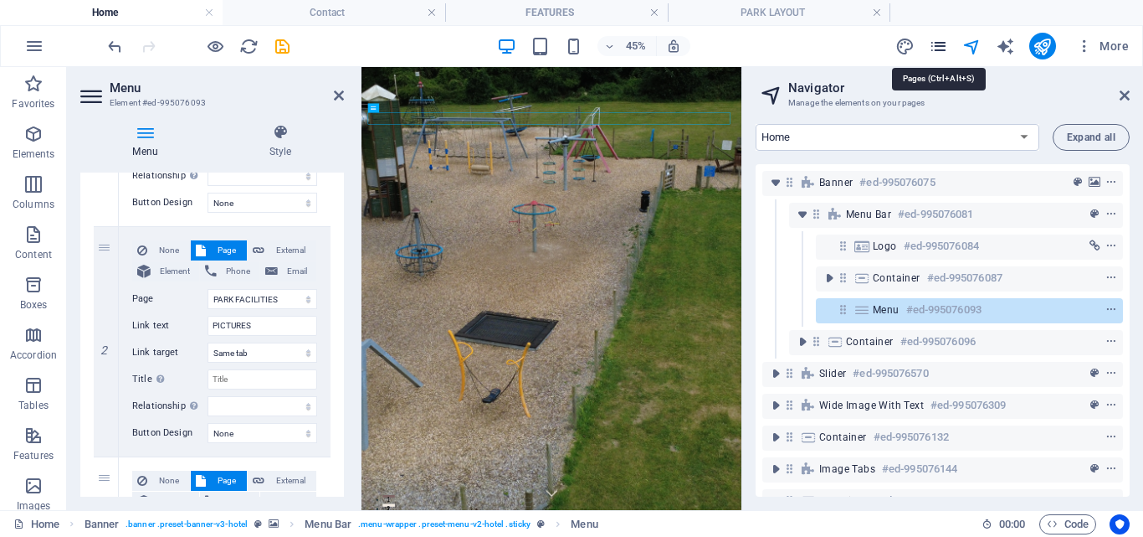
click at [940, 46] on icon "pages" at bounding box center [938, 46] width 19 height 19
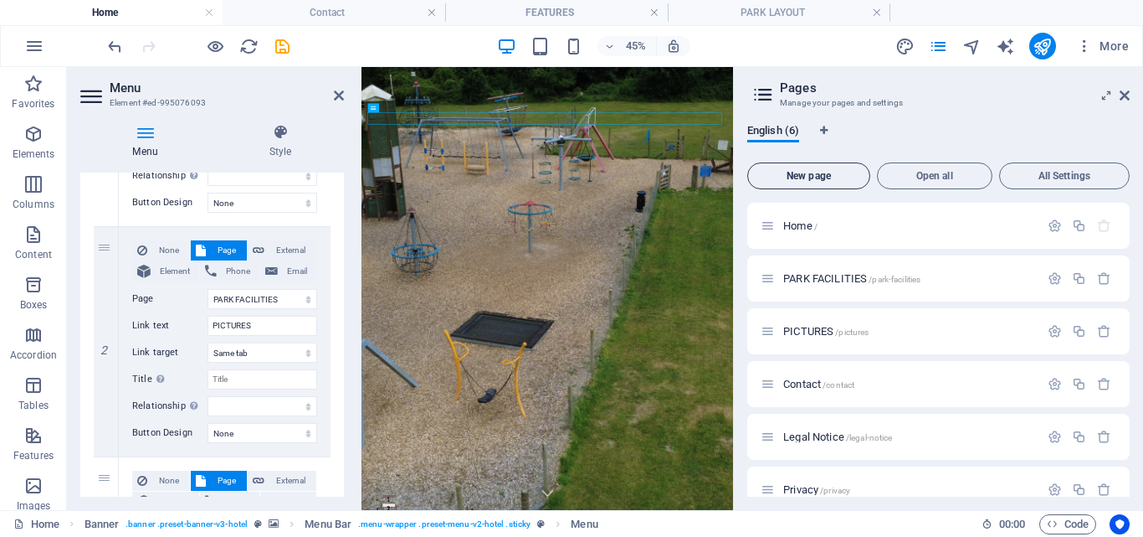
click at [812, 171] on span "New page" at bounding box center [809, 176] width 108 height 10
select select "1"
select select "2"
select select "3"
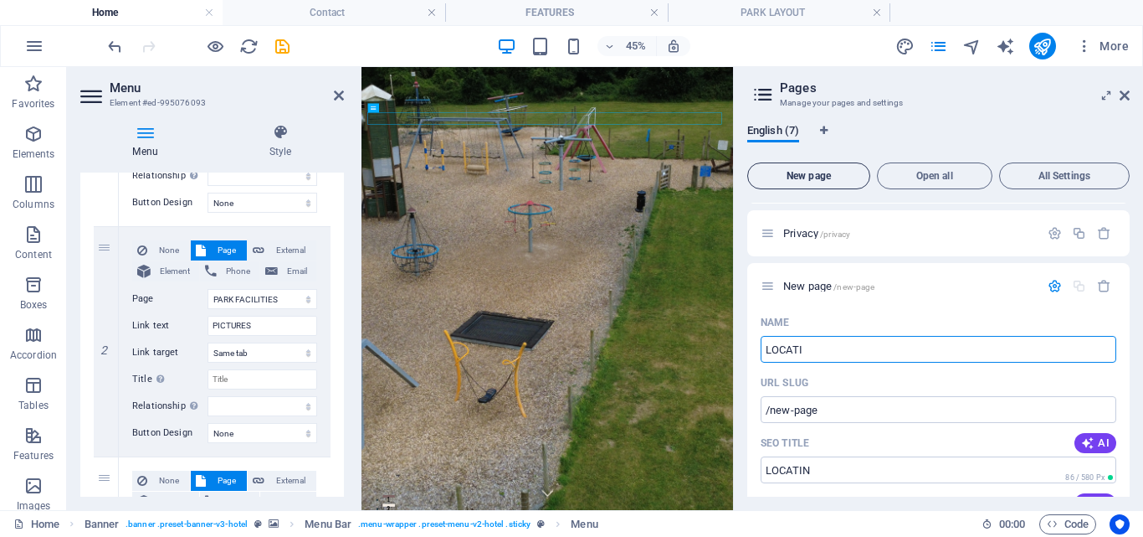
type input "LOCATIO"
select select "1"
select select "2"
select select "3"
type input "/locatin"
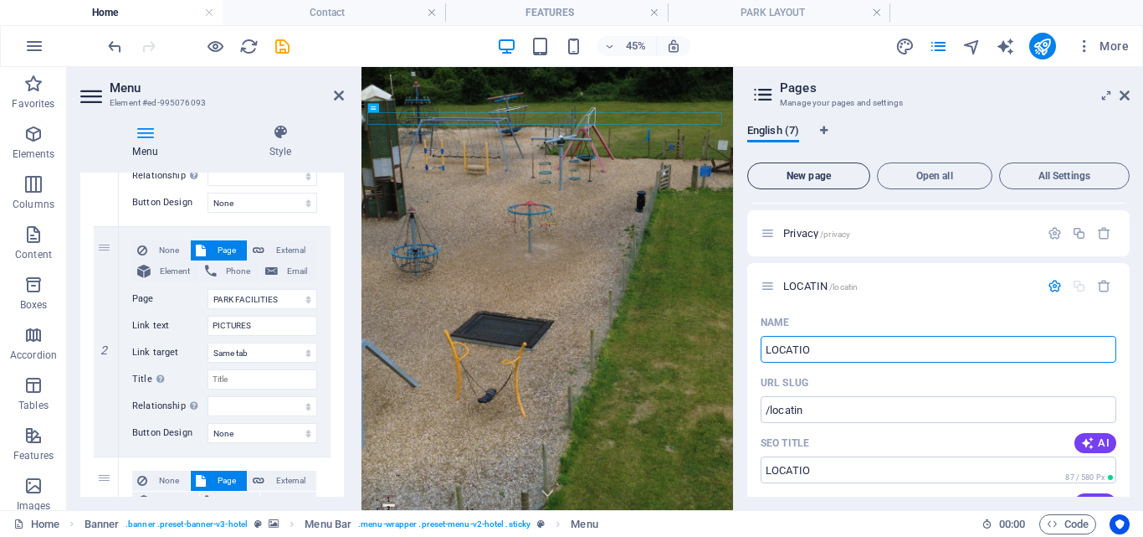
type input "LOCATION"
select select "1"
select select "2"
select select "3"
type input "/locatio"
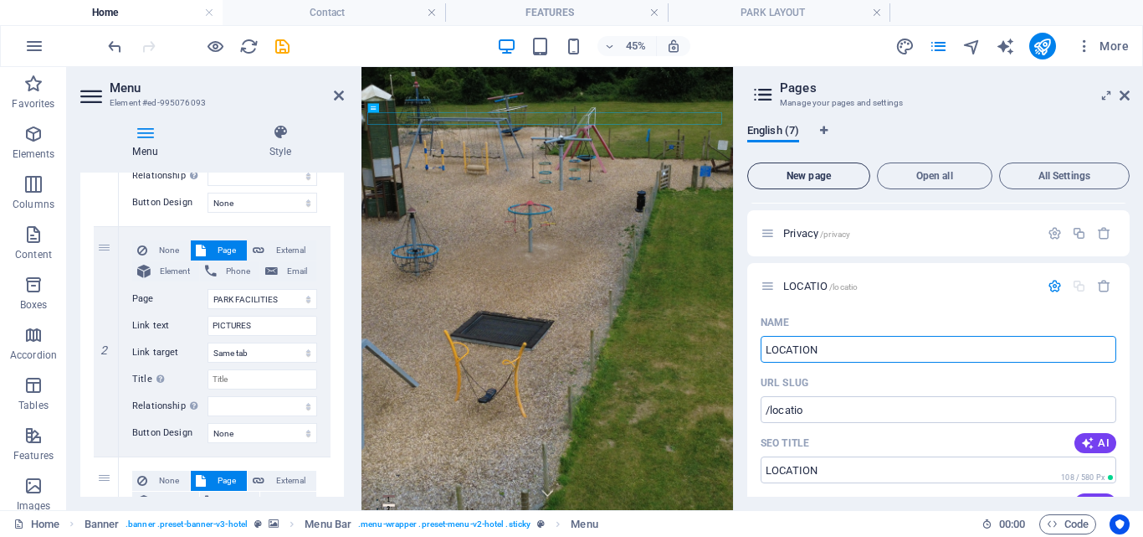
type input "LOCATION"
type input "/location"
select select "1"
select select "2"
select select "3"
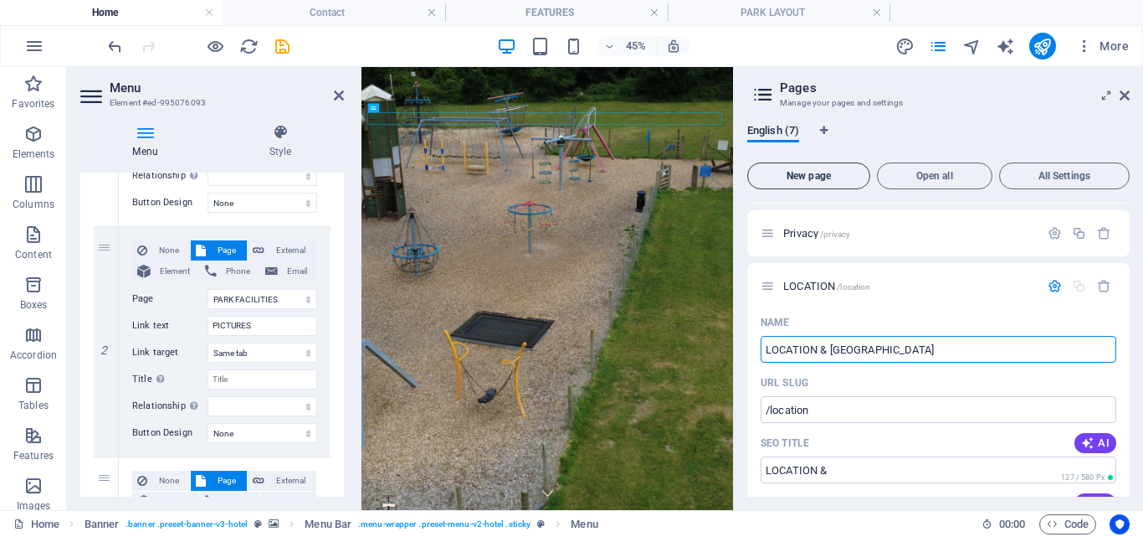
type input "LOCATION & MAP"
select select "1"
select select "2"
select select "3"
type input "LOCATION & MAP"
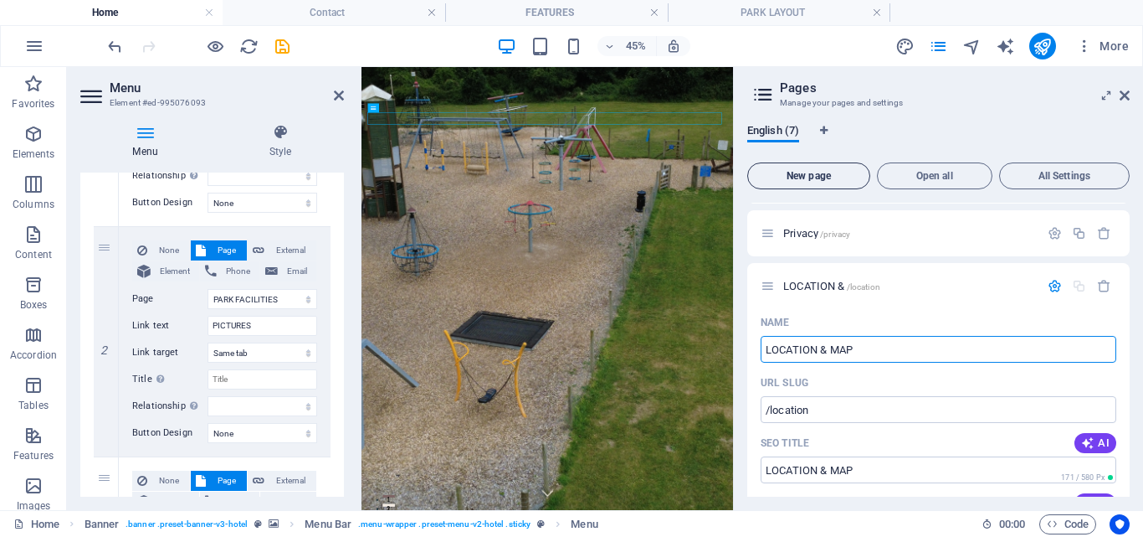
type input "/location-map"
select select "1"
select select "2"
select select "3"
type input "LOCATION & MAP"
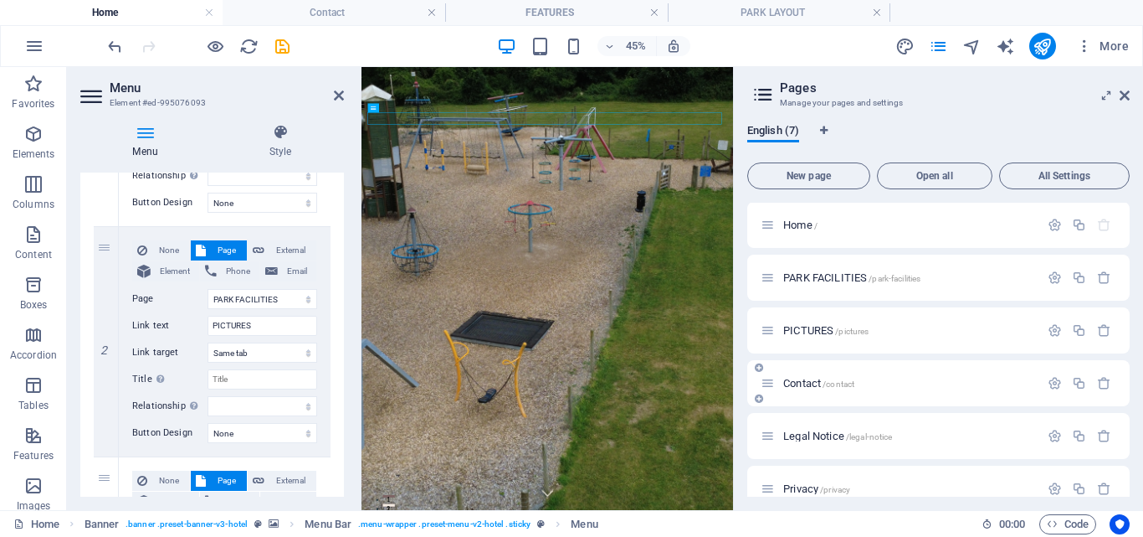
scroll to position [0, 0]
click at [1124, 90] on icon at bounding box center [1125, 95] width 10 height 13
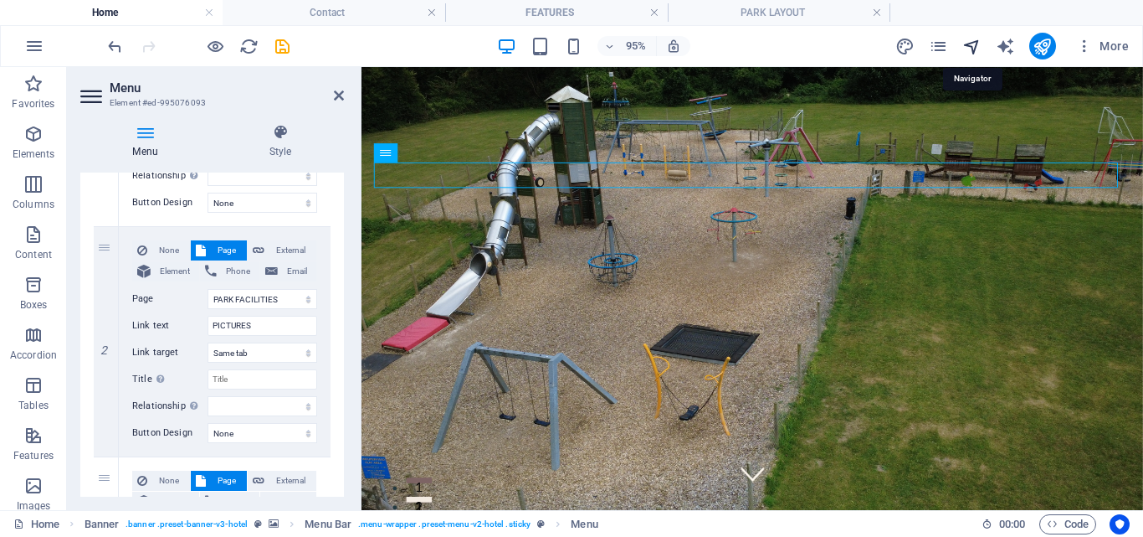
click at [972, 44] on icon "navigator" at bounding box center [972, 46] width 19 height 19
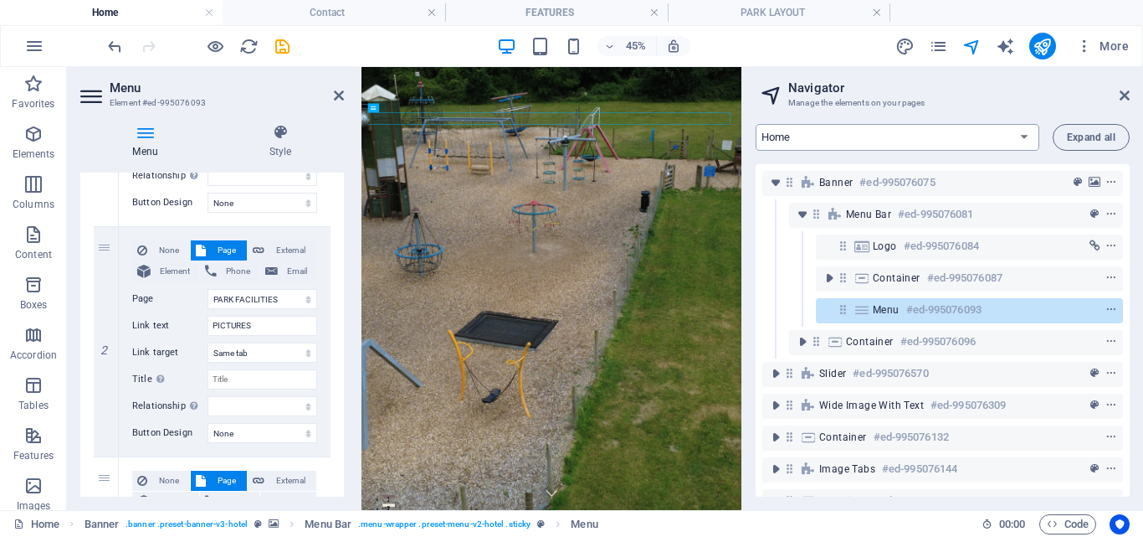
click at [1024, 133] on select "Home PARK FACILITIES PICTURES Contact Legal Notice Privacy LOCATION & MAP" at bounding box center [898, 137] width 284 height 27
click at [756, 124] on select "Home PARK FACILITIES PICTURES Contact Legal Notice Privacy LOCATION & MAP" at bounding box center [898, 137] width 284 height 27
click at [1019, 137] on select "Home PARK FACILITIES PICTURES Contact Legal Notice Privacy LOCATION & MAP" at bounding box center [898, 137] width 284 height 27
click at [756, 124] on select "Home PARK FACILITIES PICTURES Contact Legal Notice Privacy LOCATION & MAP" at bounding box center [898, 137] width 284 height 27
click at [818, 139] on select "Home PARK FACILITIES PICTURES Contact Legal Notice Privacy LOCATION & MAP" at bounding box center [898, 137] width 284 height 27
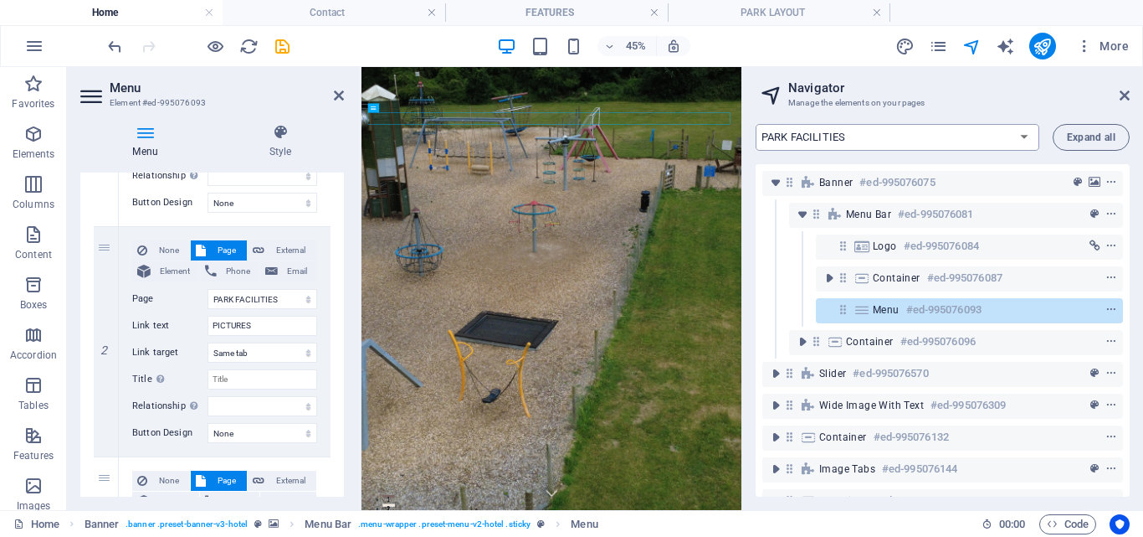
click at [756, 124] on select "Home PARK FACILITIES PICTURES Contact Legal Notice Privacy LOCATION & MAP" at bounding box center [898, 137] width 284 height 27
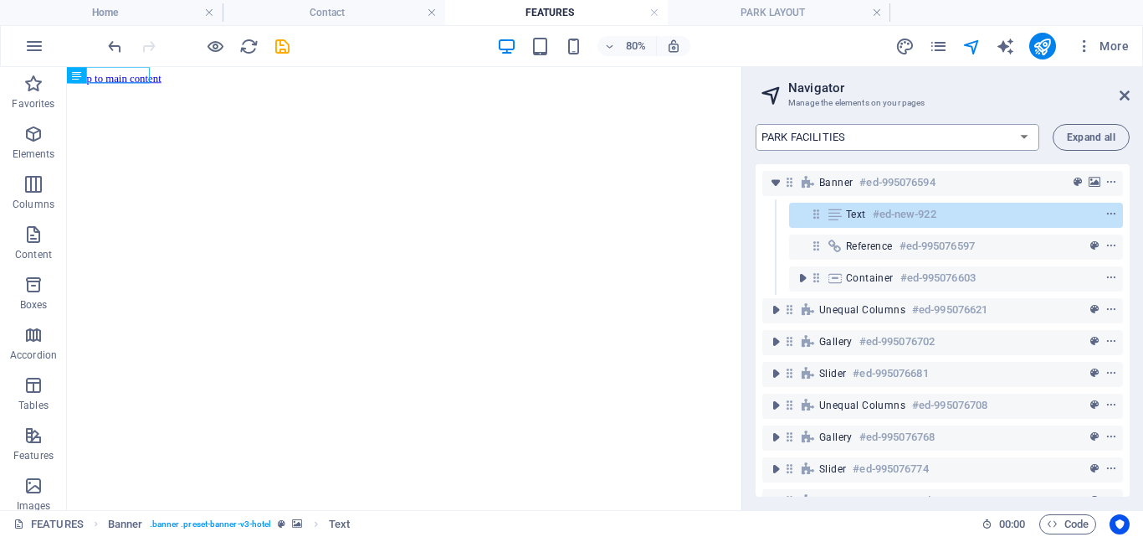
click at [1022, 132] on select "Home PARK FACILITIES PICTURES Contact Legal Notice Privacy LOCATION & MAP" at bounding box center [898, 137] width 284 height 27
click at [756, 124] on select "Home PARK FACILITIES PICTURES Contact Legal Notice Privacy LOCATION & MAP" at bounding box center [898, 137] width 284 height 27
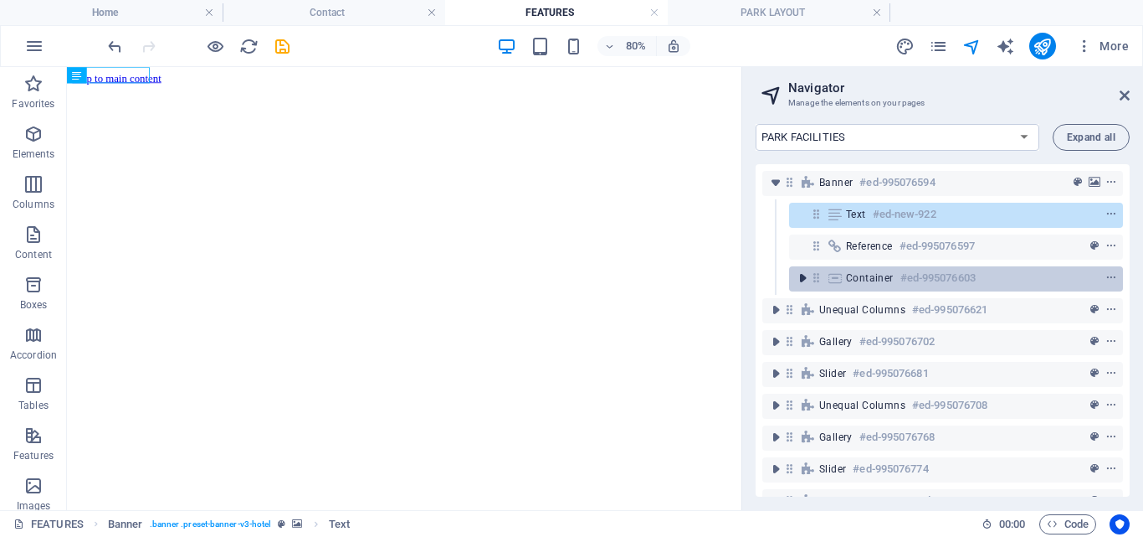
click at [801, 280] on icon "toggle-expand" at bounding box center [802, 278] width 17 height 17
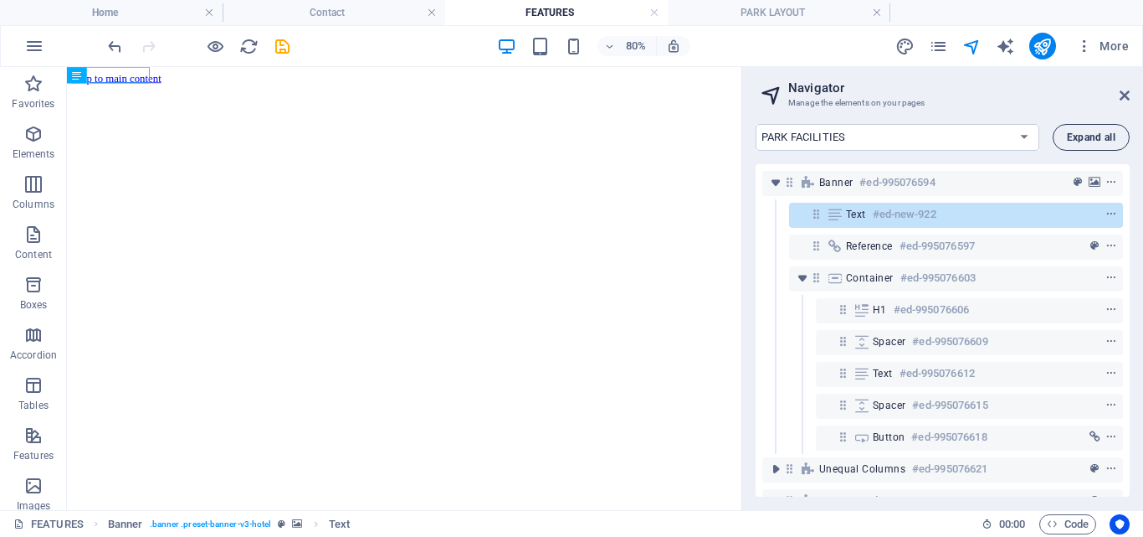
click at [1093, 134] on span "Expand all" at bounding box center [1091, 137] width 49 height 10
click at [1024, 136] on select "Home PARK FACILITIES PICTURES Contact Legal Notice Privacy LOCATION & MAP" at bounding box center [898, 137] width 284 height 27
click at [756, 124] on select "Home PARK FACILITIES PICTURES Contact Legal Notice Privacy LOCATION & MAP" at bounding box center [898, 137] width 284 height 27
select select "18018480-en"
click at [940, 43] on icon "pages" at bounding box center [938, 46] width 19 height 19
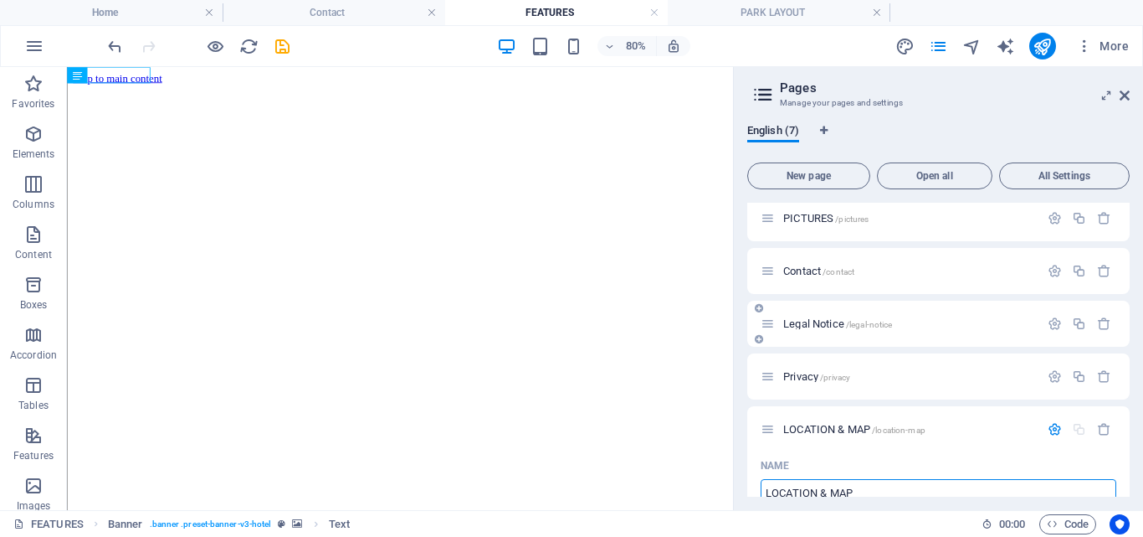
scroll to position [167, 0]
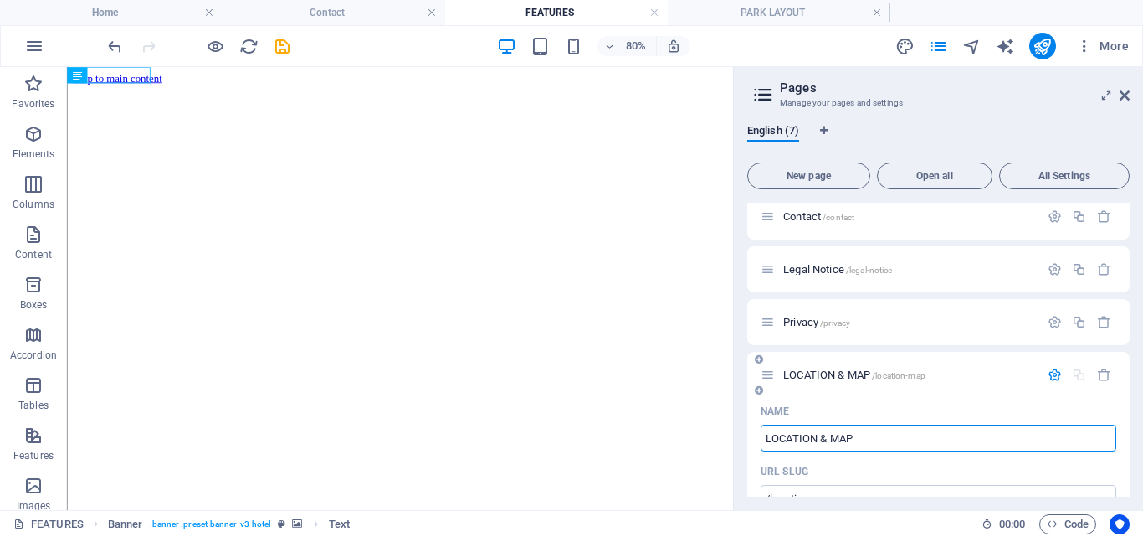
click at [1051, 375] on icon "button" at bounding box center [1055, 374] width 14 height 14
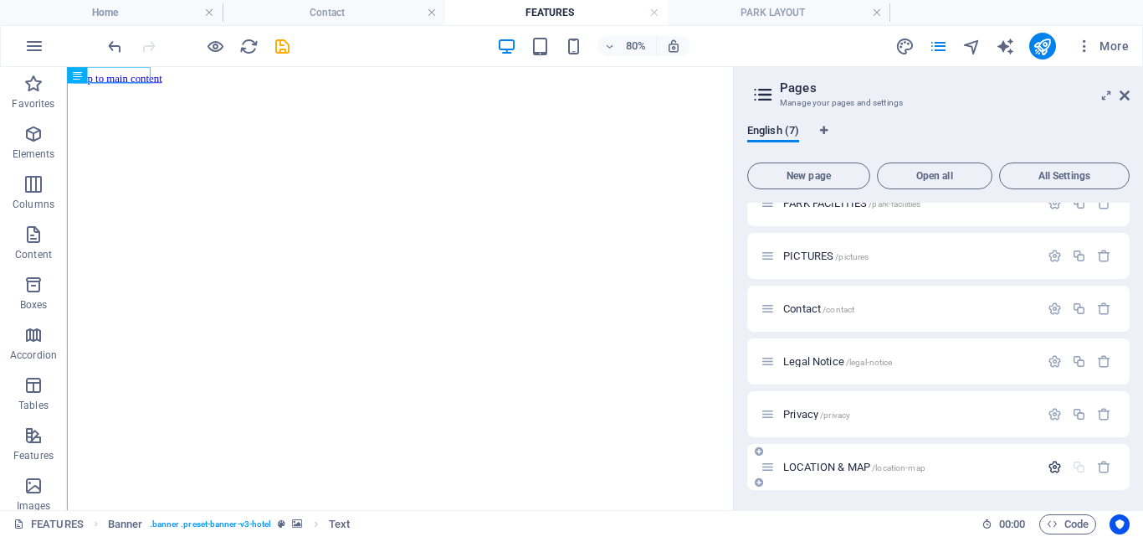
scroll to position [75, 0]
click at [1050, 467] on icon "button" at bounding box center [1055, 466] width 14 height 14
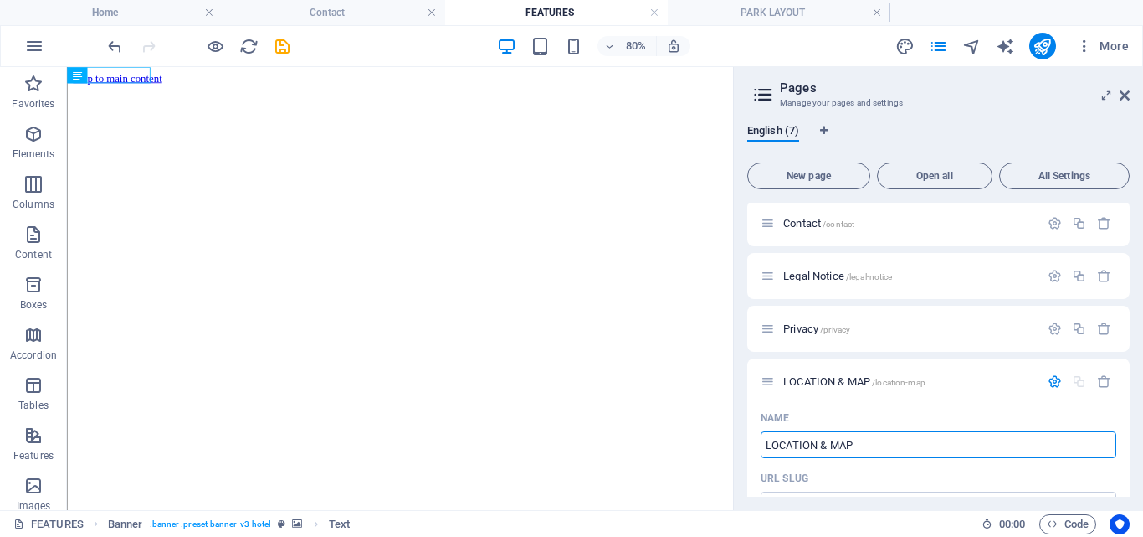
scroll to position [167, 0]
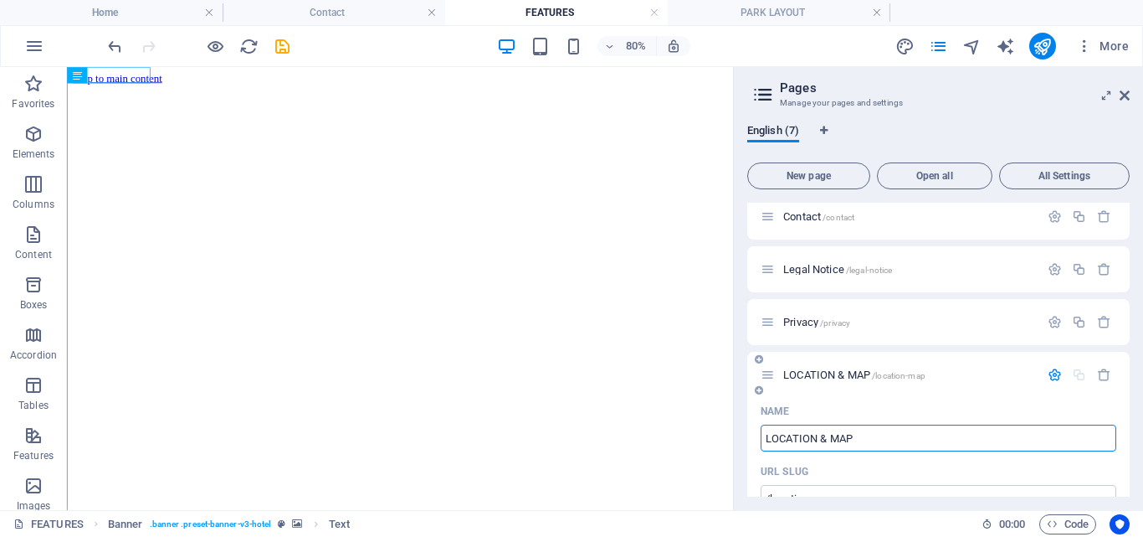
click at [820, 377] on span "LOCATION & MAP /location-map" at bounding box center [854, 374] width 142 height 13
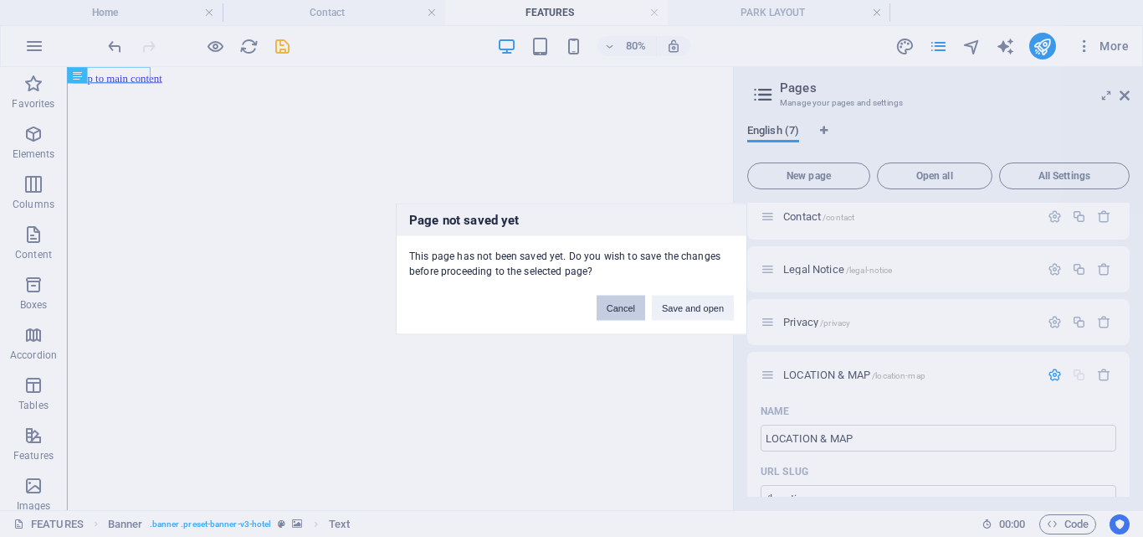
click at [616, 302] on button "Cancel" at bounding box center [621, 307] width 49 height 25
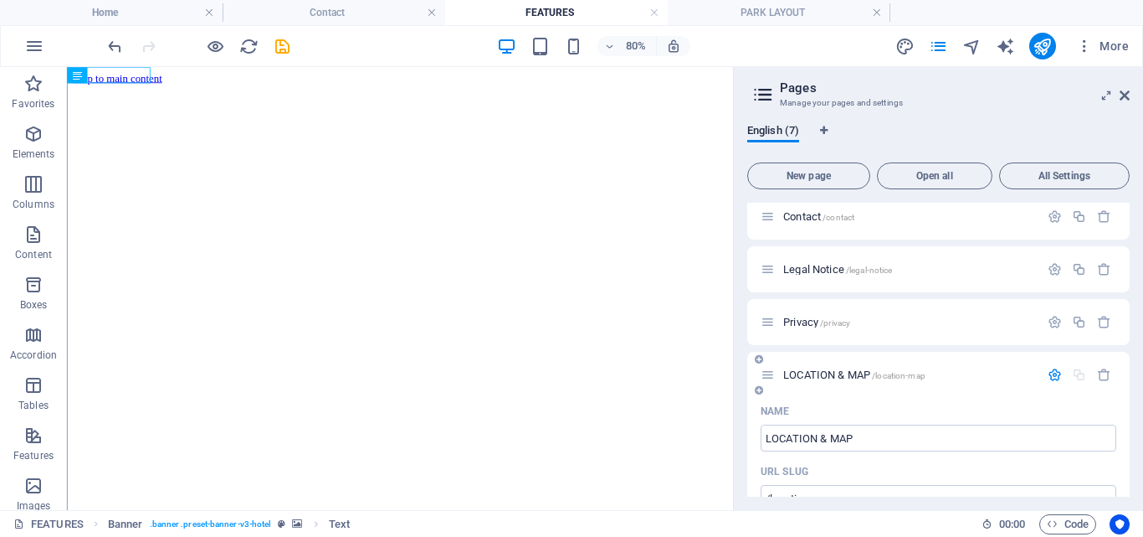
click at [761, 357] on icon at bounding box center [759, 359] width 8 height 10
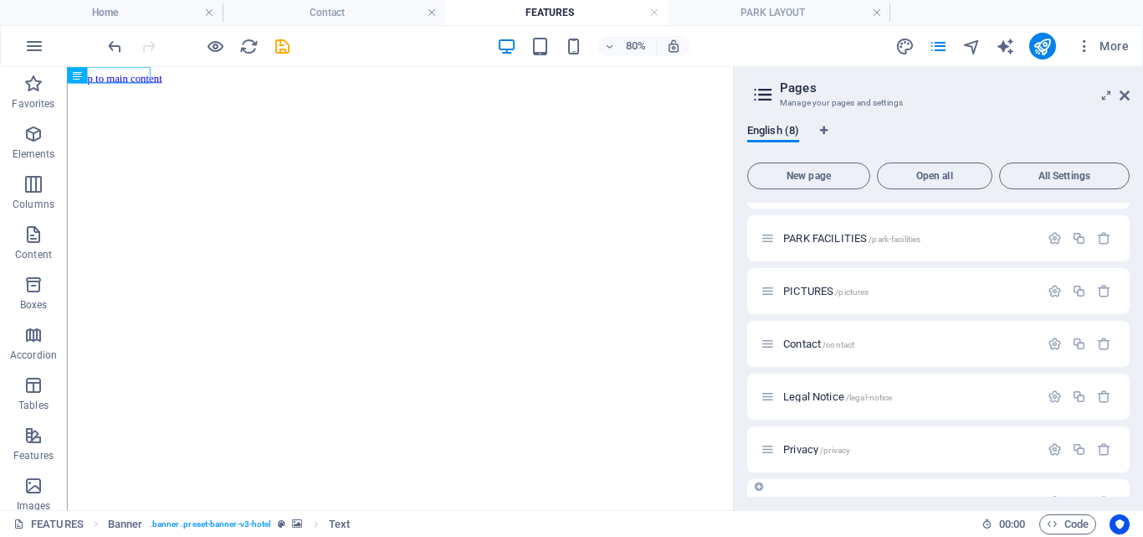
scroll to position [0, 0]
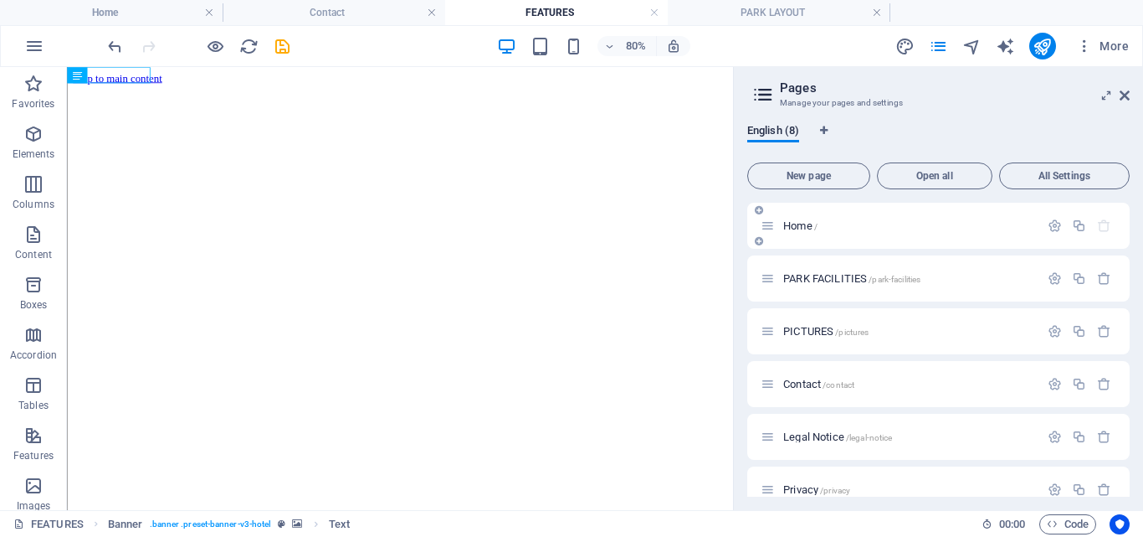
click at [853, 223] on p "Home /" at bounding box center [908, 225] width 251 height 11
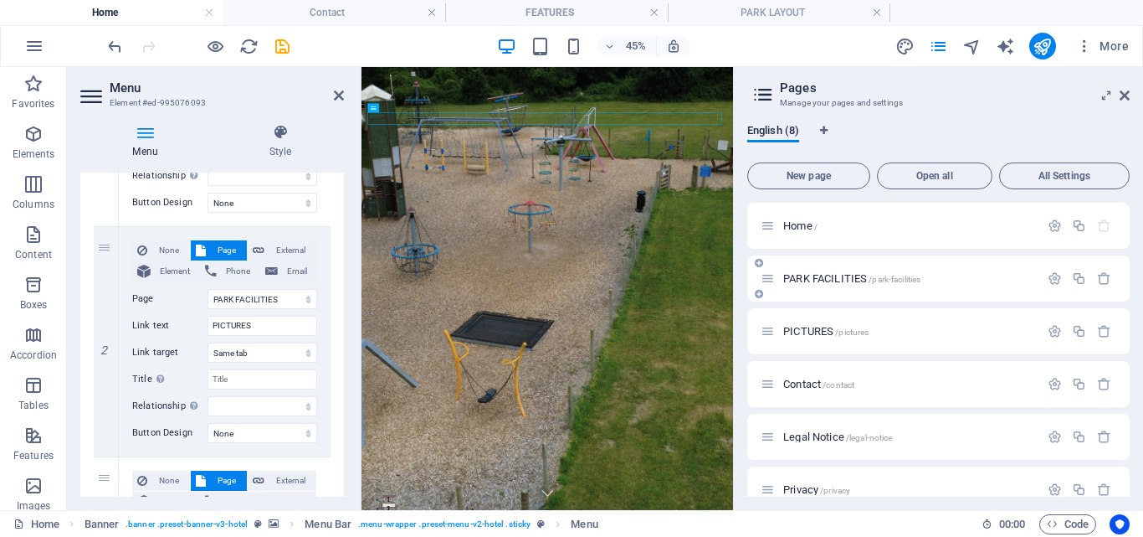
click at [853, 278] on span "PARK FACILITIES /park-facilities" at bounding box center [851, 278] width 137 height 13
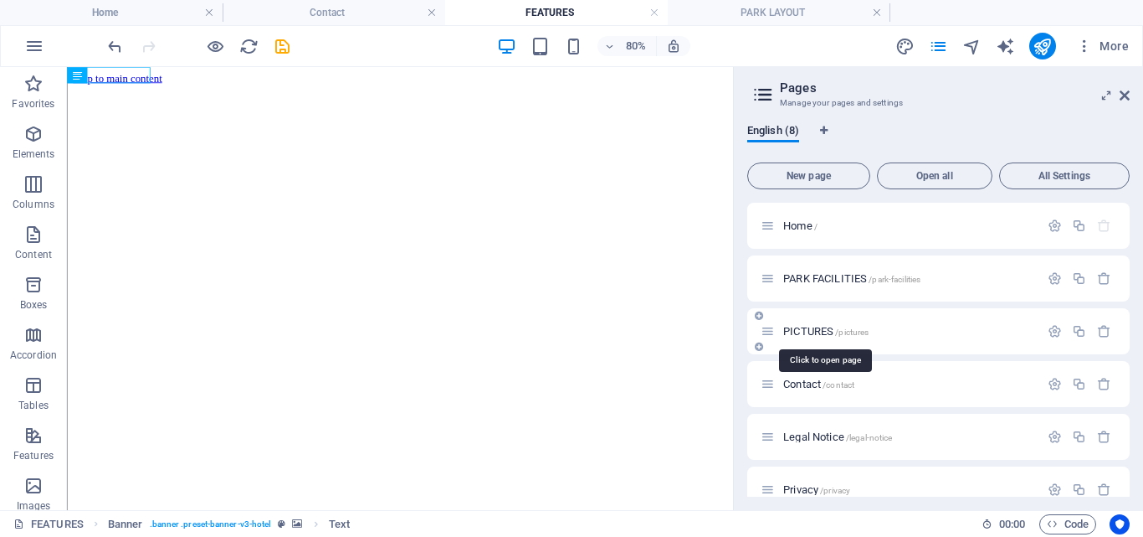
click at [833, 330] on span "PICTURES /pictures" at bounding box center [825, 331] width 85 height 13
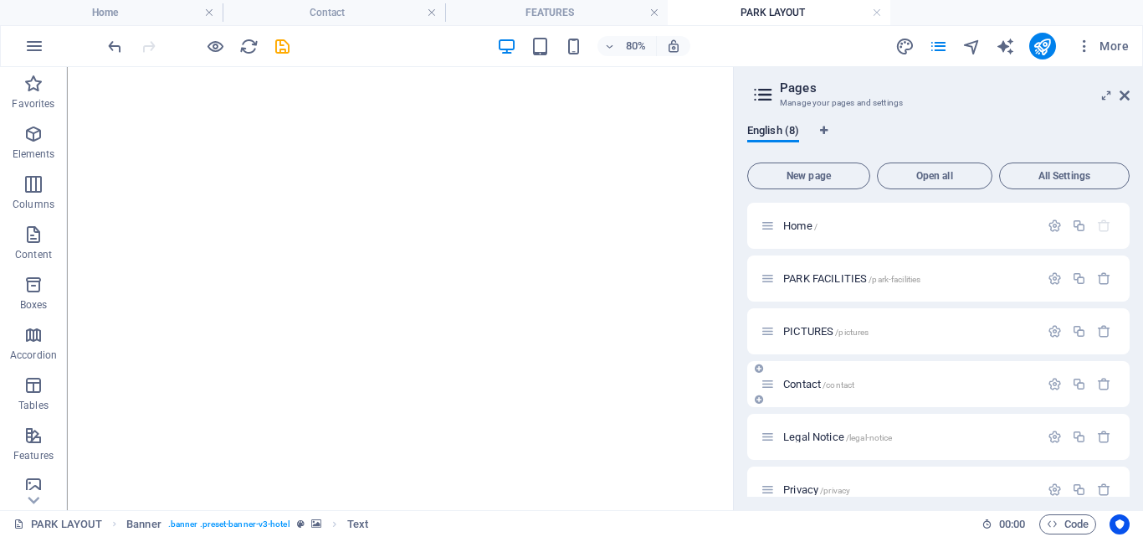
click at [807, 376] on div "Contact /contact" at bounding box center [900, 383] width 279 height 19
click at [798, 386] on span "Contact /contact" at bounding box center [818, 383] width 71 height 13
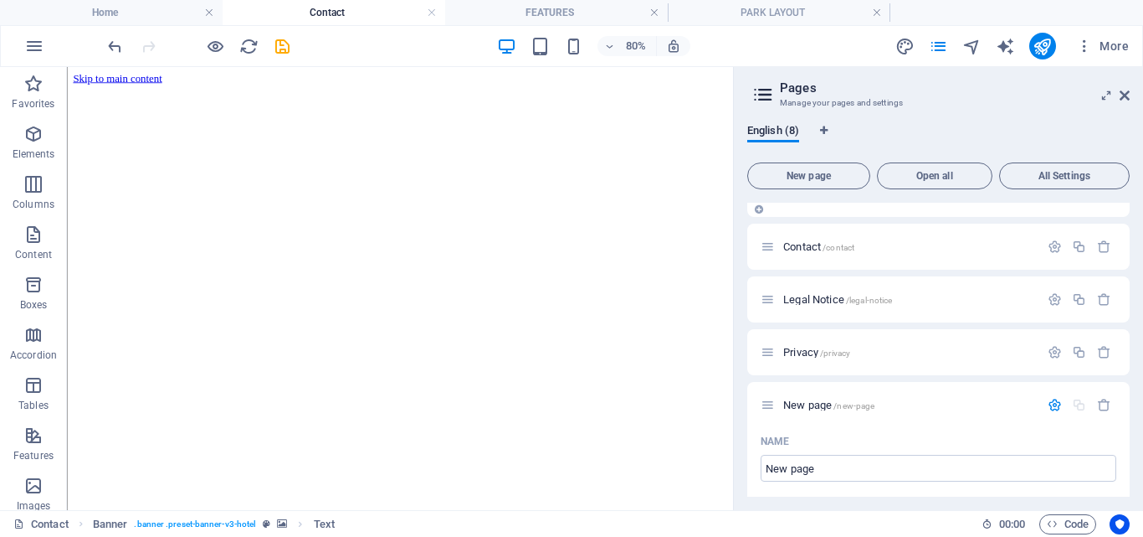
scroll to position [167, 0]
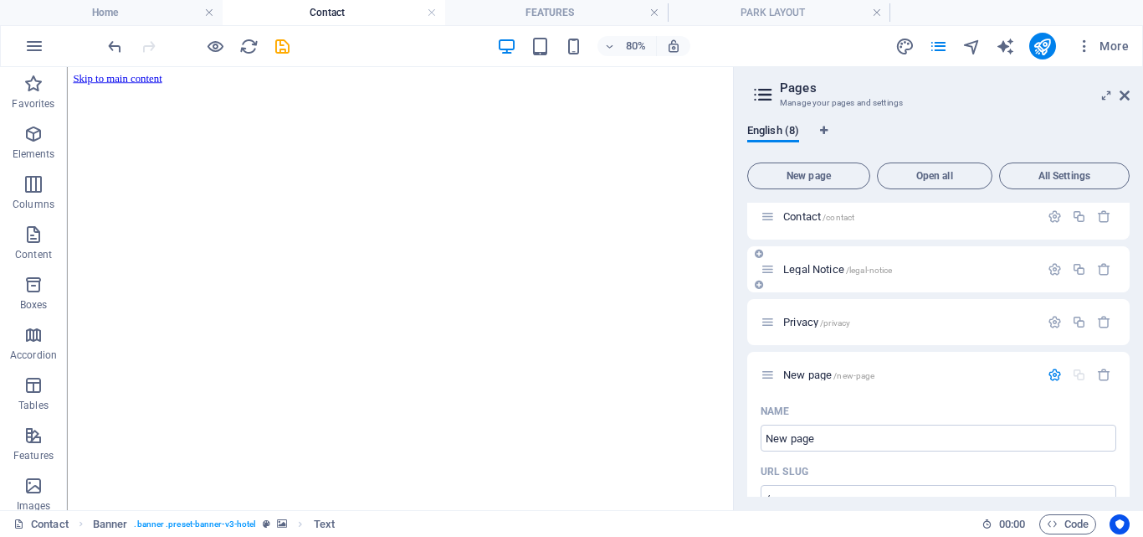
click at [835, 270] on span "Legal Notice /legal-notice" at bounding box center [837, 269] width 109 height 13
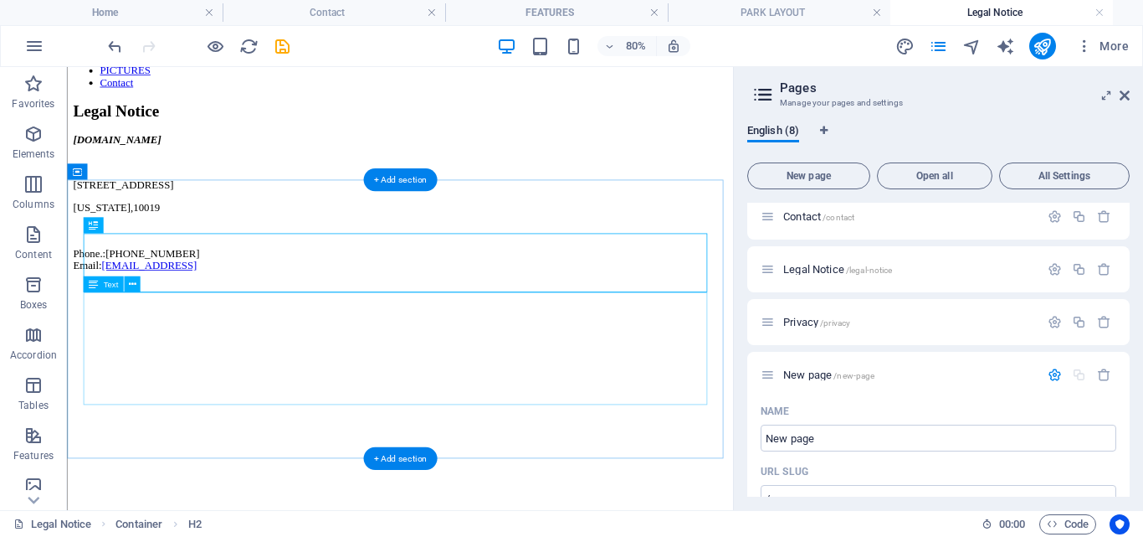
scroll to position [0, 0]
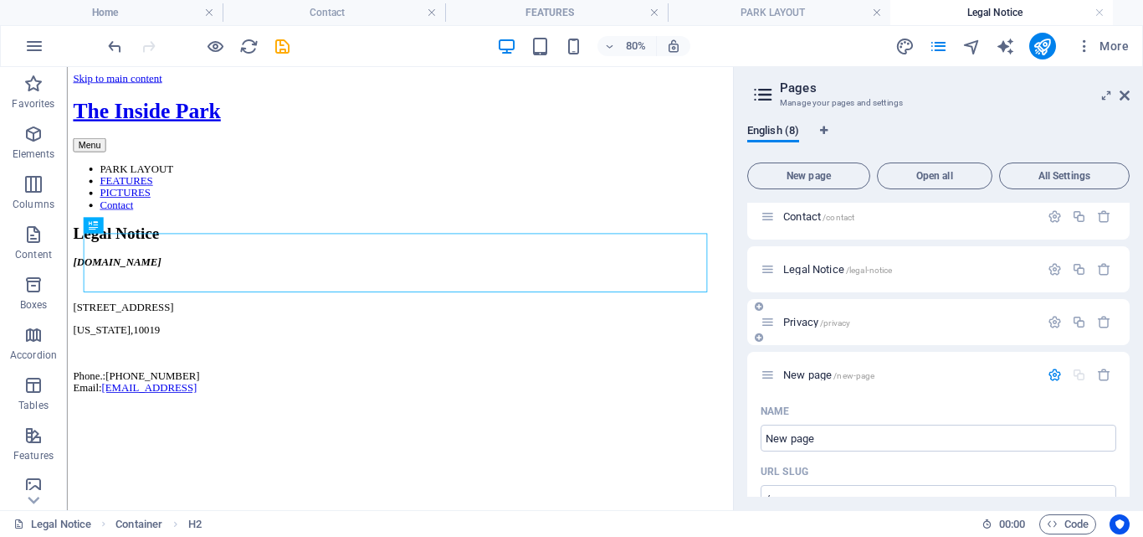
click at [801, 315] on div "Privacy /privacy" at bounding box center [900, 321] width 279 height 19
click at [794, 320] on span "Privacy /privacy" at bounding box center [816, 322] width 67 height 13
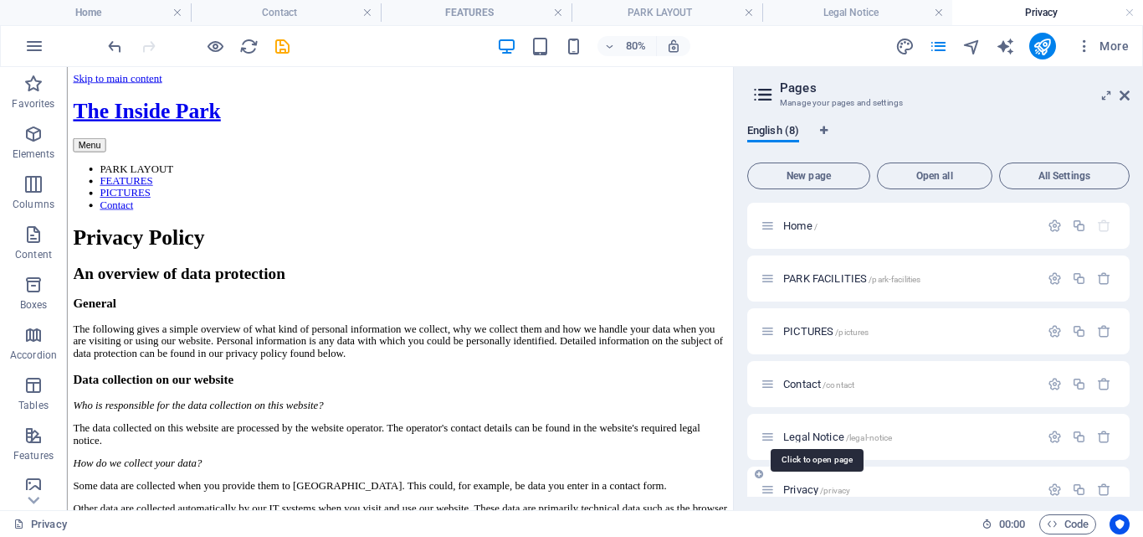
click at [803, 487] on span "Privacy /privacy" at bounding box center [816, 489] width 67 height 13
click at [770, 491] on icon at bounding box center [768, 489] width 14 height 14
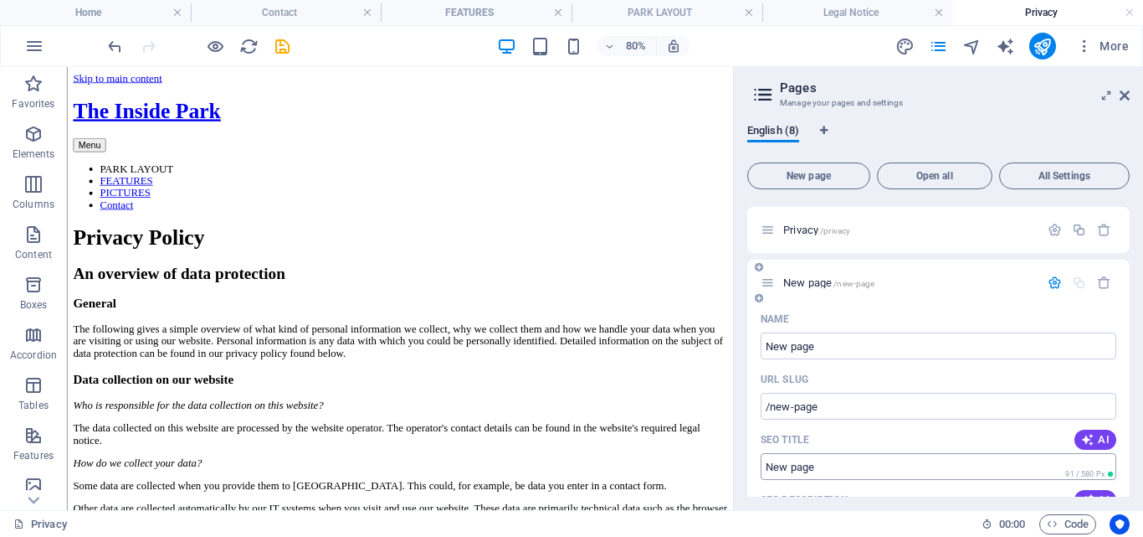
scroll to position [167, 0]
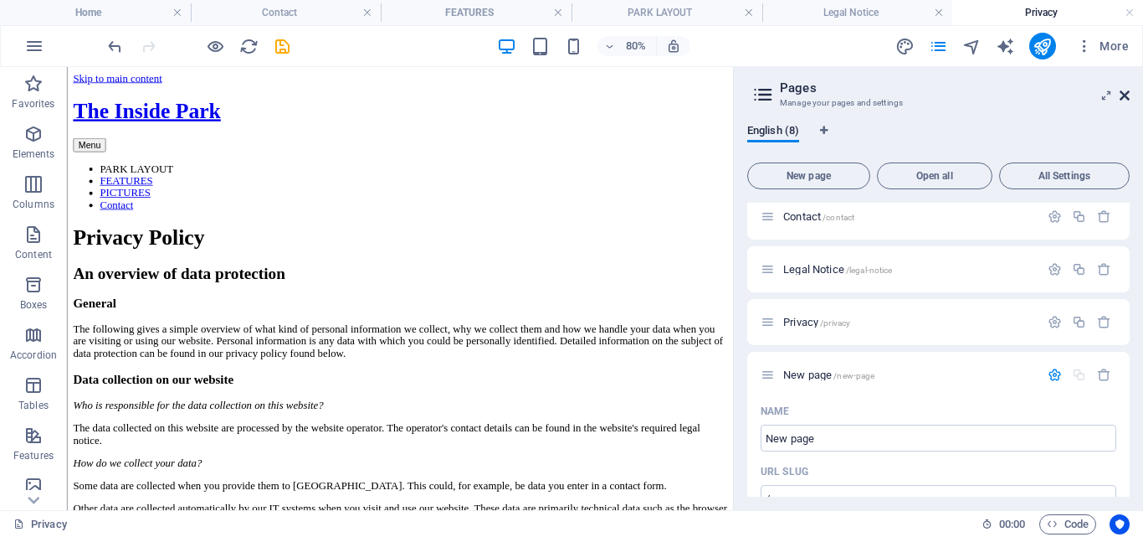
drag, startPoint x: 1123, startPoint y: 92, endPoint x: 1055, endPoint y: 25, distance: 95.9
click at [1123, 92] on icon at bounding box center [1125, 95] width 10 height 13
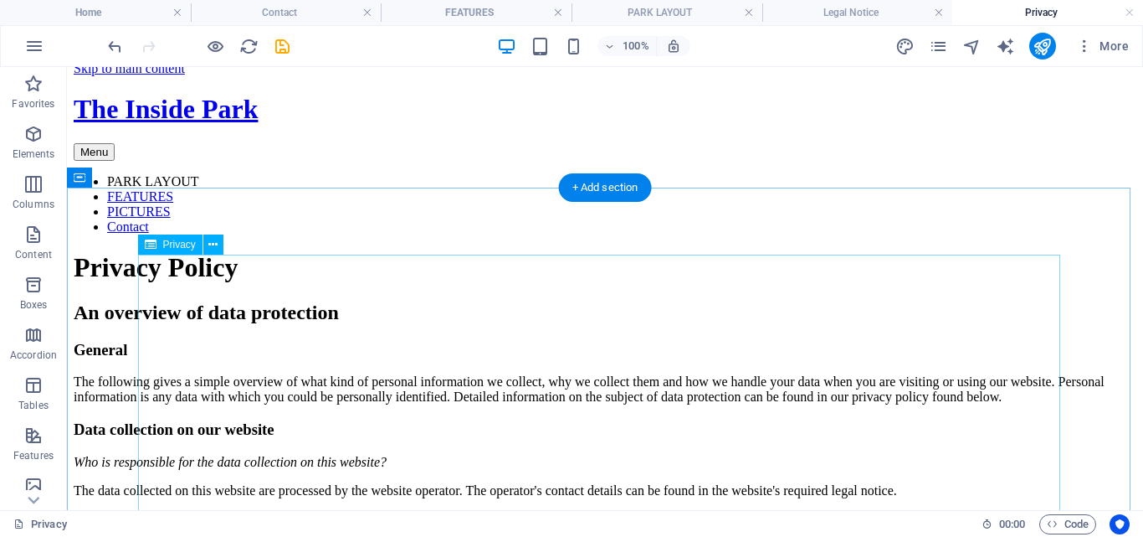
scroll to position [0, 0]
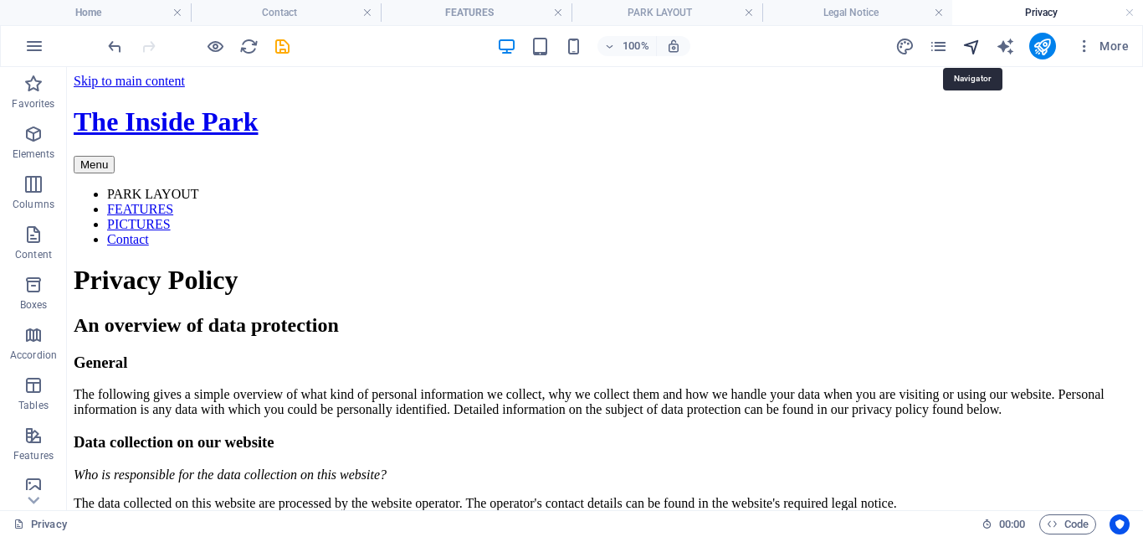
click at [969, 44] on icon "navigator" at bounding box center [972, 46] width 19 height 19
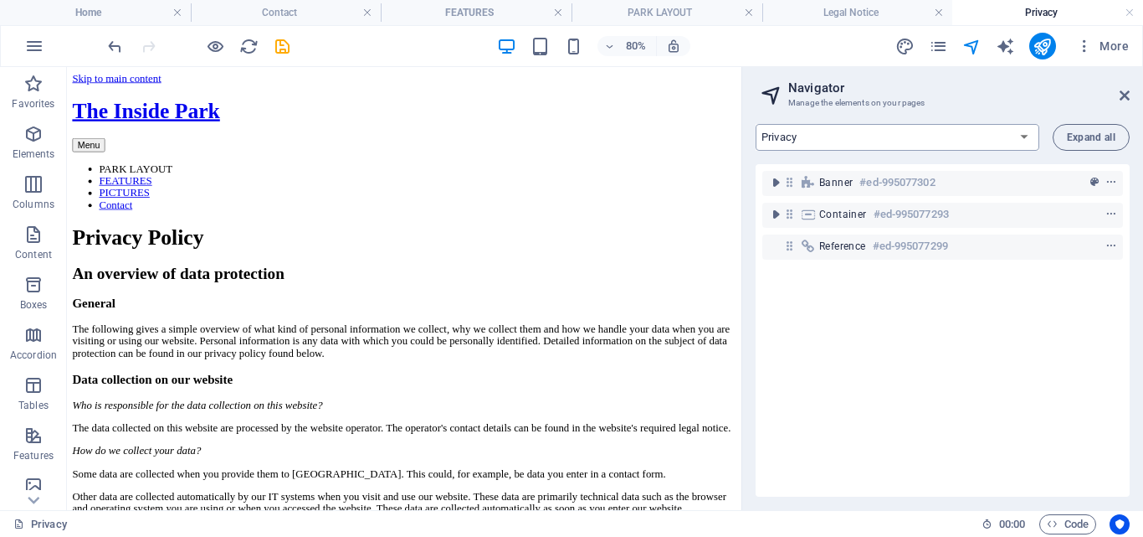
click at [1027, 132] on select "Home PARK FACILITIES PICTURES Contact Legal Notice Privacy New page LOCATION & …" at bounding box center [898, 137] width 284 height 27
select select "18018477-en"
click at [756, 124] on select "Home PARK FACILITIES PICTURES Contact Legal Notice Privacy New page LOCATION & …" at bounding box center [898, 137] width 284 height 27
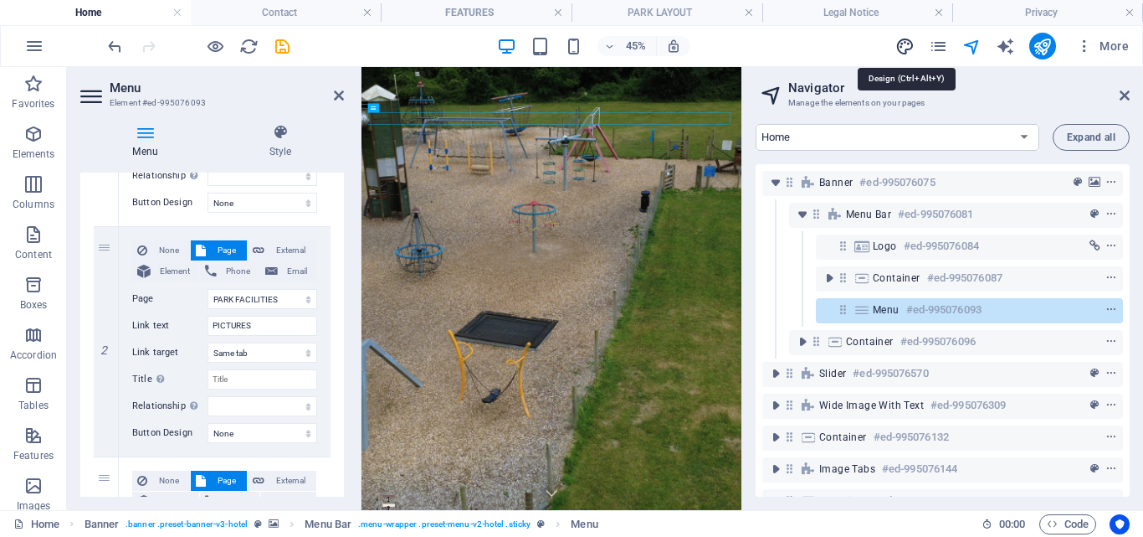
click at [900, 45] on icon "design" at bounding box center [905, 46] width 19 height 19
select select "500"
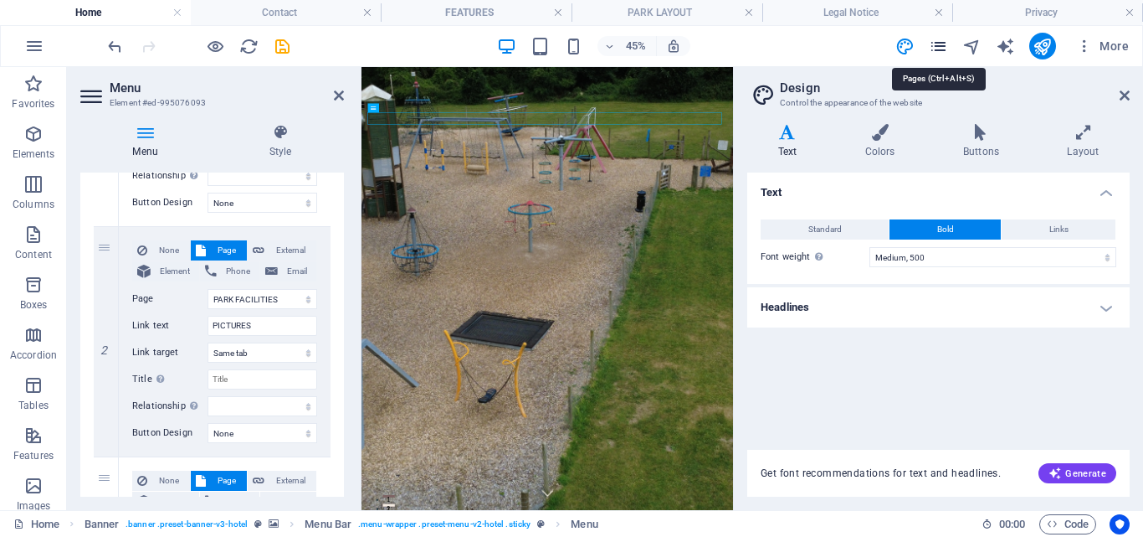
click at [945, 45] on icon "pages" at bounding box center [938, 46] width 19 height 19
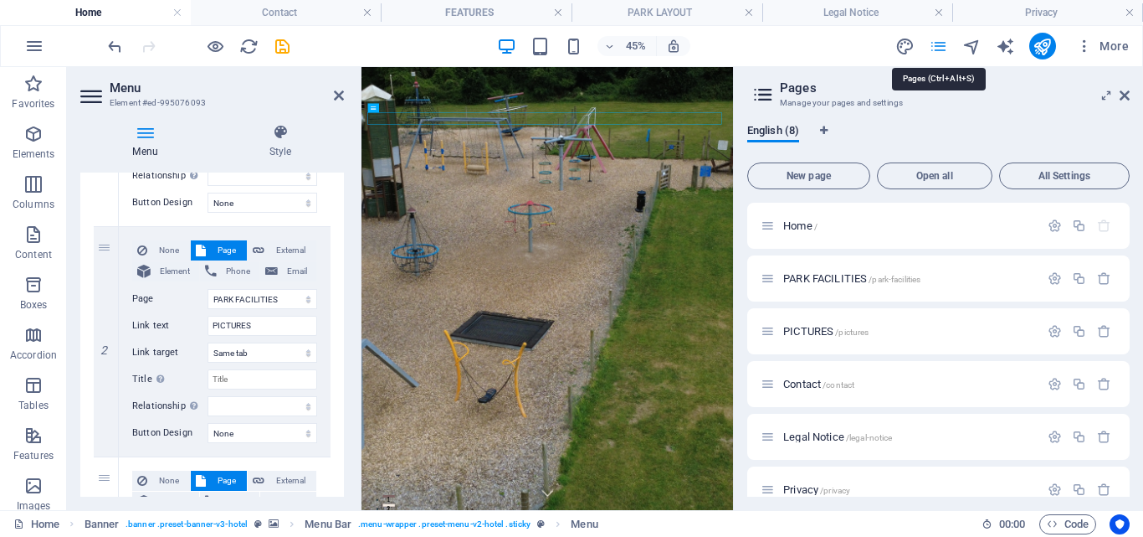
scroll to position [932, 0]
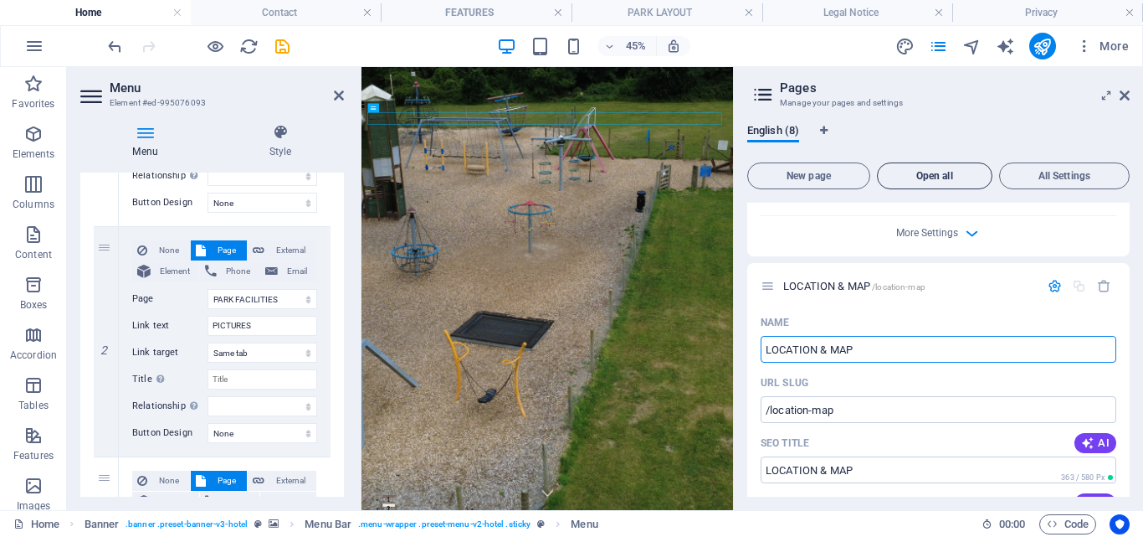
click at [927, 174] on span "Open all" at bounding box center [935, 176] width 100 height 10
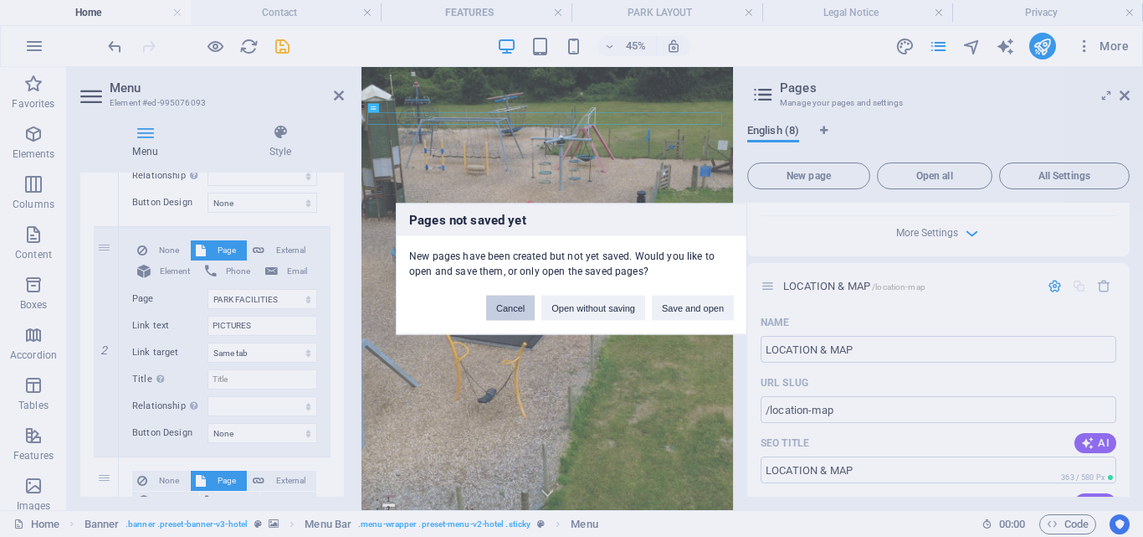
click at [518, 295] on button "Cancel" at bounding box center [510, 307] width 49 height 25
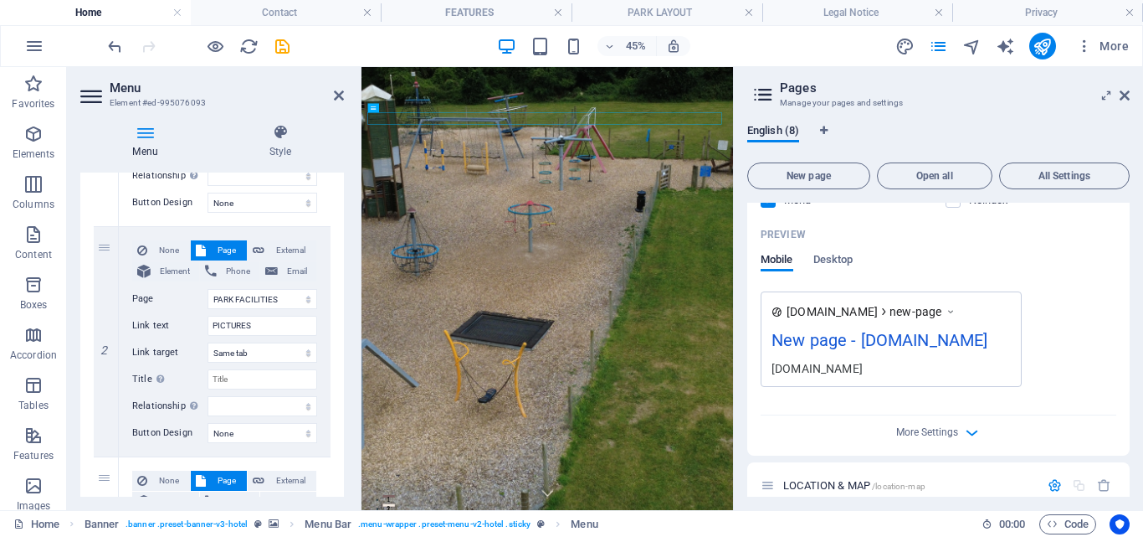
scroll to position [681, 0]
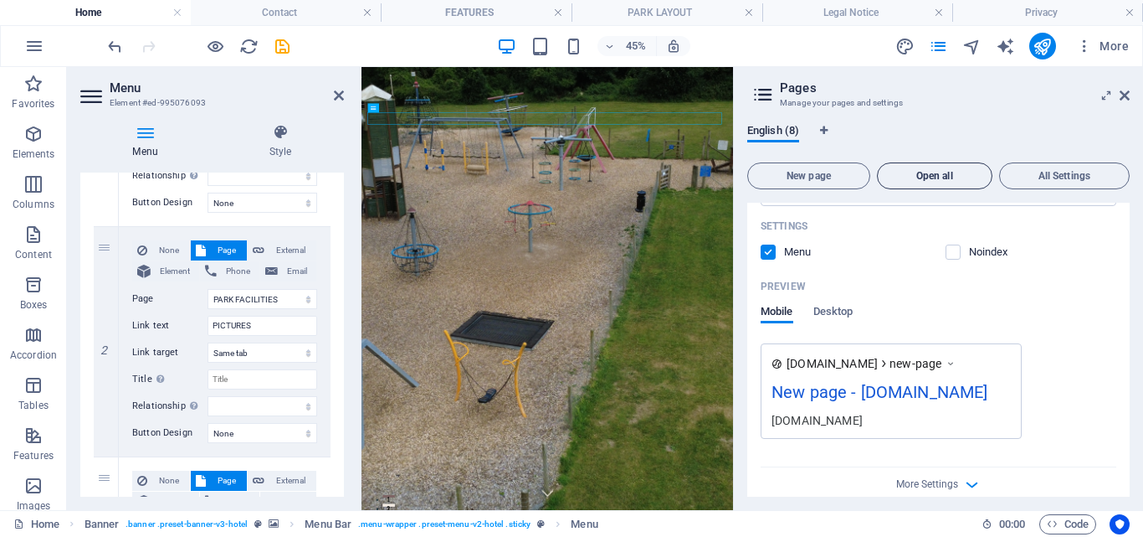
click at [909, 168] on button "Open all" at bounding box center [935, 175] width 116 height 27
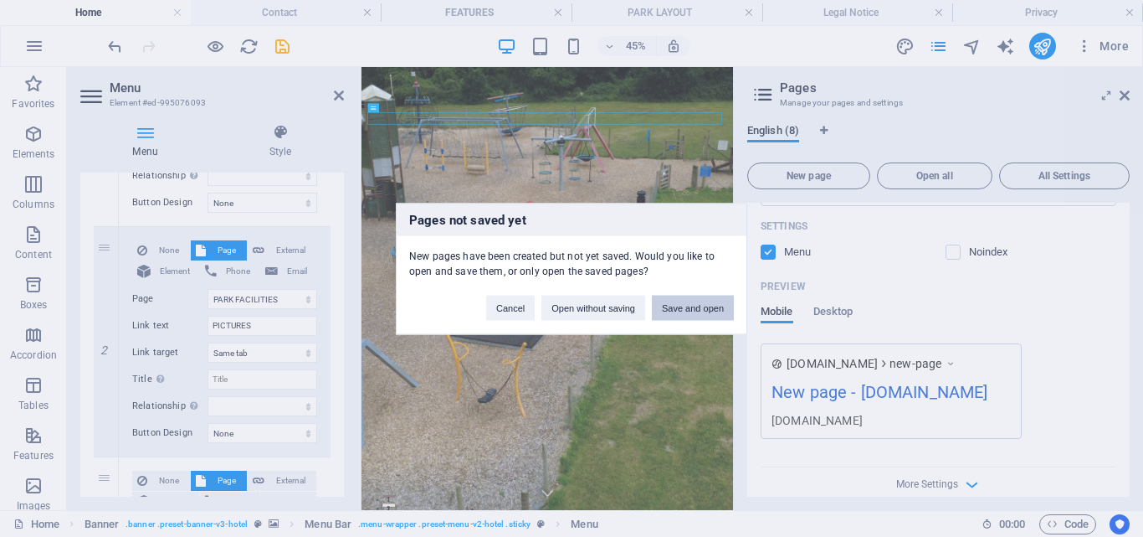
click at [711, 304] on button "Save and open" at bounding box center [693, 307] width 82 height 25
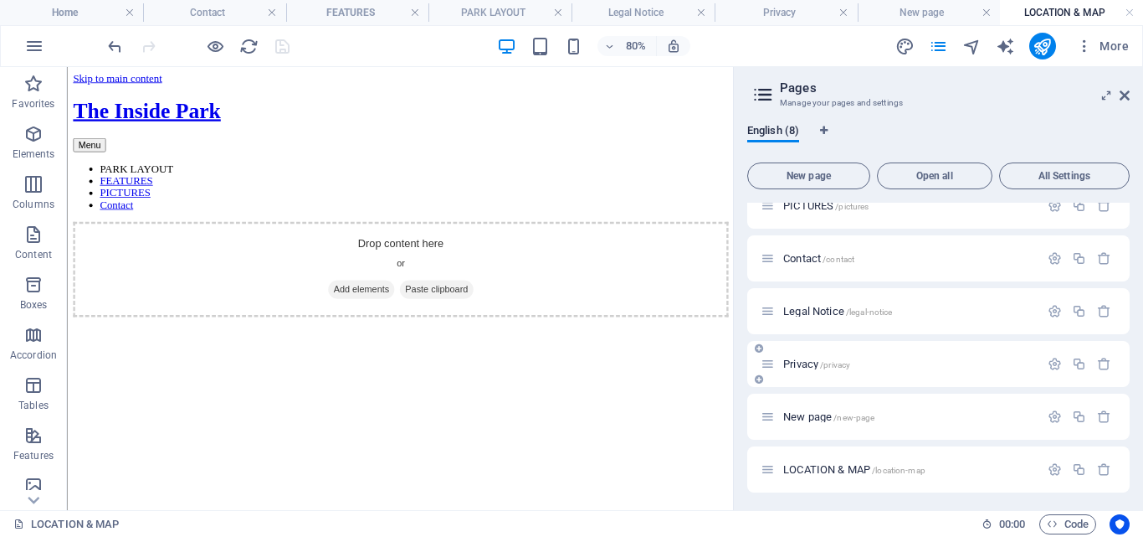
scroll to position [128, 0]
click at [1049, 463] on icon "button" at bounding box center [1055, 466] width 14 height 14
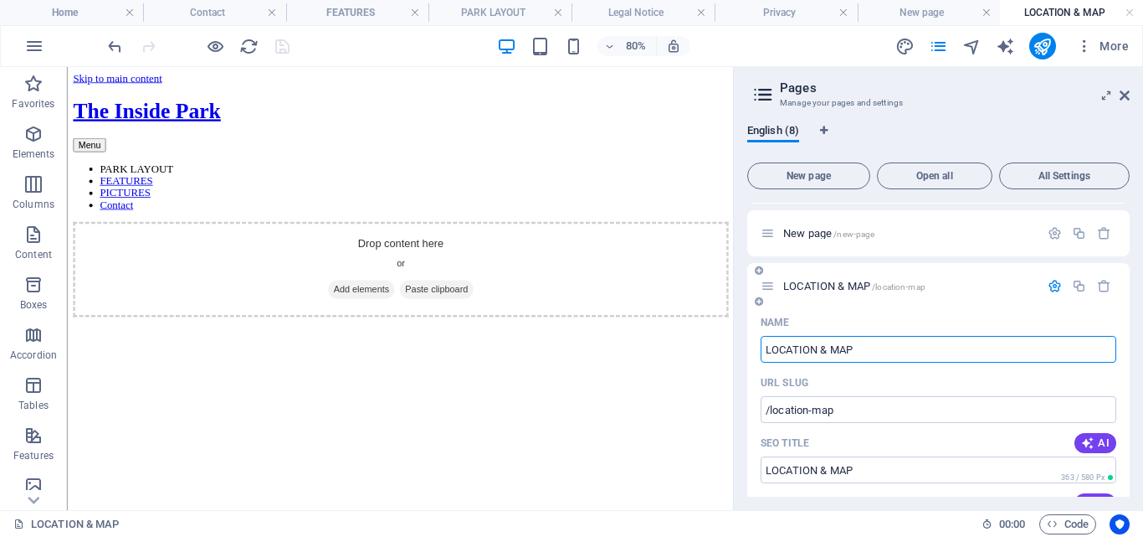
click at [770, 287] on icon at bounding box center [768, 286] width 14 height 14
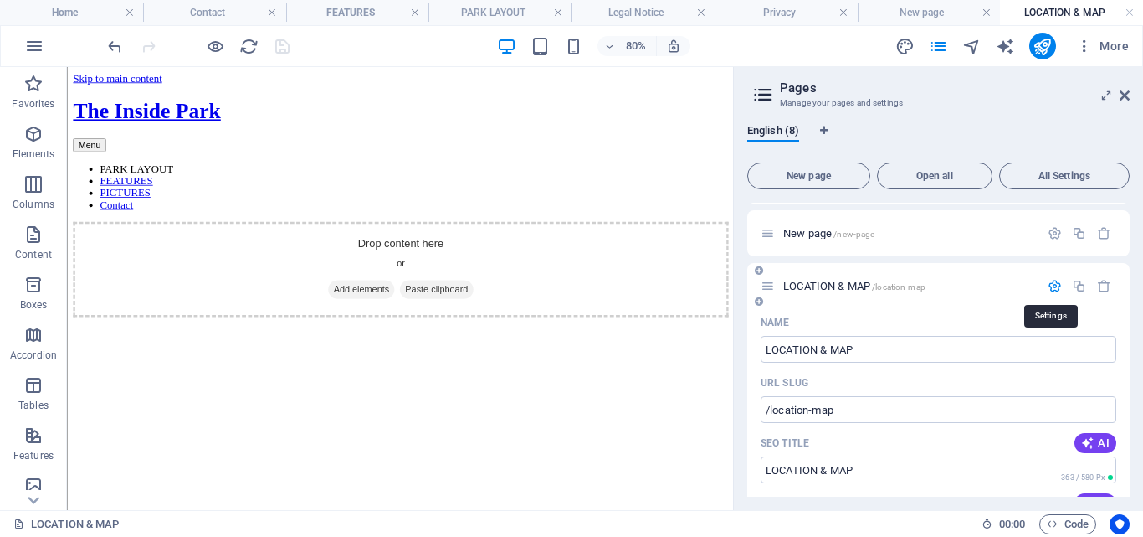
click at [1054, 284] on icon "button" at bounding box center [1055, 286] width 14 height 14
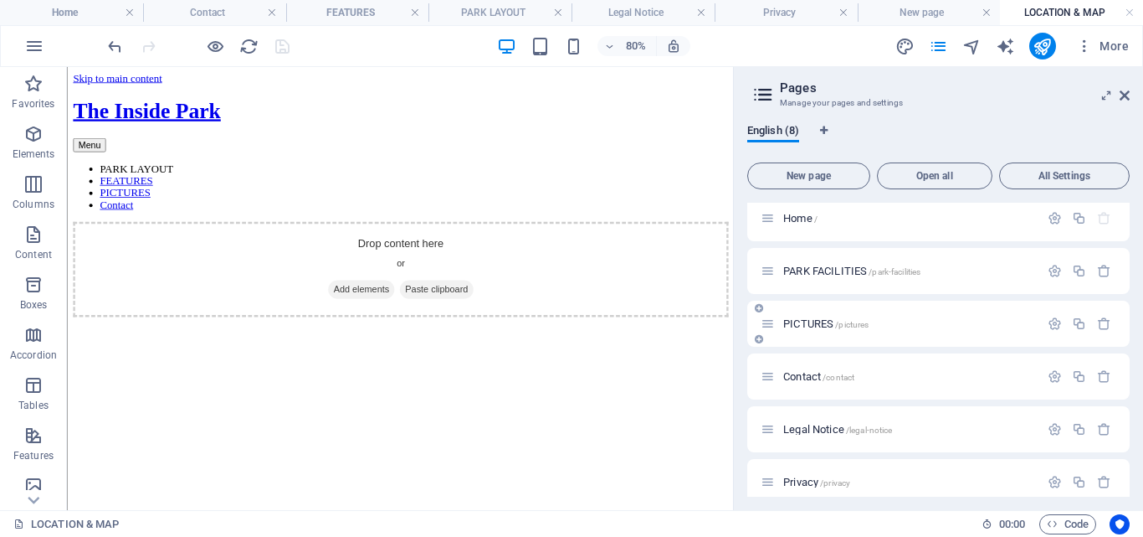
scroll to position [0, 0]
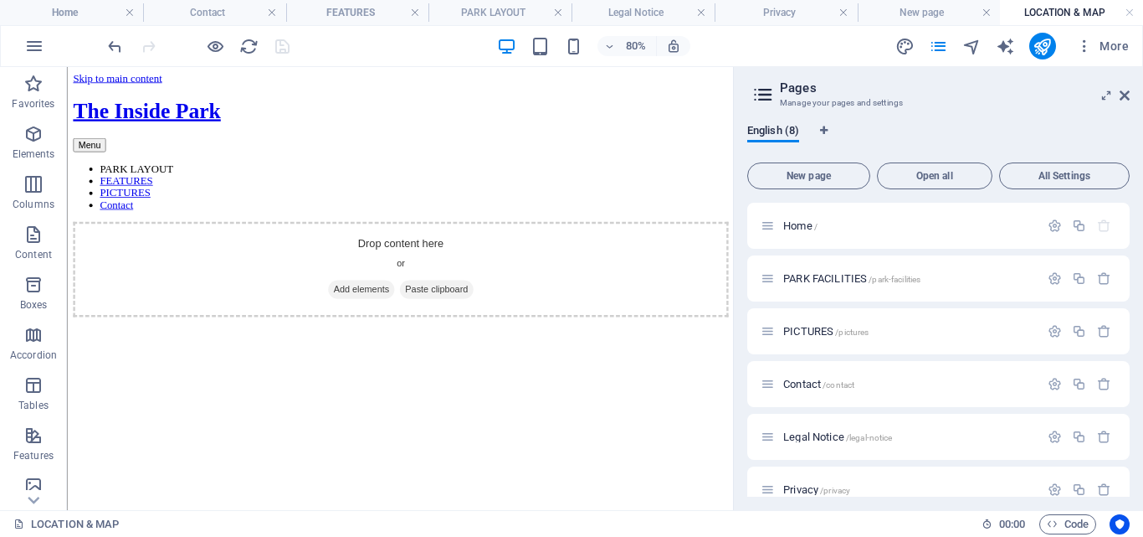
click at [763, 93] on icon at bounding box center [763, 94] width 25 height 23
click at [812, 84] on h2 "Pages" at bounding box center [955, 87] width 350 height 15
click at [761, 133] on span "English (8)" at bounding box center [773, 132] width 52 height 23
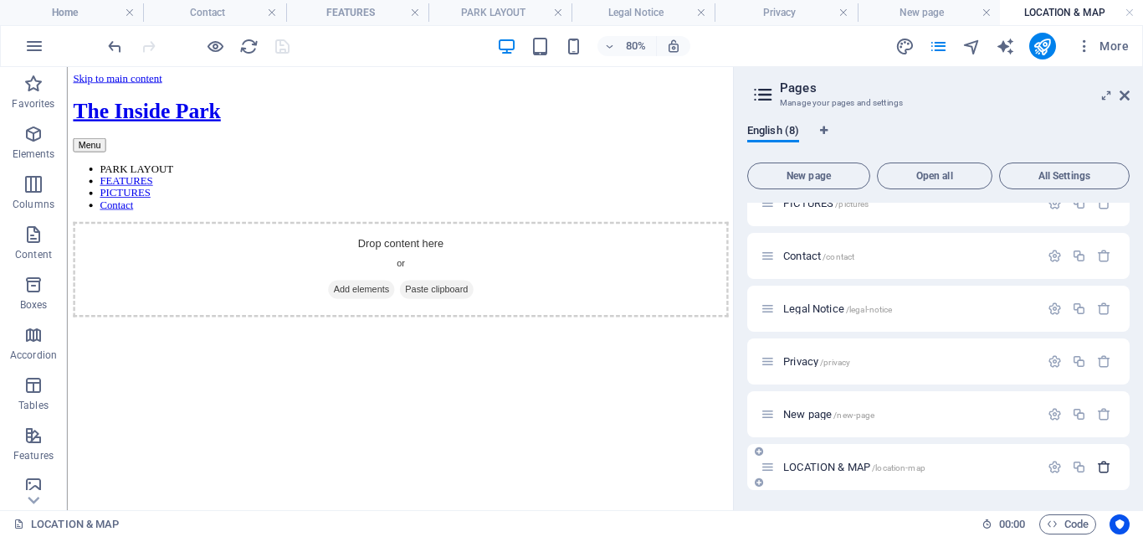
click at [1101, 465] on icon "button" at bounding box center [1104, 466] width 14 height 14
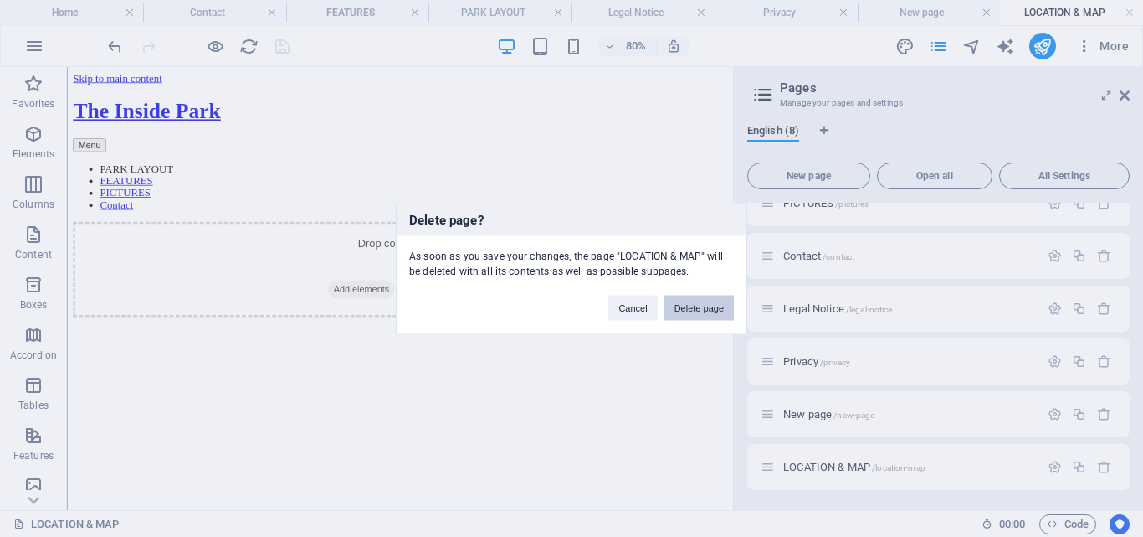
click at [698, 296] on button "Delete page" at bounding box center [699, 307] width 69 height 25
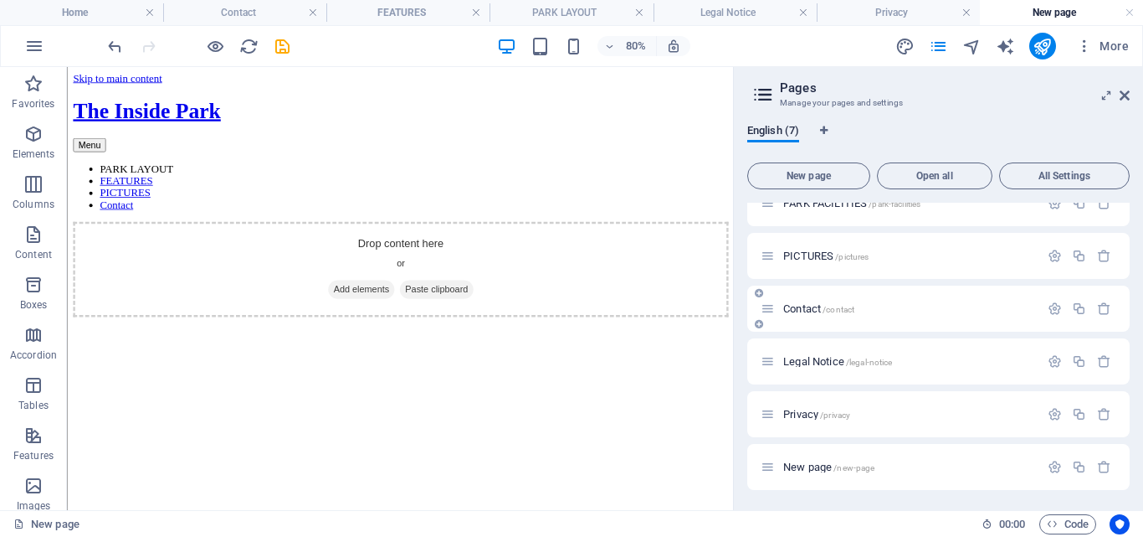
scroll to position [0, 0]
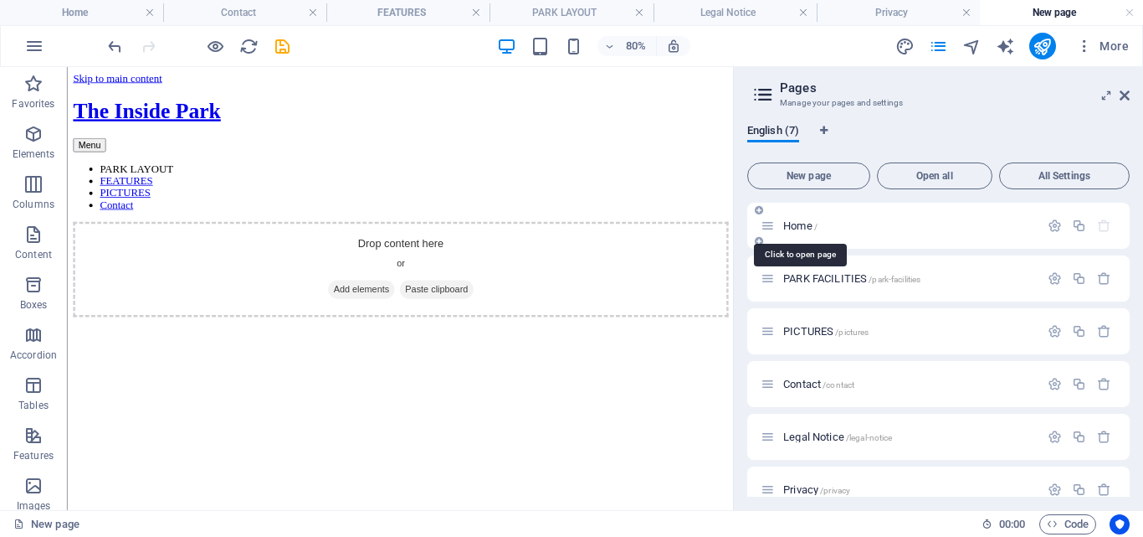
click at [809, 225] on span "Home /" at bounding box center [800, 225] width 34 height 13
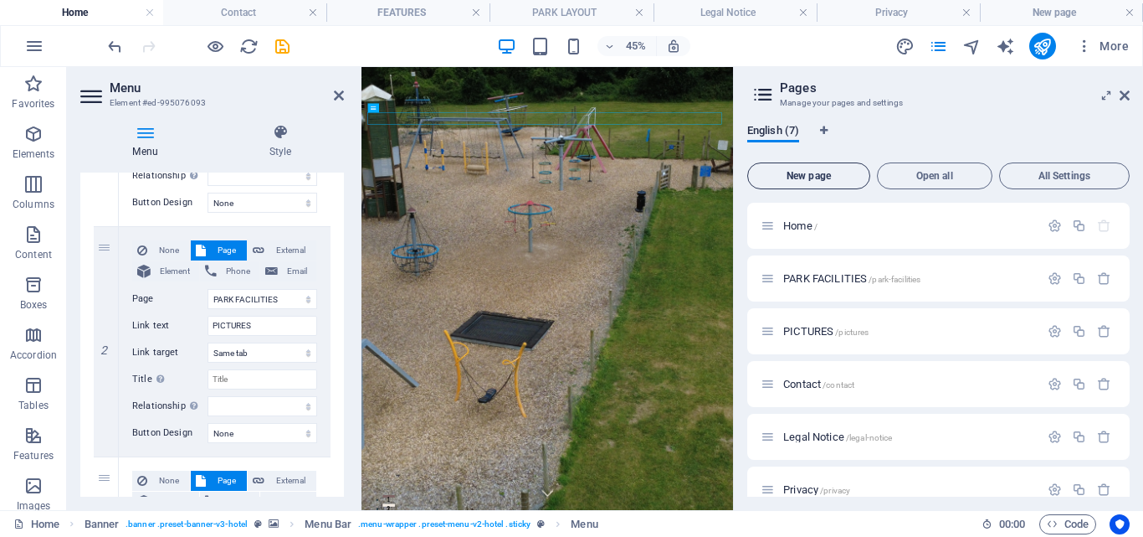
click at [806, 173] on span "New page" at bounding box center [809, 176] width 108 height 10
select select "1"
select select "2"
select select "3"
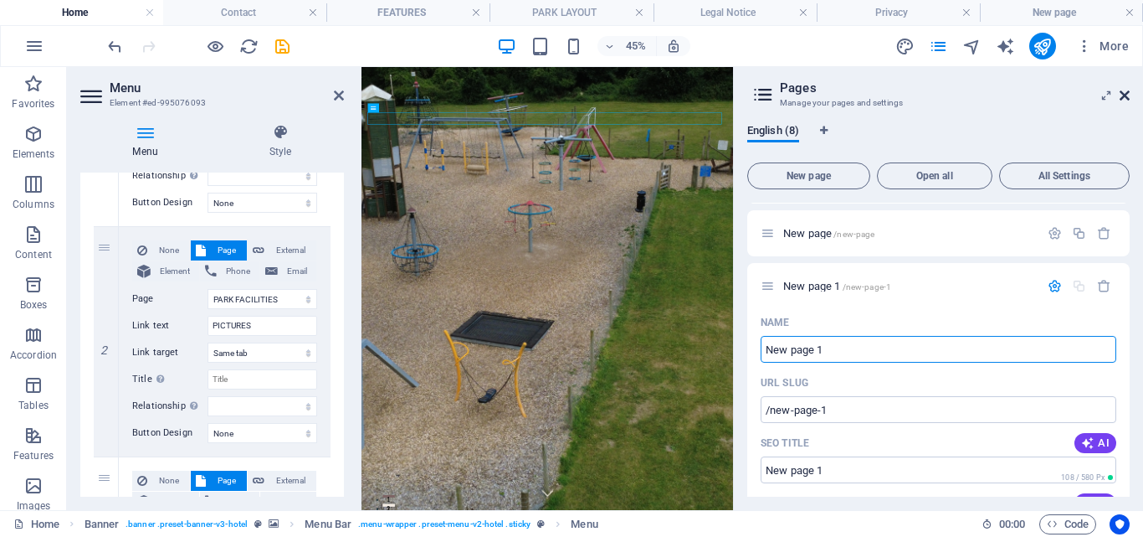
click at [1127, 90] on icon at bounding box center [1125, 95] width 10 height 13
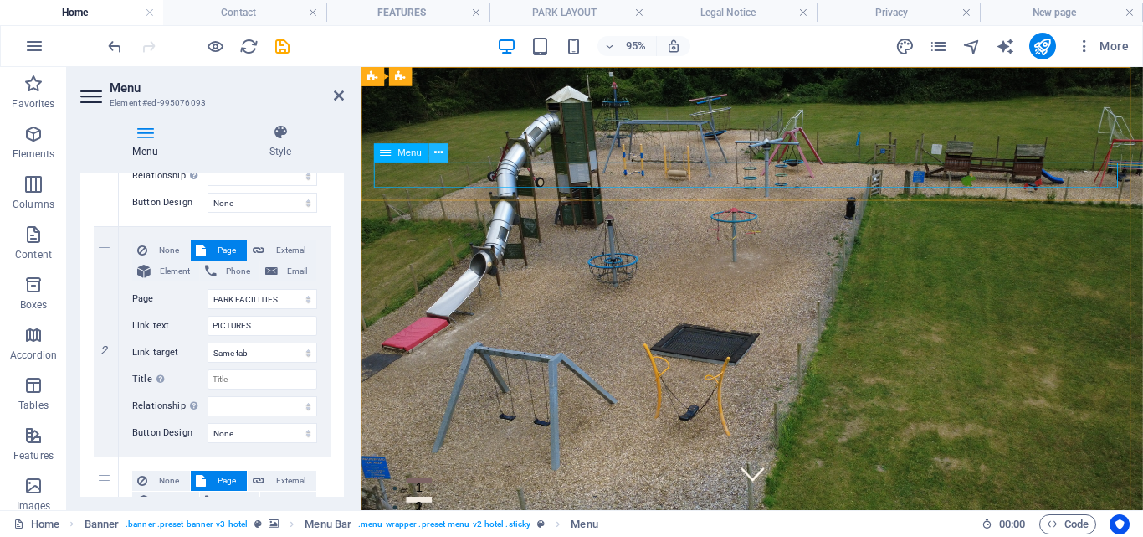
click at [437, 151] on icon at bounding box center [438, 153] width 8 height 17
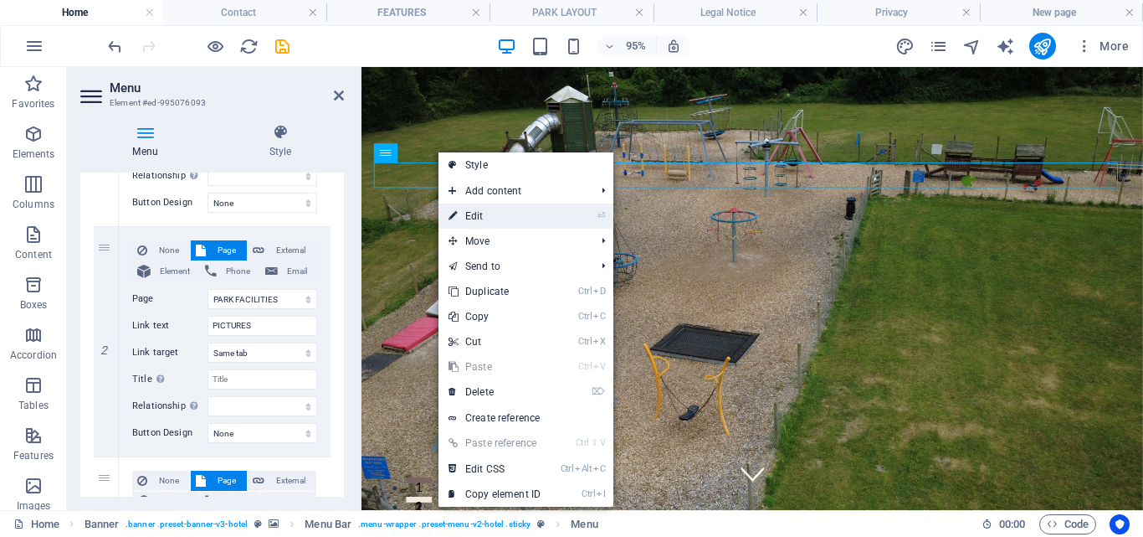
click at [479, 212] on link "⏎ Edit" at bounding box center [495, 215] width 112 height 25
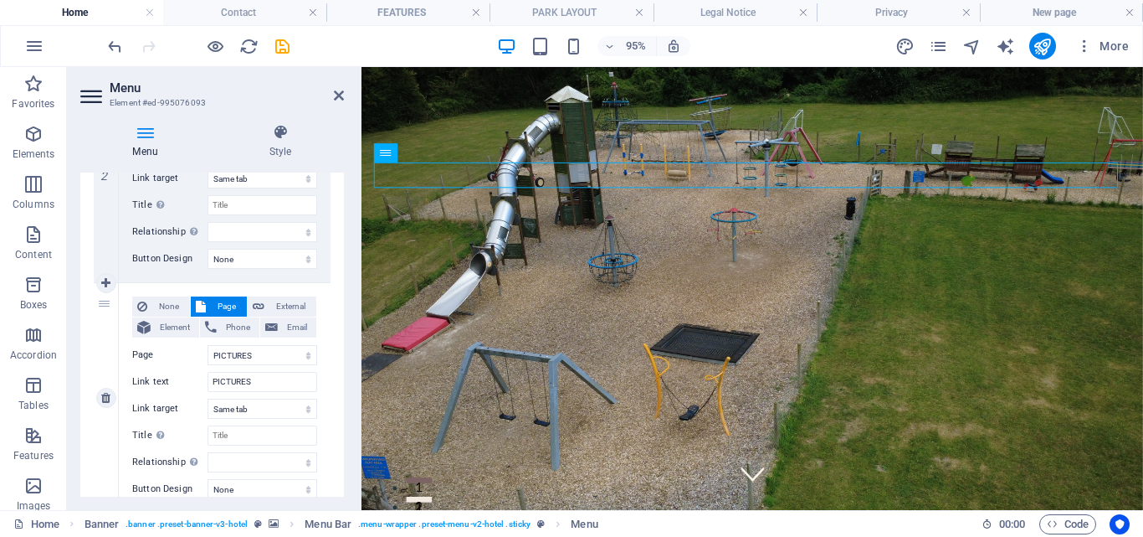
scroll to position [418, 0]
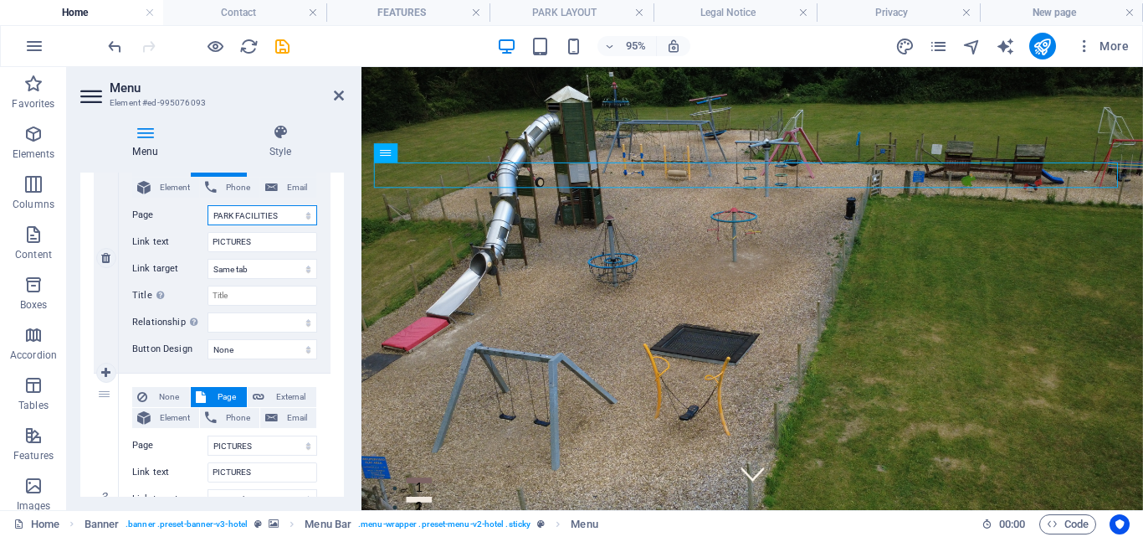
click at [306, 213] on select "Home PARK FACILITIES PICTURES Contact Legal Notice Privacy New page New page 1" at bounding box center [263, 215] width 110 height 20
select select "2"
click at [208, 205] on select "Home PARK FACILITIES PICTURES Contact Legal Notice Privacy New page New page 1" at bounding box center [263, 215] width 110 height 20
select select
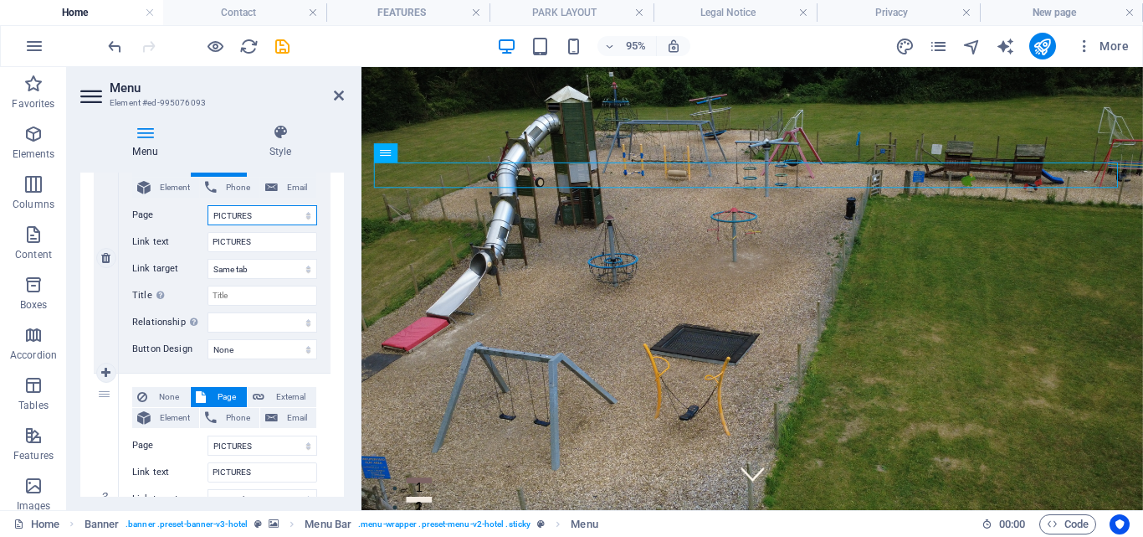
select select
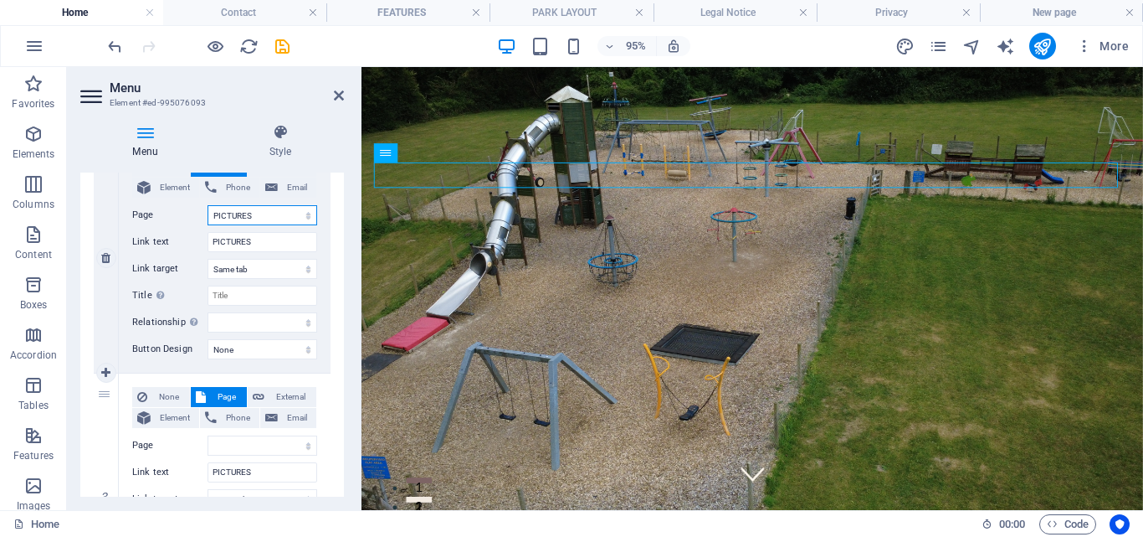
click at [302, 213] on select "Home PARK FACILITIES PICTURES Contact Legal Notice Privacy New page New page 1" at bounding box center [263, 215] width 110 height 20
select select "3"
click at [208, 205] on select "Home PARK FACILITIES PICTURES Contact Legal Notice Privacy New page New page 1" at bounding box center [263, 215] width 110 height 20
select select
type input "Contact"
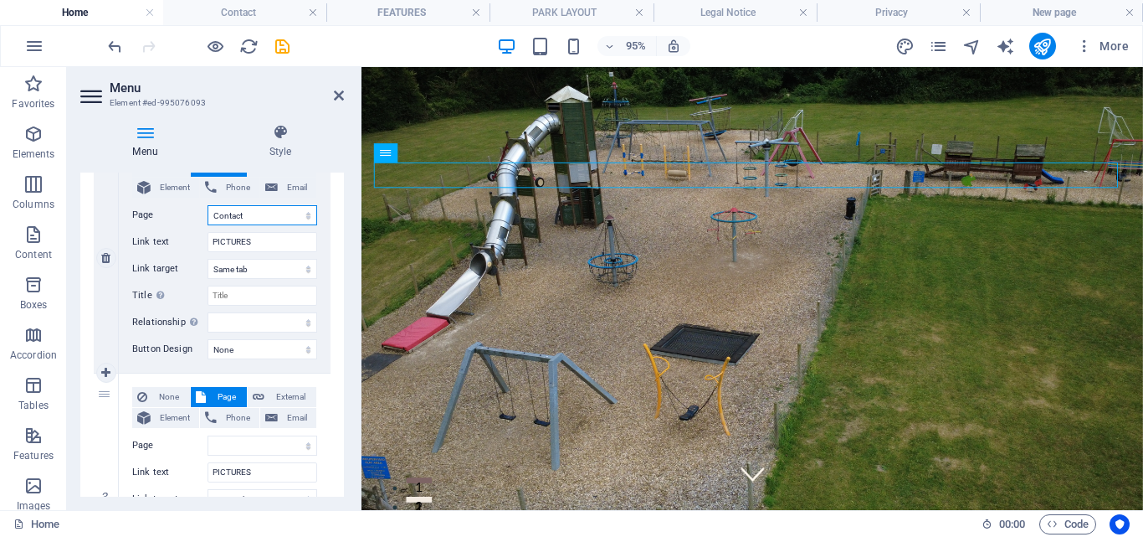
select select
click at [302, 213] on select "Home PARK FACILITIES PICTURES Contact Legal Notice Privacy New page New page 1" at bounding box center [263, 215] width 110 height 20
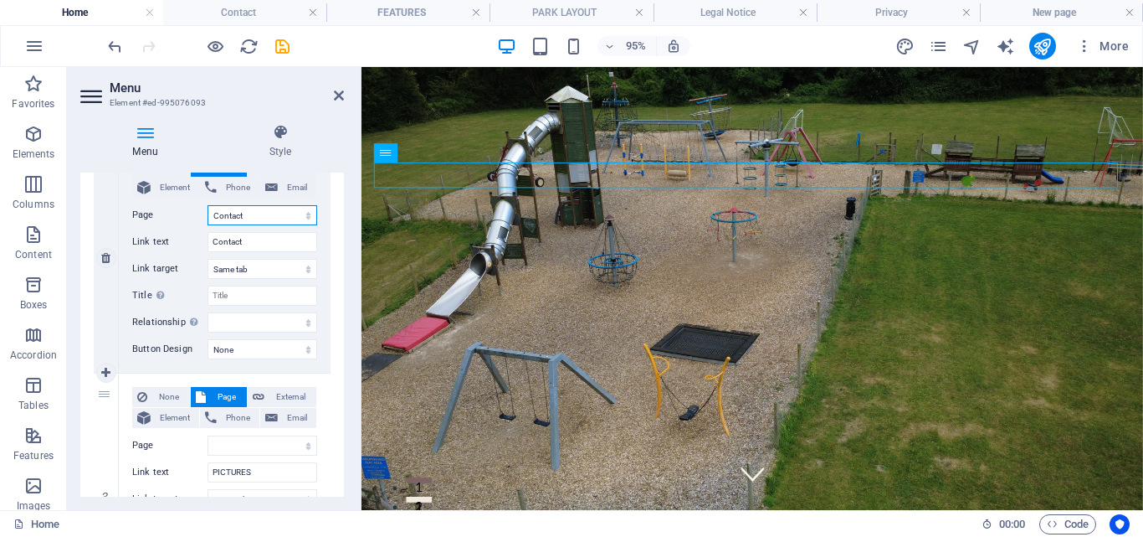
select select "2"
click at [208, 205] on select "Home PARK FACILITIES PICTURES Contact Legal Notice Privacy New page New page 1" at bounding box center [263, 215] width 110 height 20
select select
type input "PICTURES"
select select
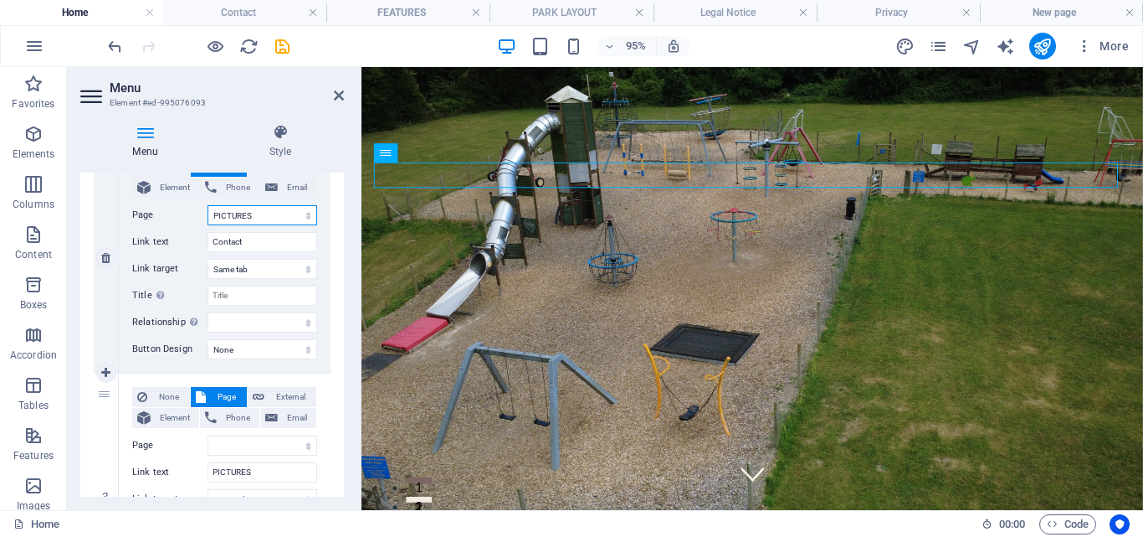
select select
click at [301, 271] on select "New tab Same tab Overlay" at bounding box center [263, 269] width 110 height 20
click at [208, 259] on select "New tab Same tab Overlay" at bounding box center [263, 269] width 110 height 20
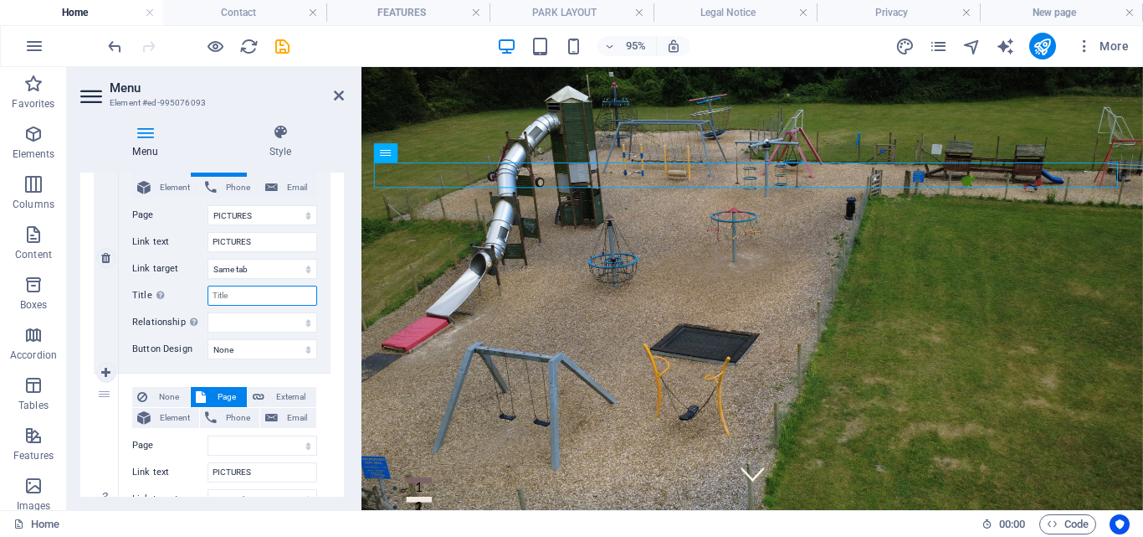
click at [264, 292] on input "Title Additional link description, should not be the same as the link text. The…" at bounding box center [263, 295] width 110 height 20
click at [252, 313] on select "alternate author bookmark external help license next nofollow noreferrer noopen…" at bounding box center [263, 322] width 110 height 20
drag, startPoint x: 382, startPoint y: 269, endPoint x: 670, endPoint y: 253, distance: 288.4
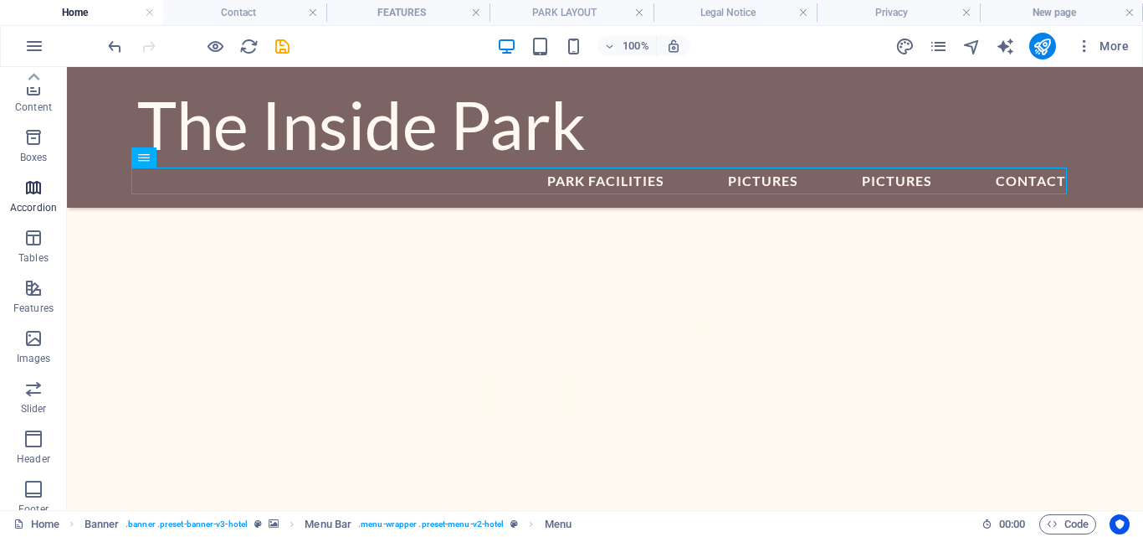
scroll to position [0, 0]
click at [67, 14] on h4 "Home" at bounding box center [81, 12] width 163 height 18
click at [236, 14] on h4 "Contact" at bounding box center [244, 12] width 163 height 18
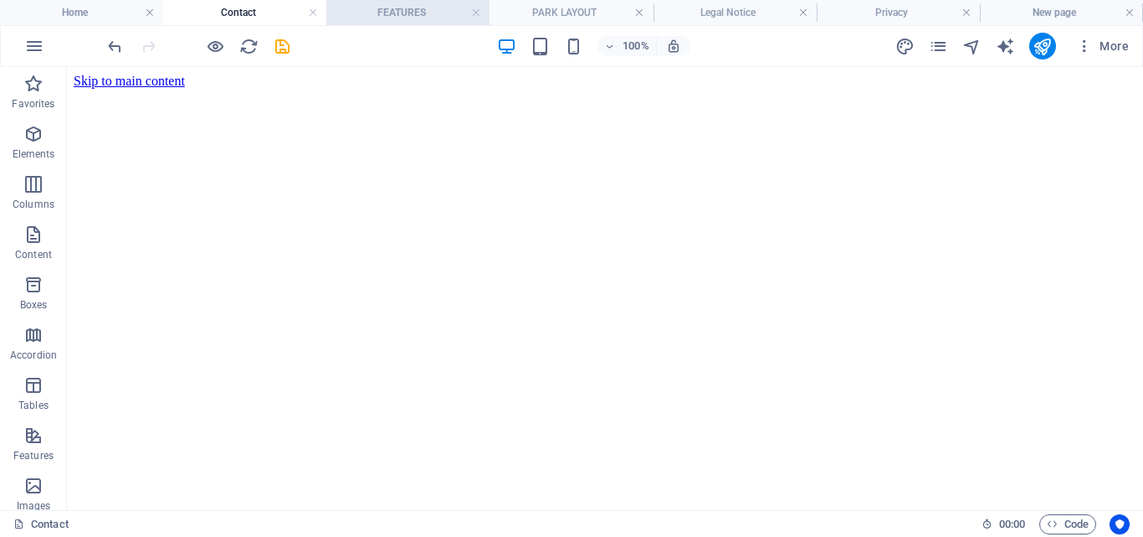
click at [389, 6] on h4 "FEATURES" at bounding box center [407, 12] width 163 height 18
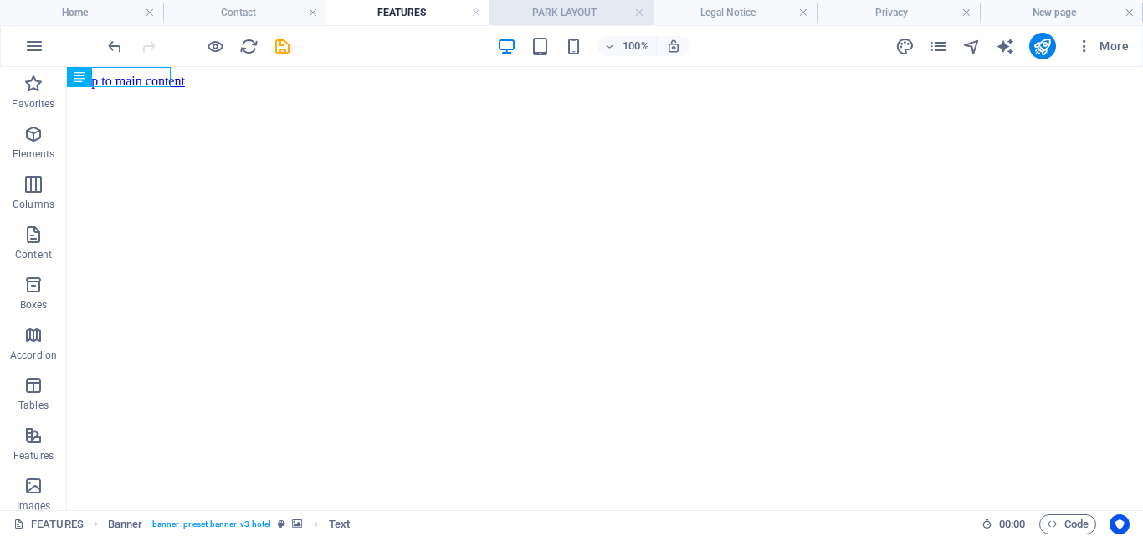
click at [562, 13] on h4 "PARK LAYOUT" at bounding box center [571, 12] width 163 height 18
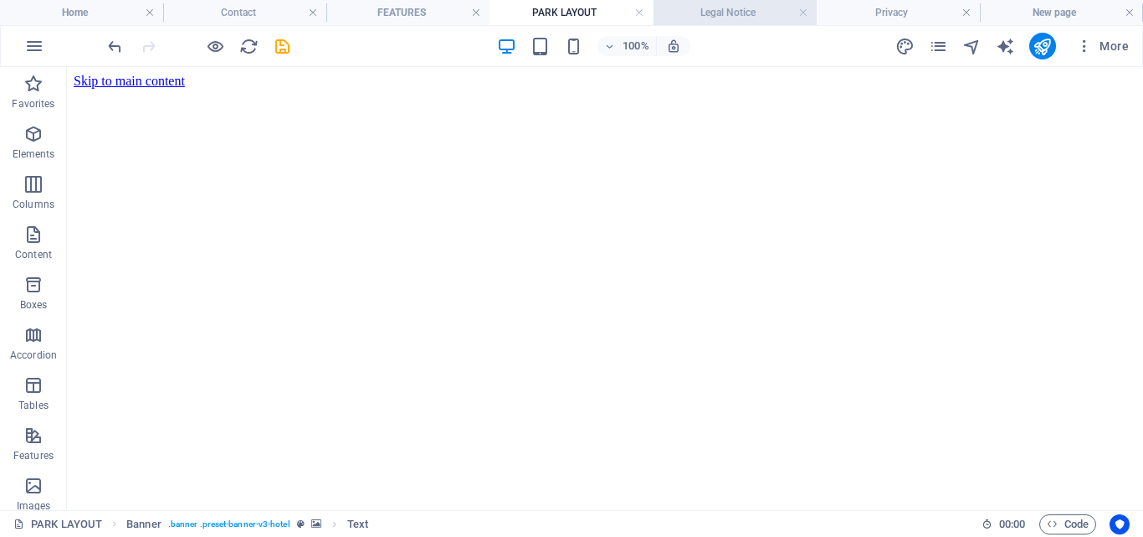
click at [718, 5] on h4 "Legal Notice" at bounding box center [735, 12] width 163 height 18
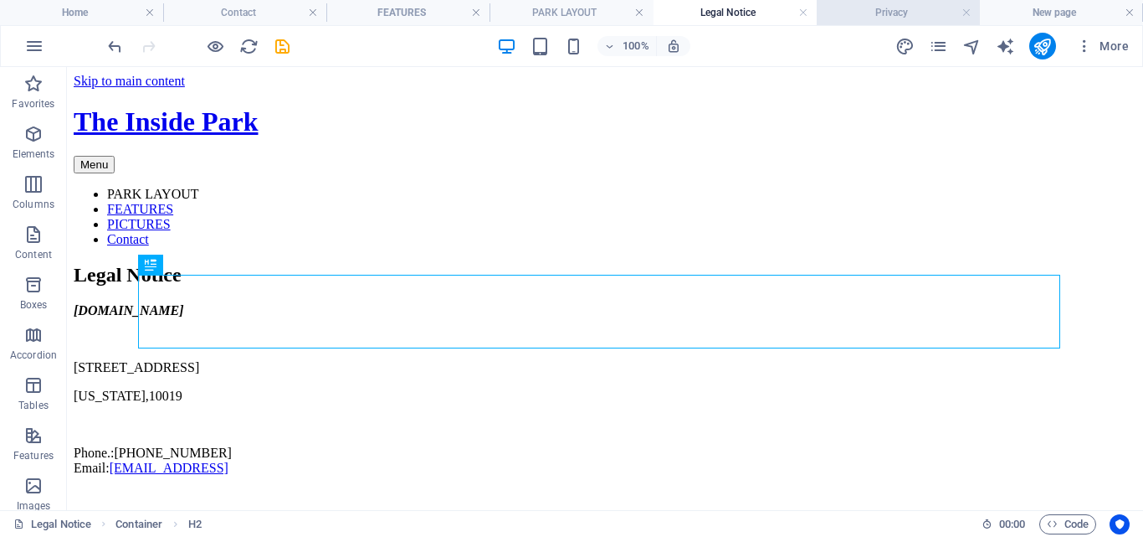
click at [894, 7] on h4 "Privacy" at bounding box center [898, 12] width 163 height 18
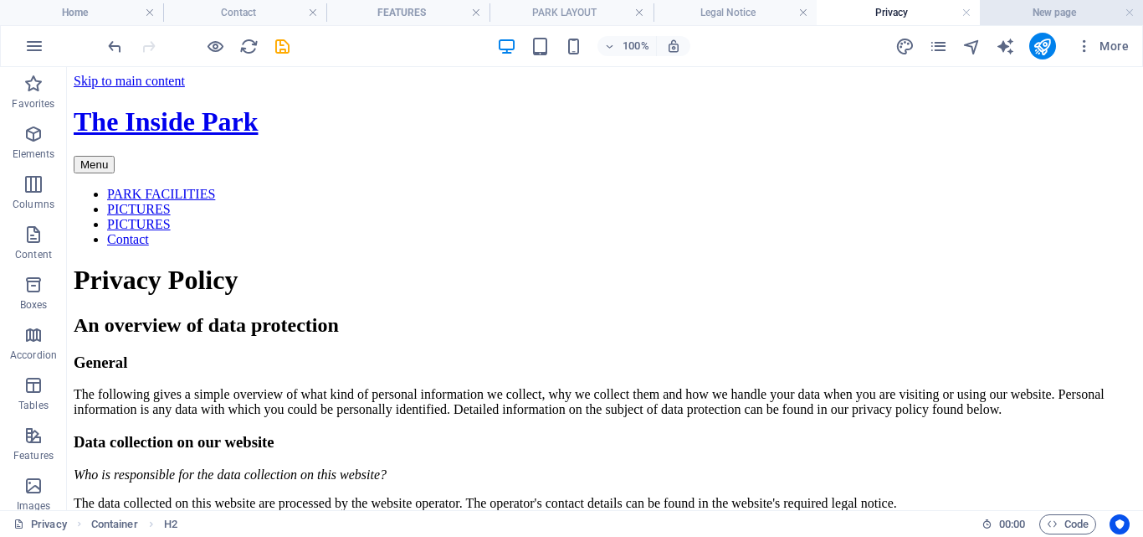
click at [1051, 13] on h4 "New page" at bounding box center [1061, 12] width 163 height 18
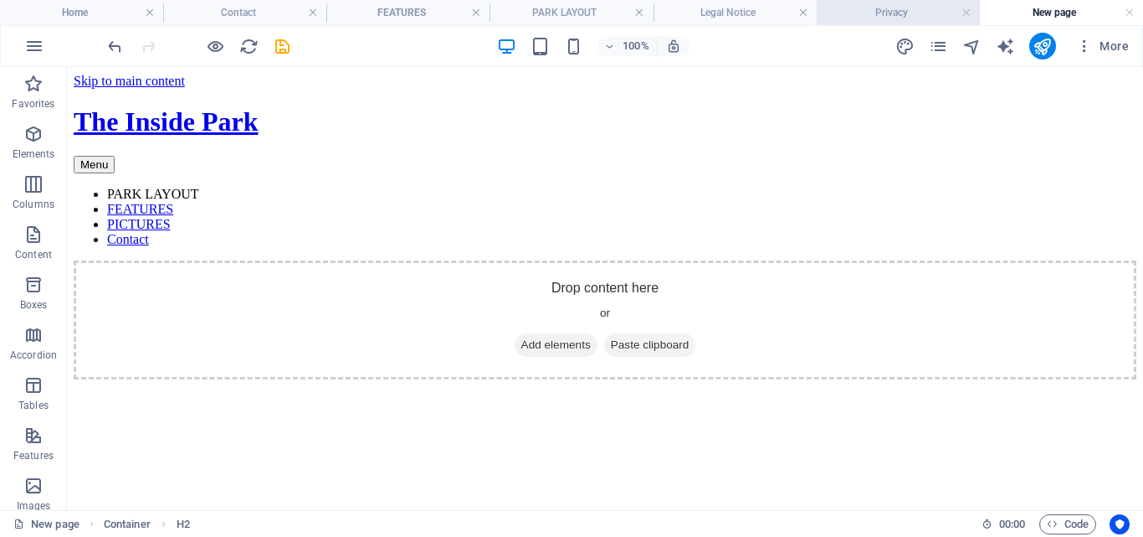
click at [886, 13] on h4 "Privacy" at bounding box center [898, 12] width 163 height 18
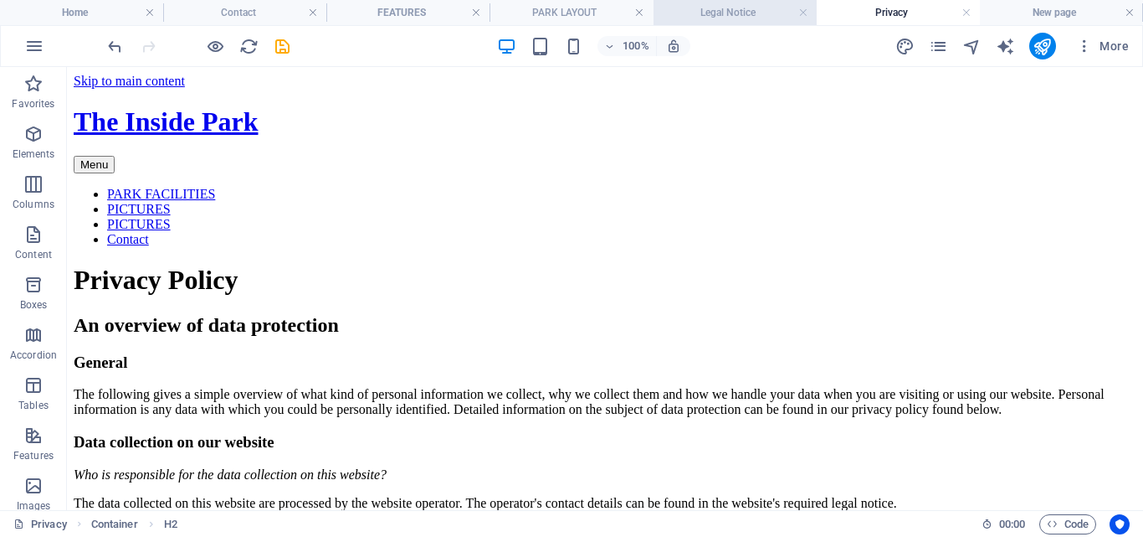
click at [739, 10] on h4 "Legal Notice" at bounding box center [735, 12] width 163 height 18
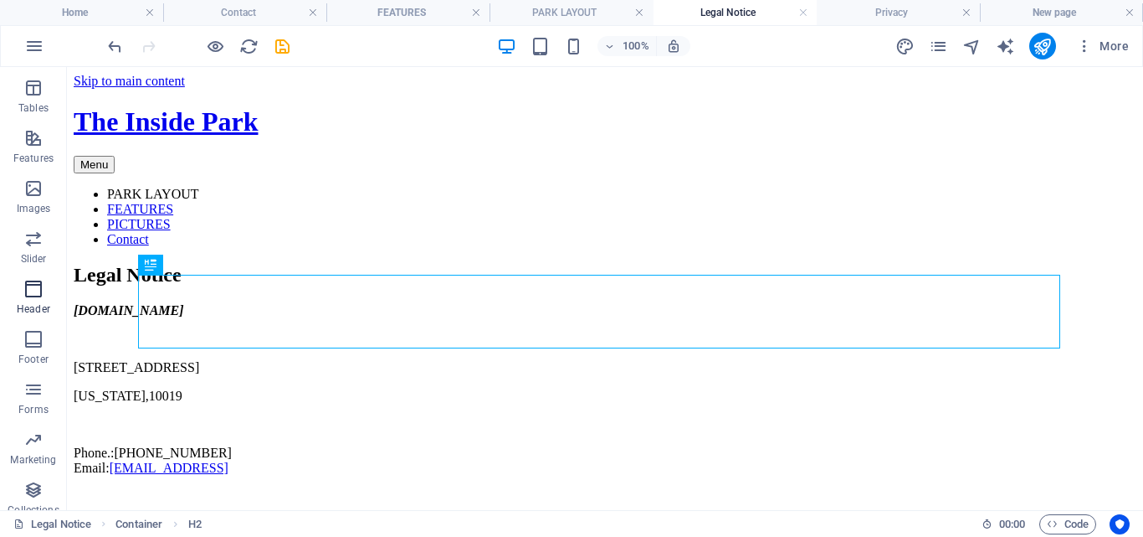
scroll to position [311, 0]
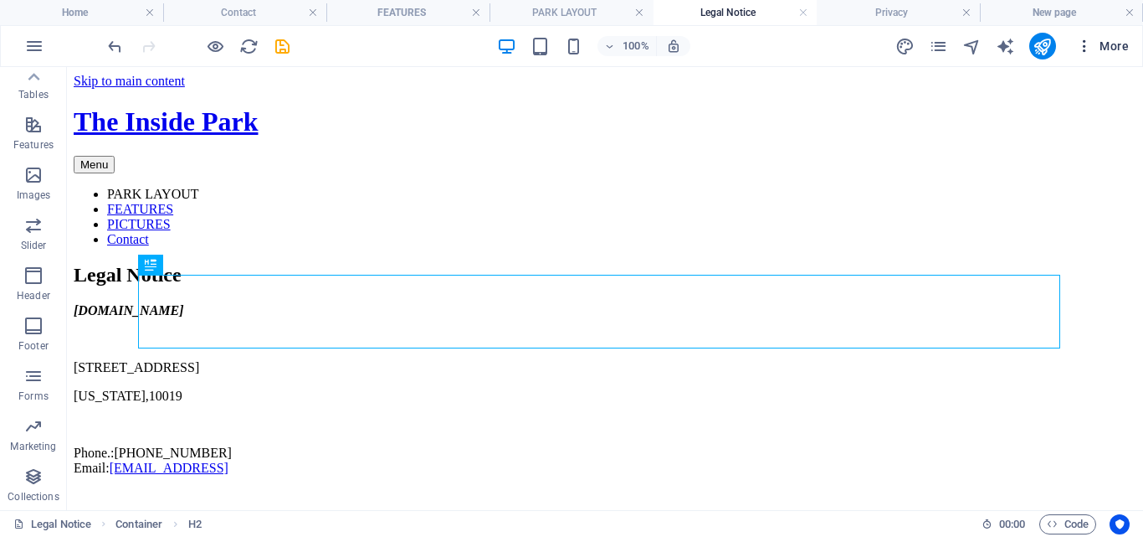
click at [1104, 42] on span "More" at bounding box center [1102, 46] width 53 height 17
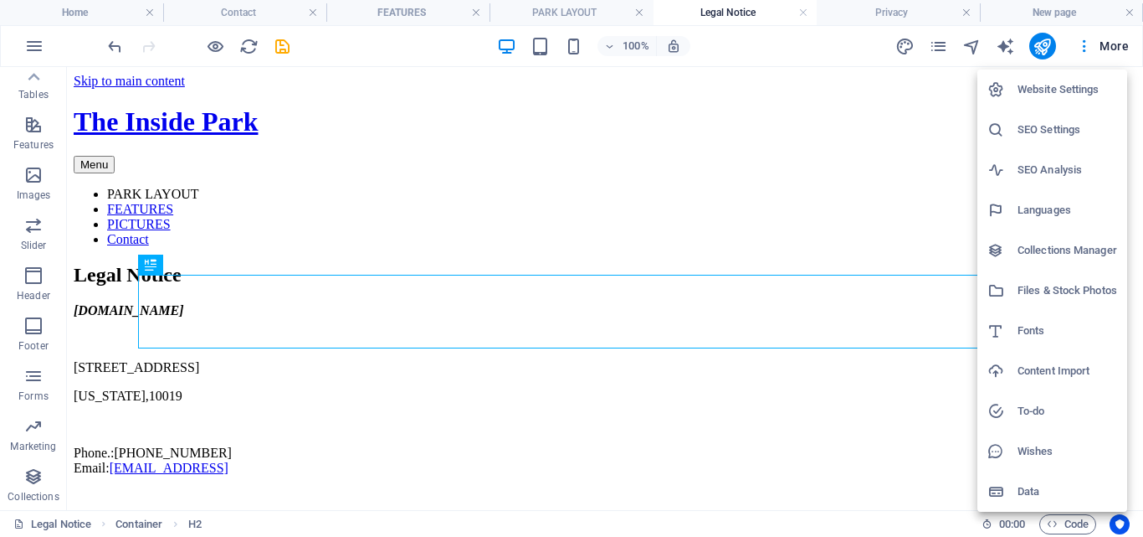
click at [786, 49] on div at bounding box center [571, 268] width 1143 height 537
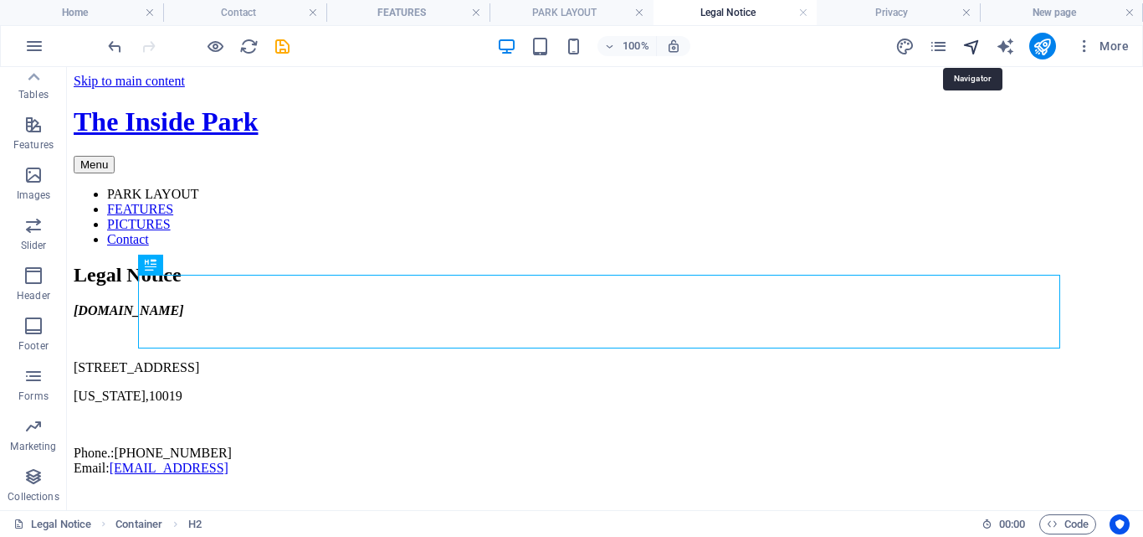
click at [973, 48] on icon "navigator" at bounding box center [972, 46] width 19 height 19
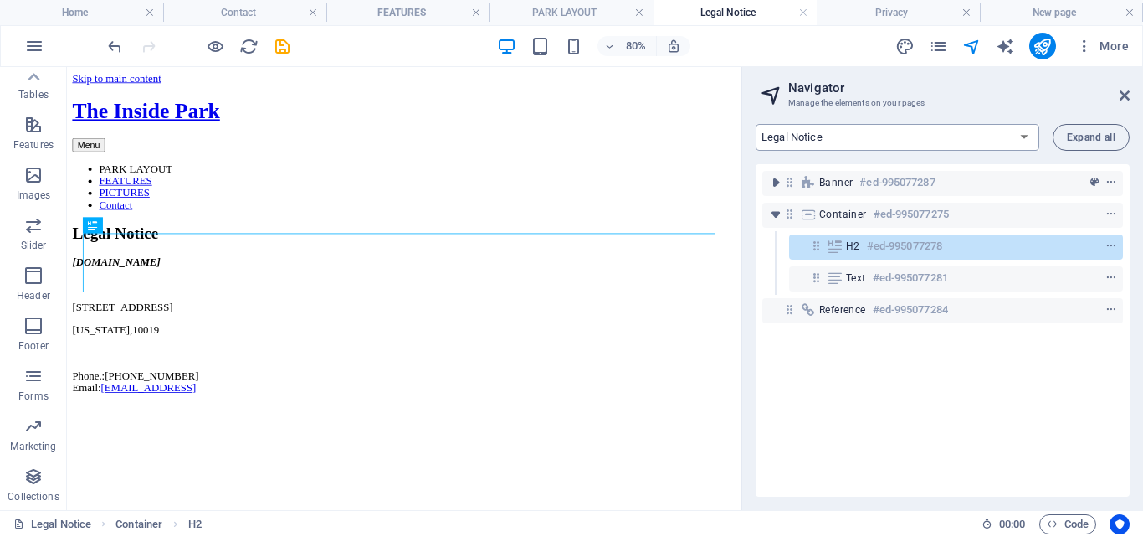
click at [1020, 133] on select "Home PARK FACILITIES PICTURES Contact Legal Notice Privacy New page New page 1" at bounding box center [898, 137] width 284 height 27
select select "18018477-en"
click at [756, 124] on select "Home PARK FACILITIES PICTURES Contact Legal Notice Privacy New page New page 1" at bounding box center [898, 137] width 284 height 27
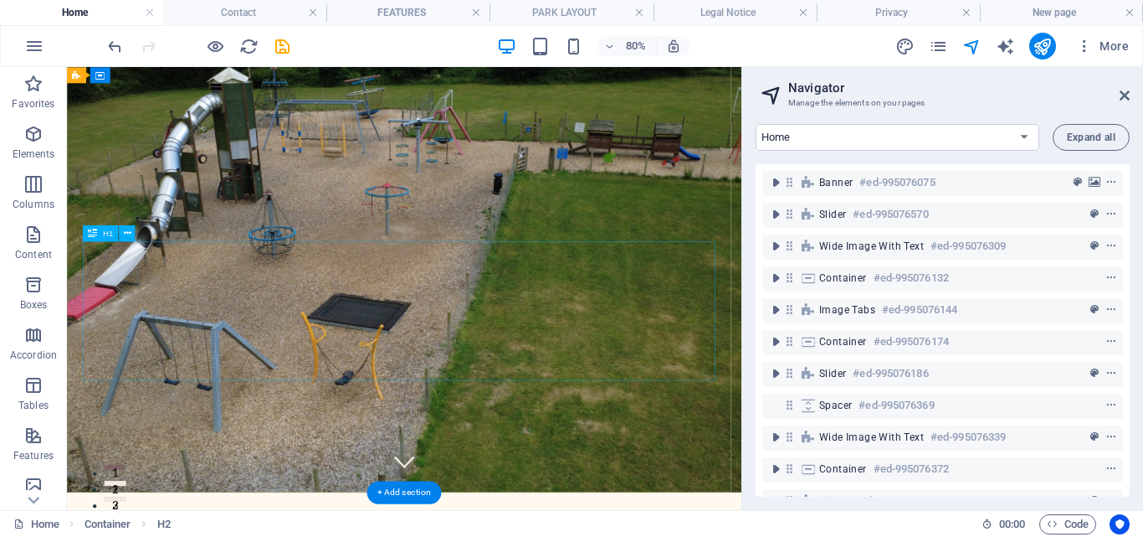
scroll to position [0, 0]
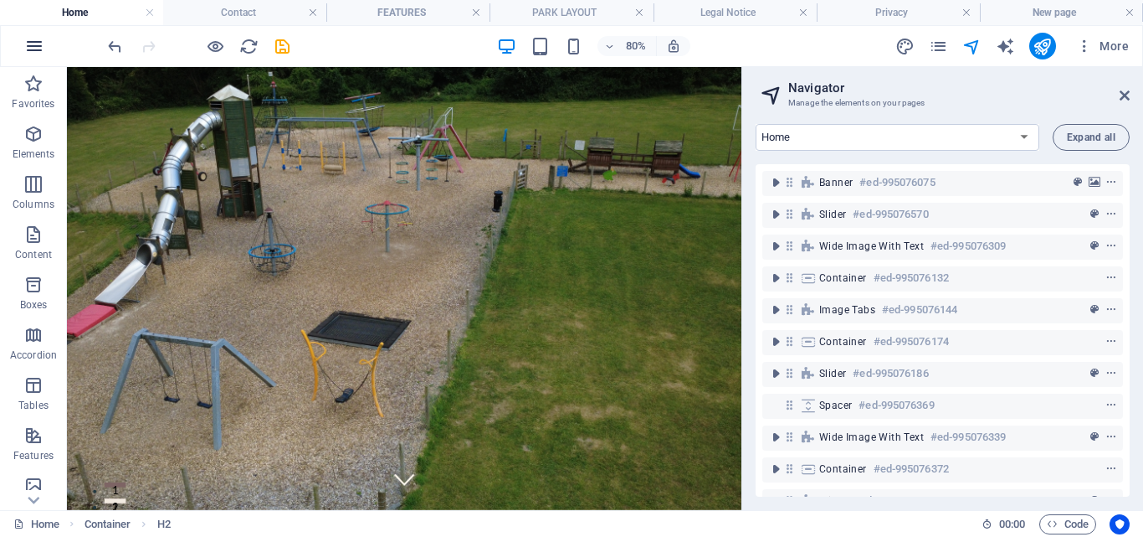
click at [33, 38] on icon "button" at bounding box center [34, 46] width 20 height 20
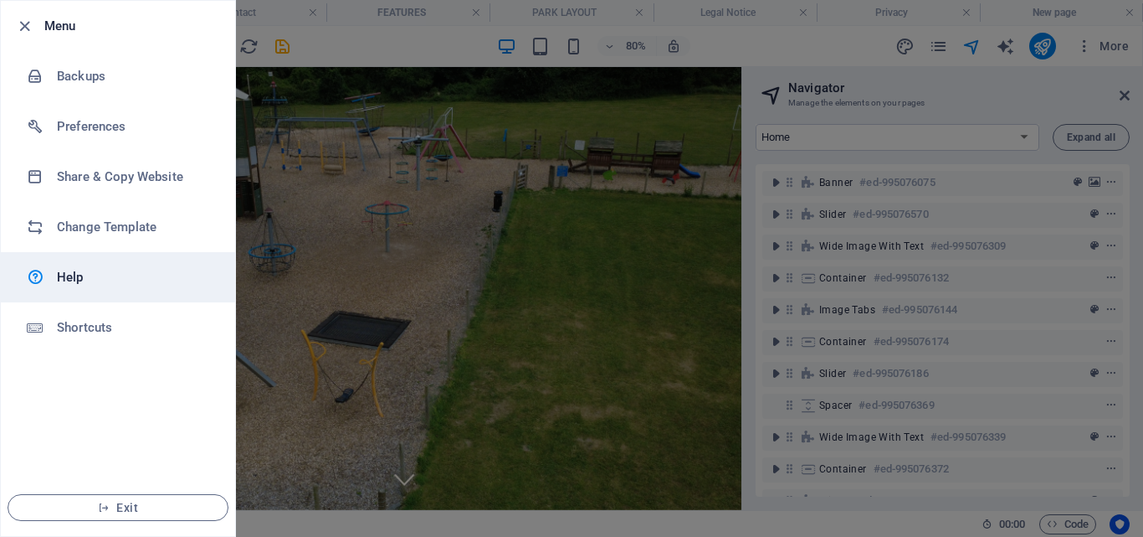
click at [67, 275] on h6 "Help" at bounding box center [134, 277] width 155 height 20
